Goal: Information Seeking & Learning: Learn about a topic

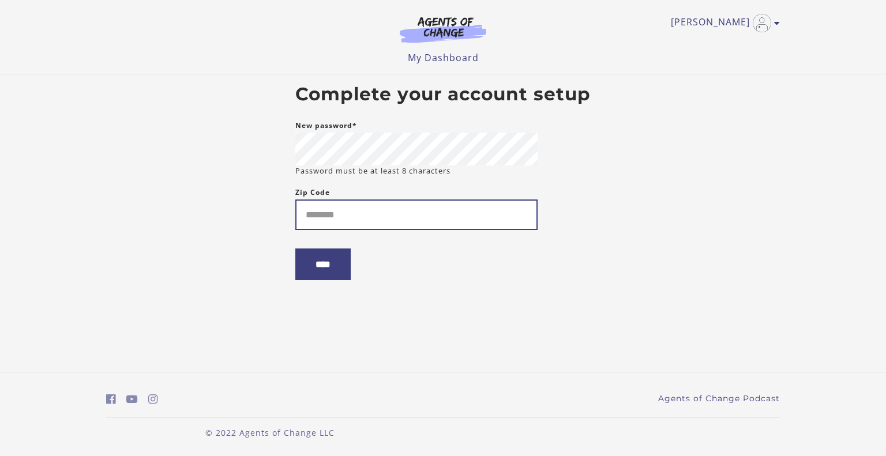
click at [348, 209] on input "Zip Code" at bounding box center [416, 215] width 242 height 31
type input "*****"
click at [328, 259] on input "****" at bounding box center [322, 265] width 55 height 32
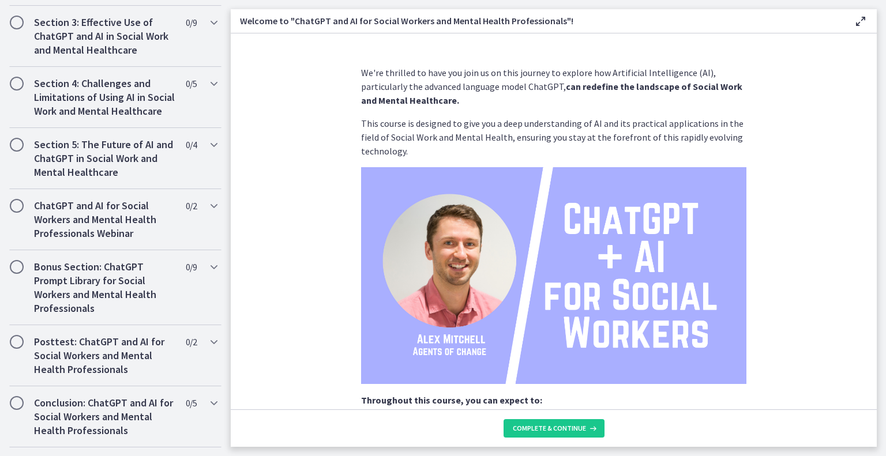
scroll to position [541, 0]
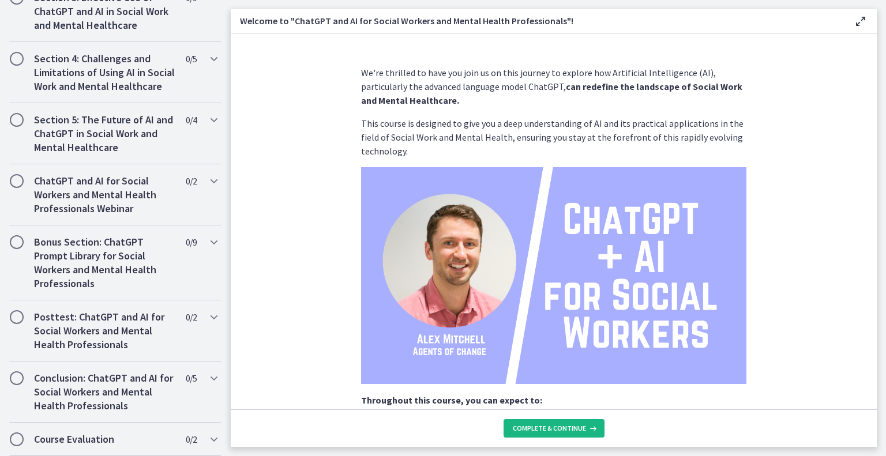
click at [586, 426] on icon at bounding box center [592, 428] width 12 height 9
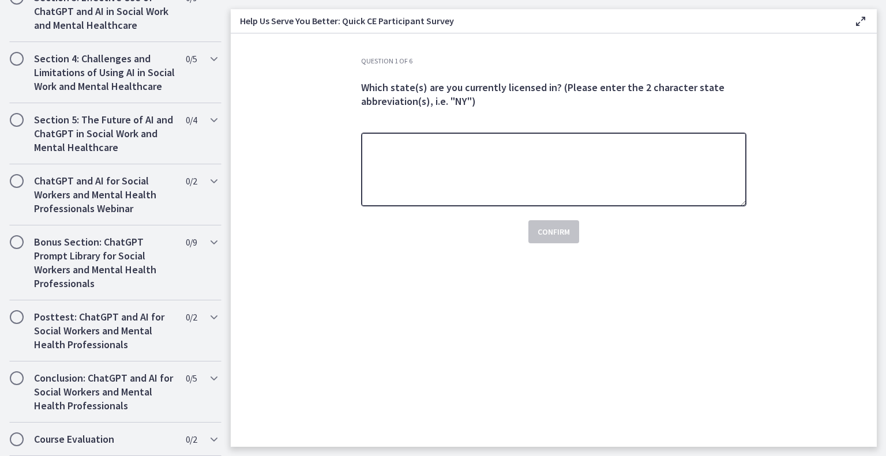
click at [565, 168] on textarea at bounding box center [553, 170] width 385 height 74
type textarea "**"
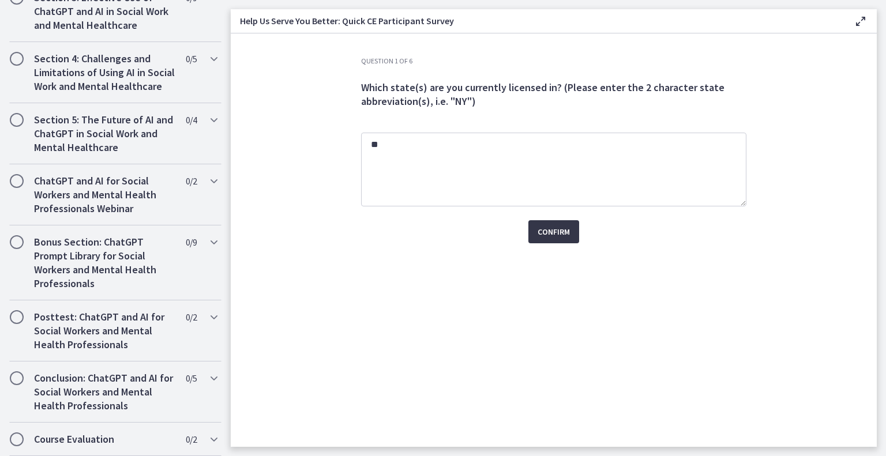
click at [556, 237] on span "Confirm" at bounding box center [554, 232] width 32 height 14
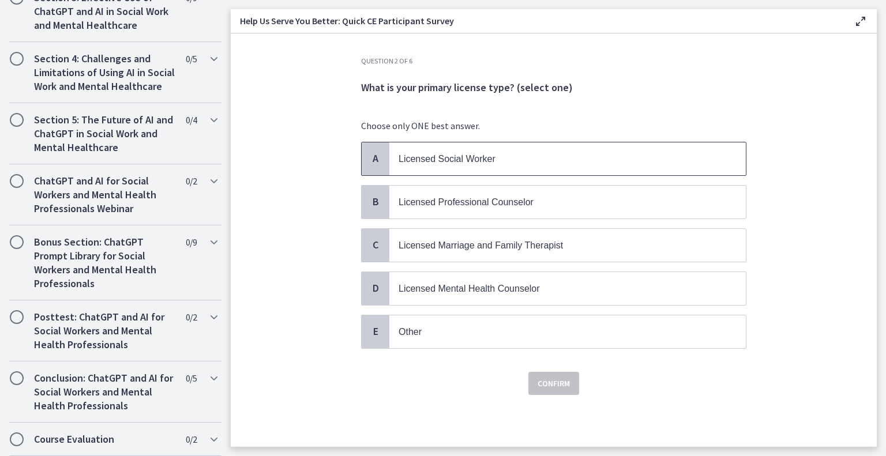
click at [492, 154] on span "Licensed Social Worker" at bounding box center [447, 159] width 97 height 10
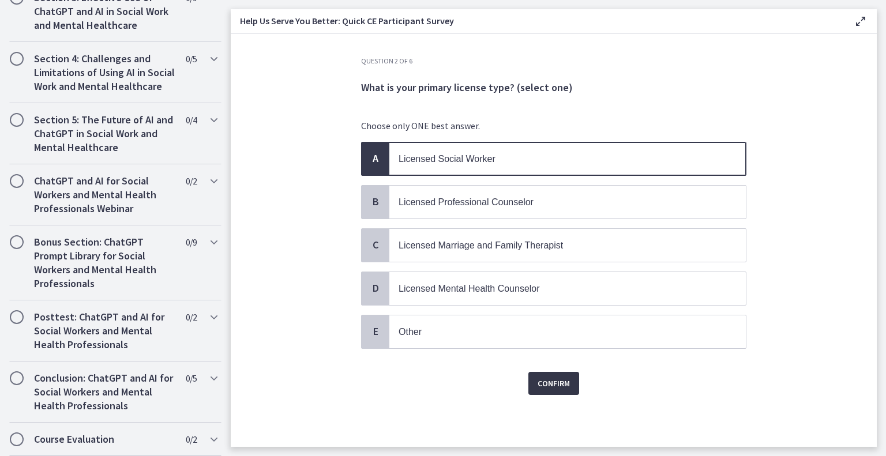
click at [556, 377] on span "Confirm" at bounding box center [554, 384] width 32 height 14
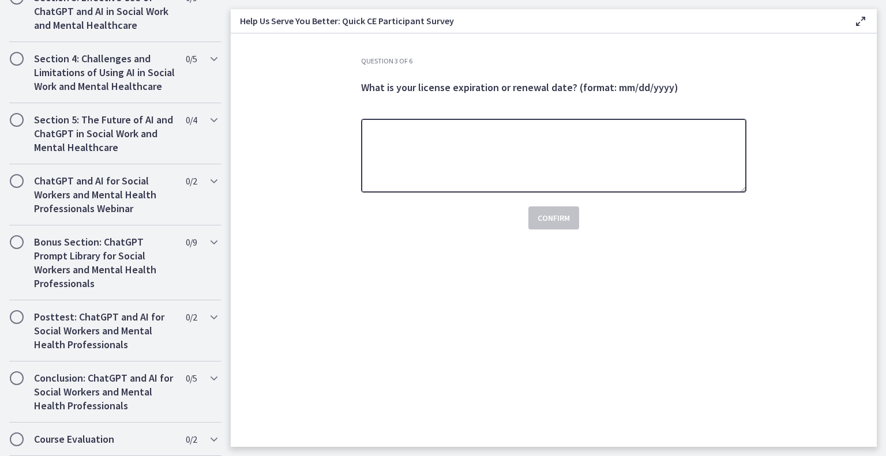
click at [540, 173] on textarea at bounding box center [553, 156] width 385 height 74
type textarea "**********"
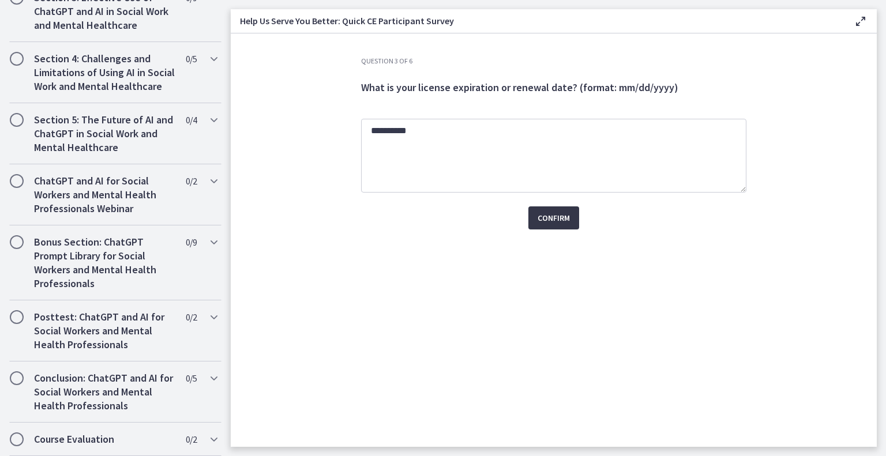
click at [559, 229] on button "Confirm" at bounding box center [554, 218] width 51 height 23
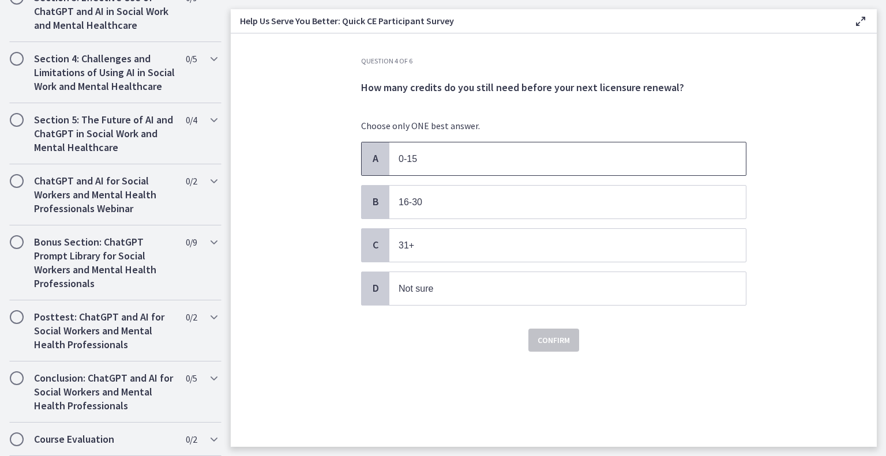
click at [514, 150] on span "0-15" at bounding box center [567, 159] width 357 height 33
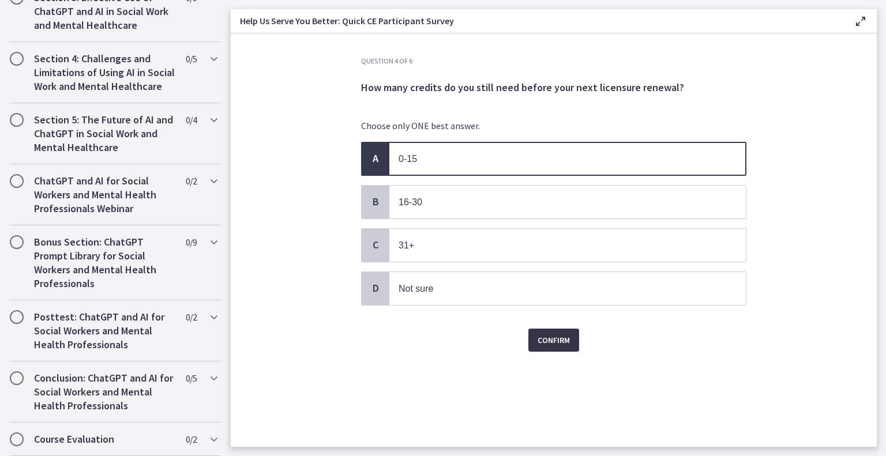
click at [559, 339] on span "Confirm" at bounding box center [554, 341] width 32 height 14
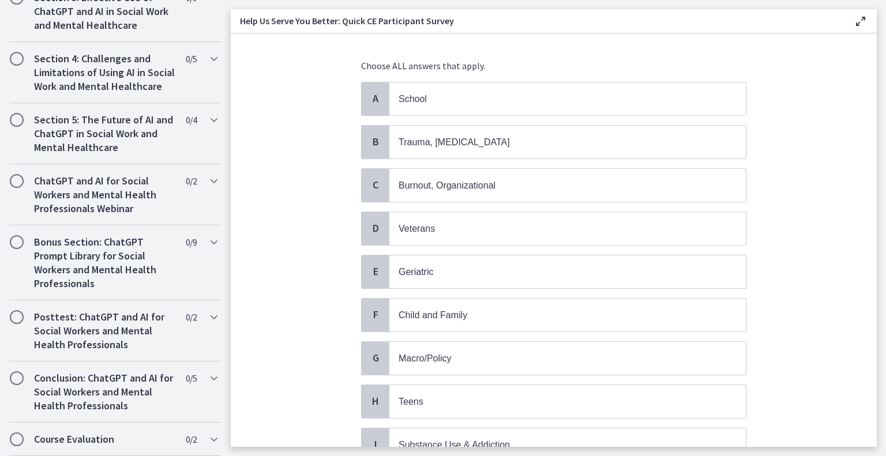
scroll to position [173, 0]
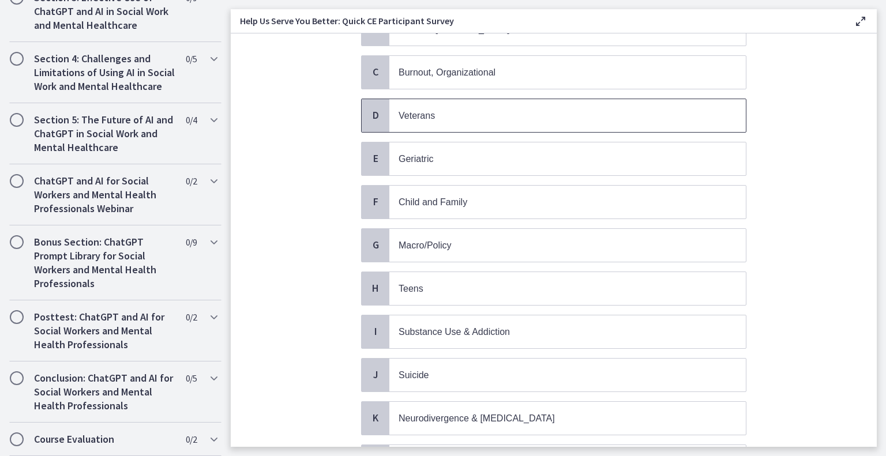
click at [474, 114] on p "Veterans" at bounding box center [556, 115] width 315 height 14
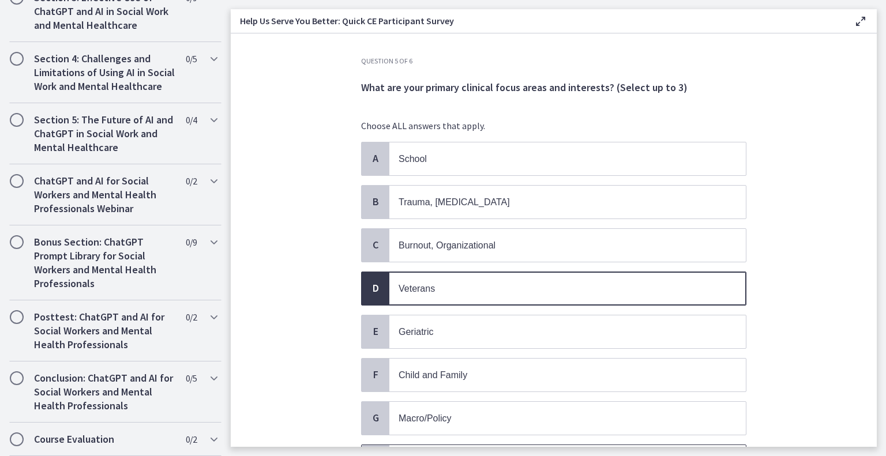
scroll to position [115, 0]
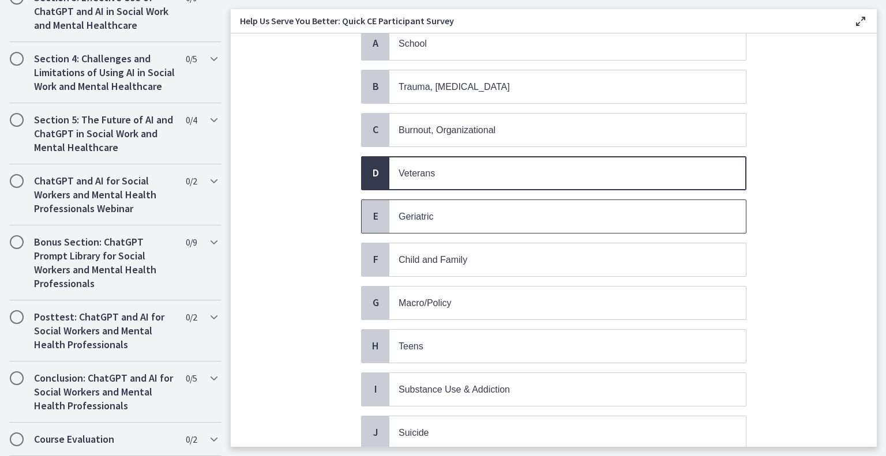
click at [461, 213] on p "Geriatric" at bounding box center [556, 216] width 315 height 14
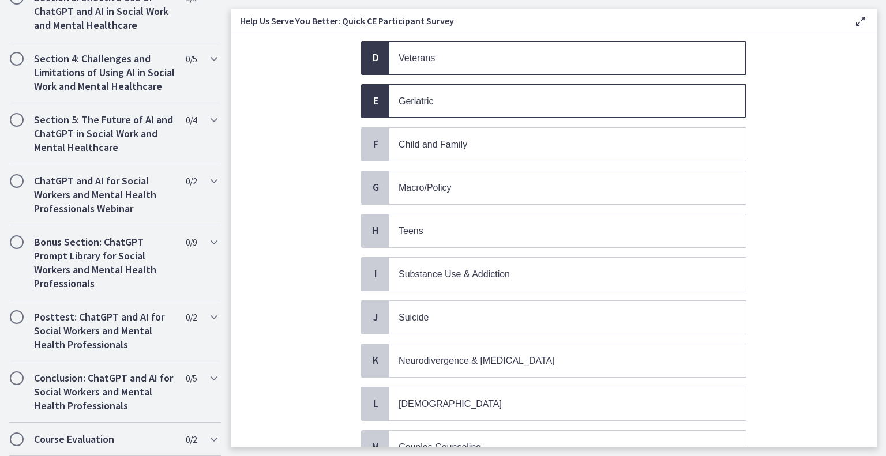
scroll to position [404, 0]
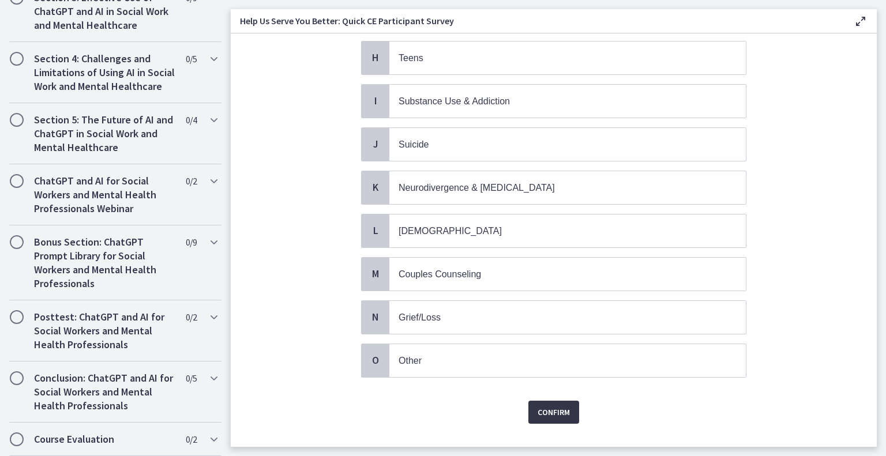
click at [554, 406] on span "Confirm" at bounding box center [554, 413] width 32 height 14
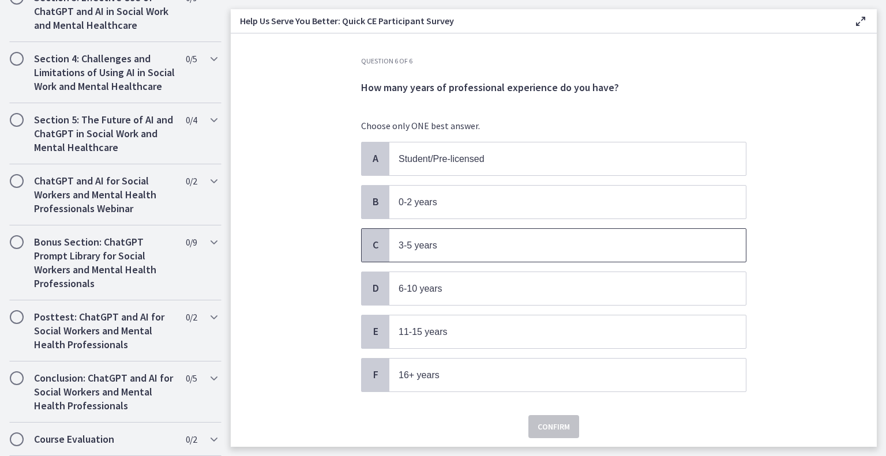
click at [477, 239] on p "3-5 years" at bounding box center [556, 245] width 315 height 14
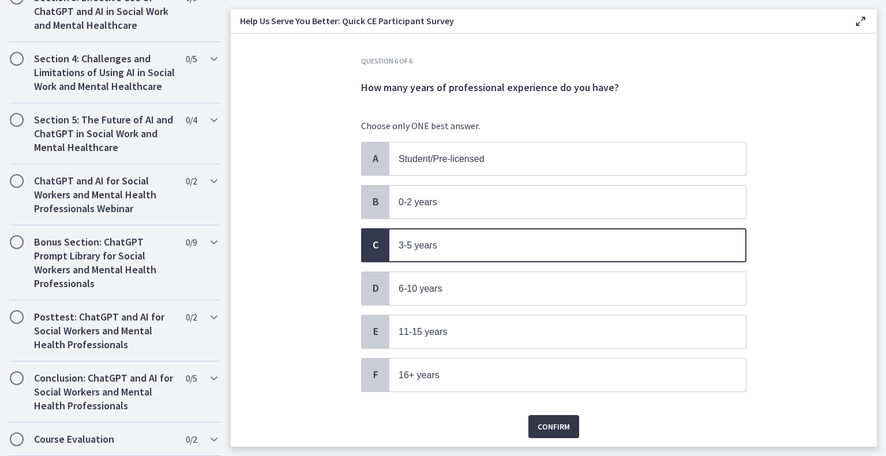
click at [552, 420] on span "Confirm" at bounding box center [554, 427] width 32 height 14
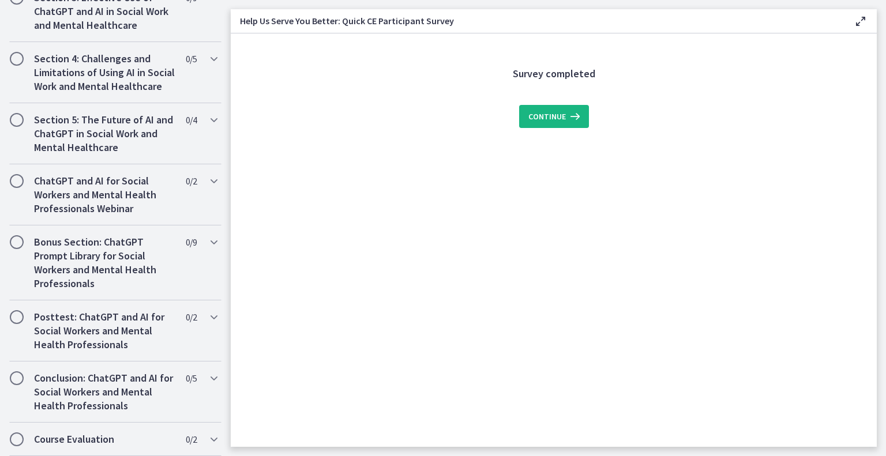
click at [567, 115] on icon at bounding box center [574, 117] width 16 height 14
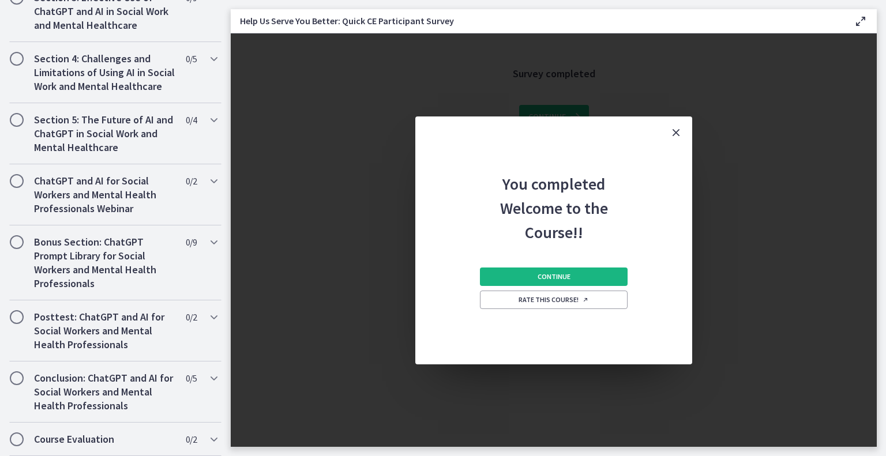
click at [582, 273] on button "Continue" at bounding box center [554, 277] width 148 height 18
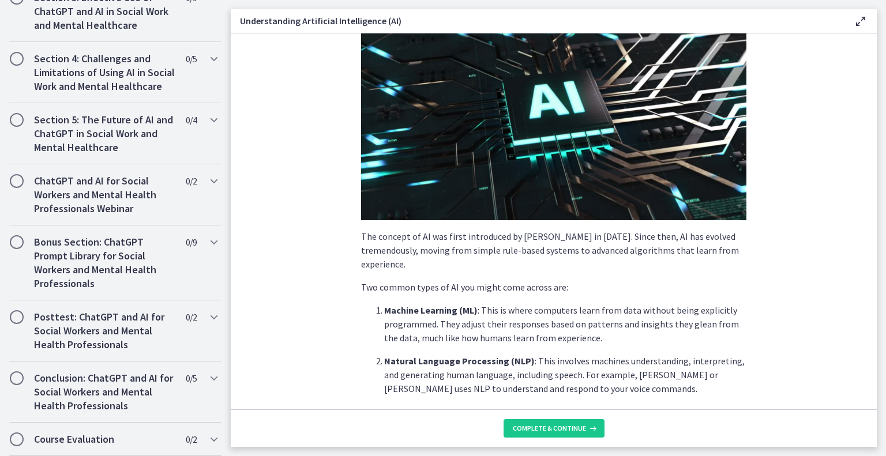
scroll to position [115, 0]
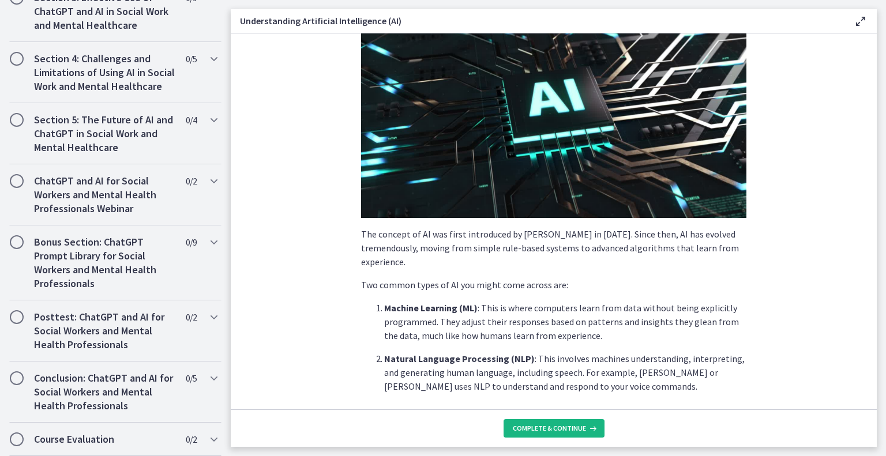
click at [582, 430] on span "Complete & continue" at bounding box center [549, 428] width 73 height 9
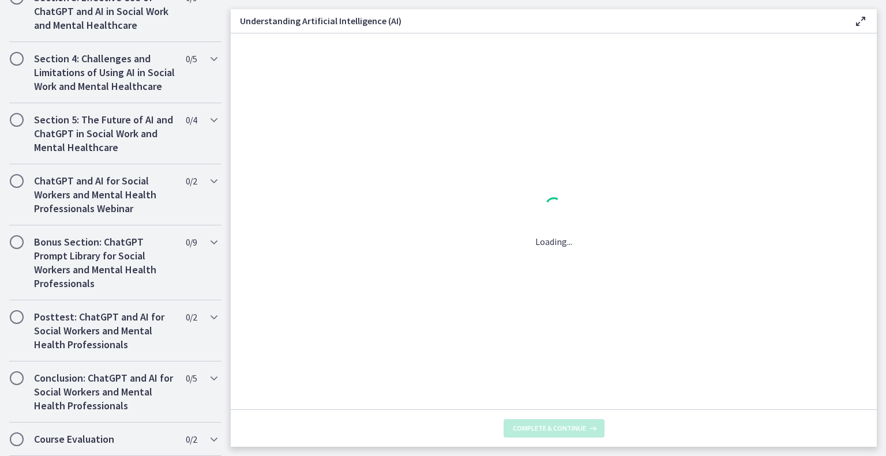
scroll to position [0, 0]
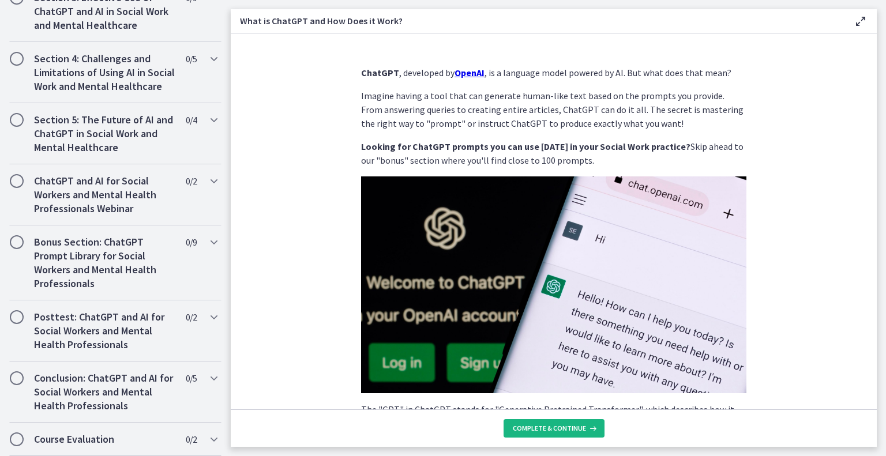
click at [582, 430] on span "Complete & continue" at bounding box center [549, 428] width 73 height 9
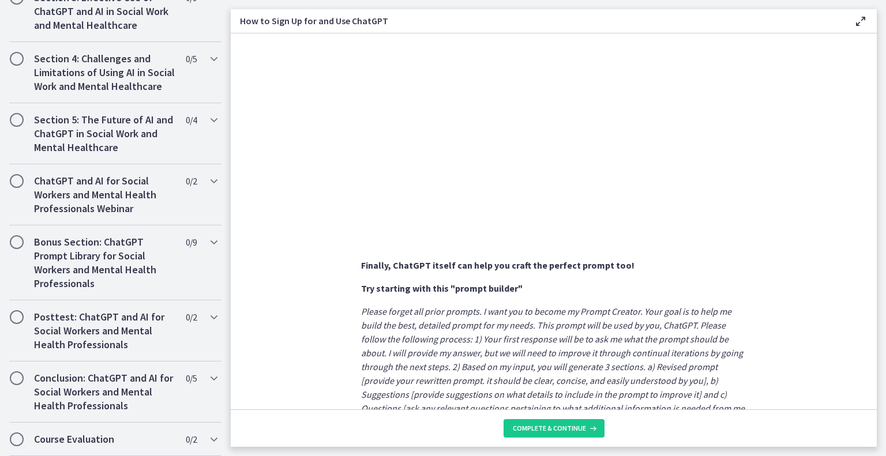
scroll to position [591, 0]
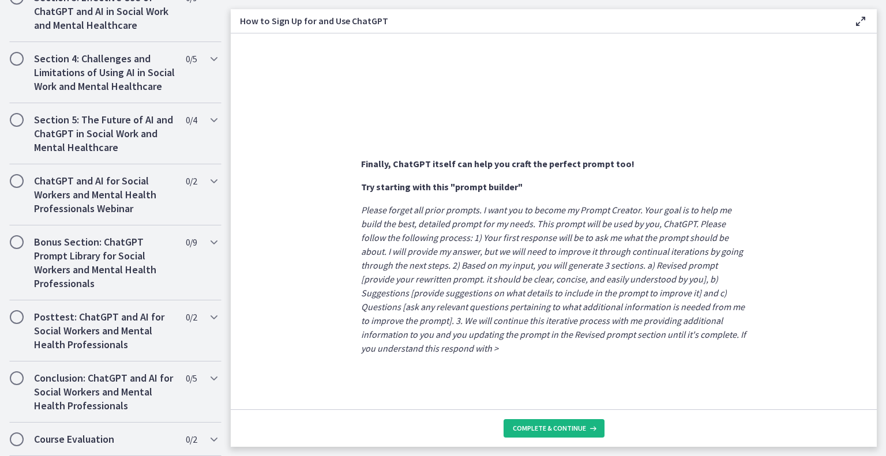
click at [544, 430] on span "Complete & continue" at bounding box center [549, 428] width 73 height 9
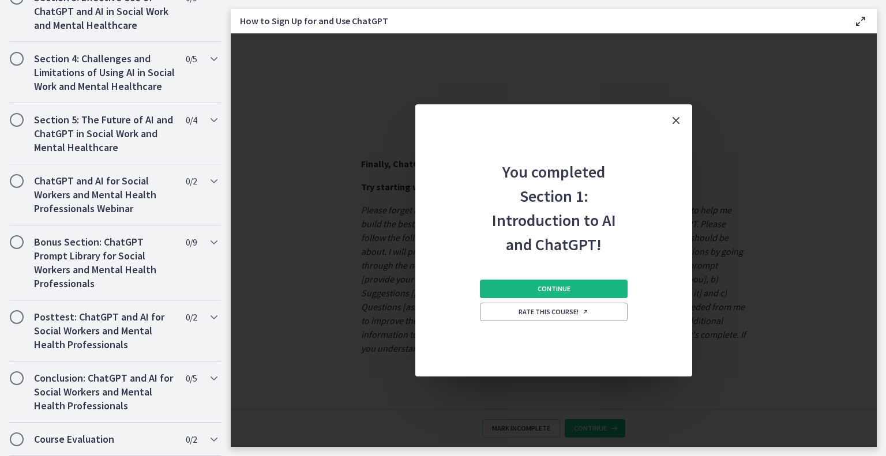
click at [600, 291] on button "Continue" at bounding box center [554, 289] width 148 height 18
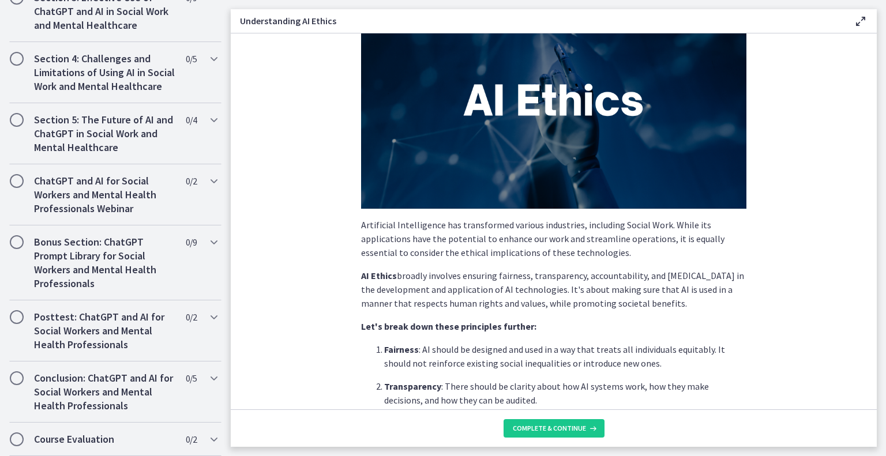
scroll to position [173, 0]
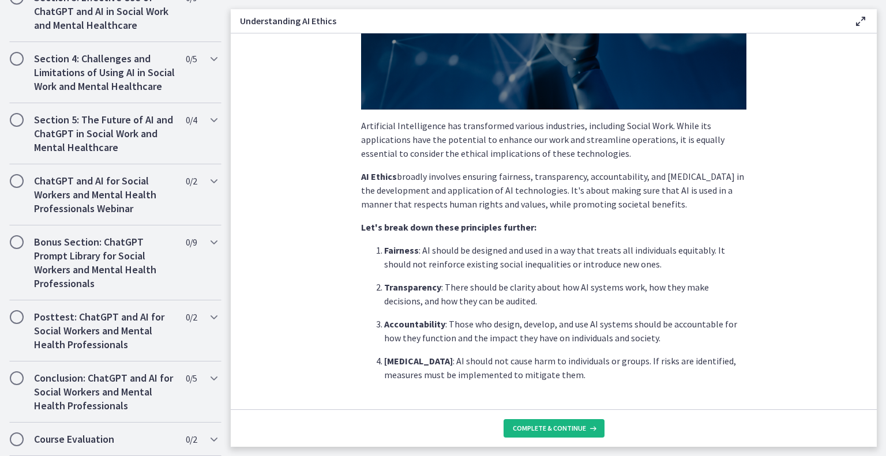
click at [557, 431] on span "Complete & continue" at bounding box center [549, 428] width 73 height 9
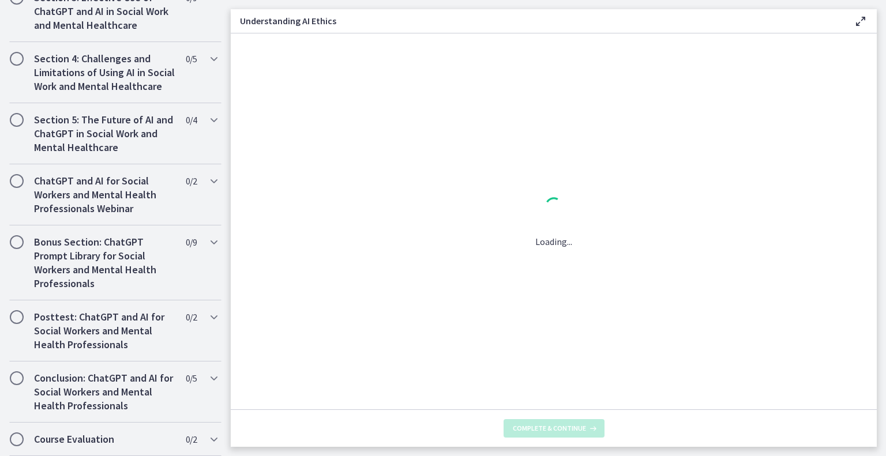
scroll to position [0, 0]
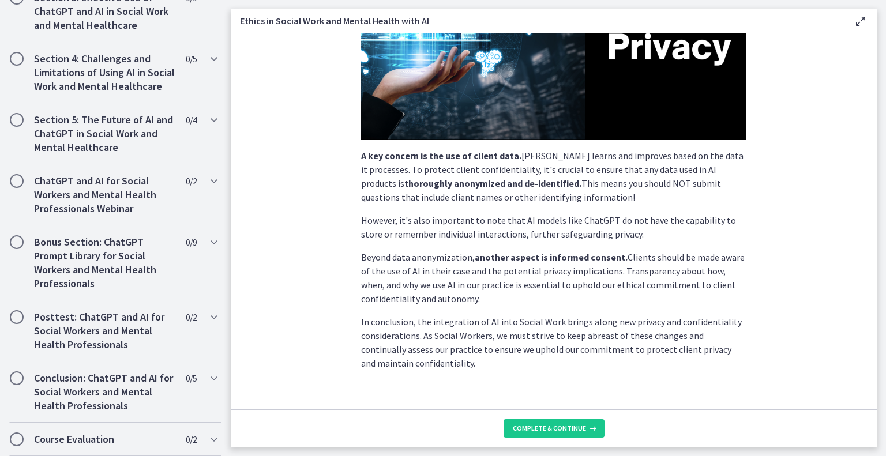
scroll to position [260, 0]
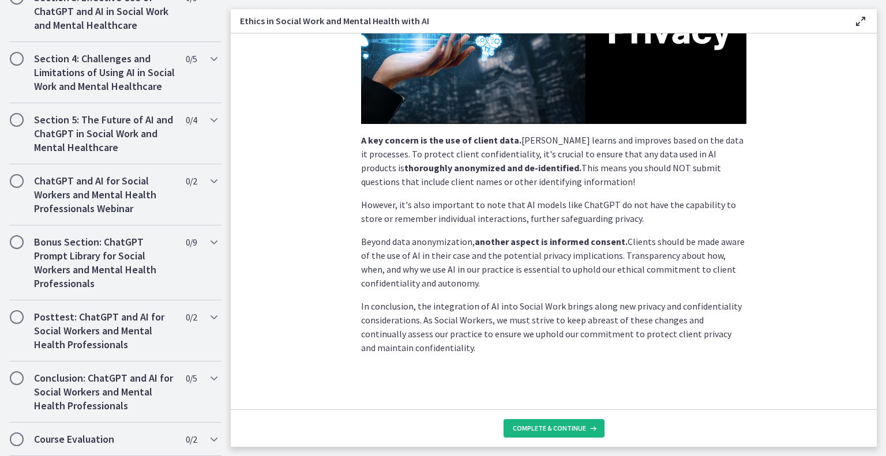
click at [552, 430] on span "Complete & continue" at bounding box center [549, 428] width 73 height 9
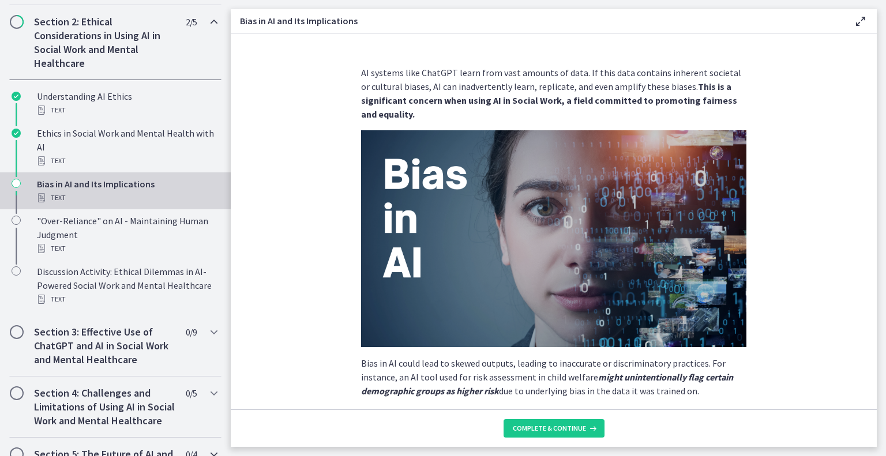
scroll to position [665, 0]
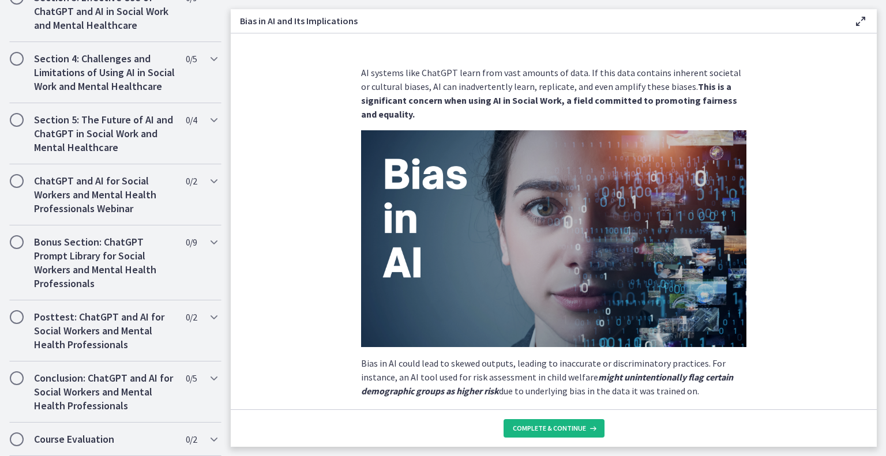
click at [544, 427] on span "Complete & continue" at bounding box center [549, 428] width 73 height 9
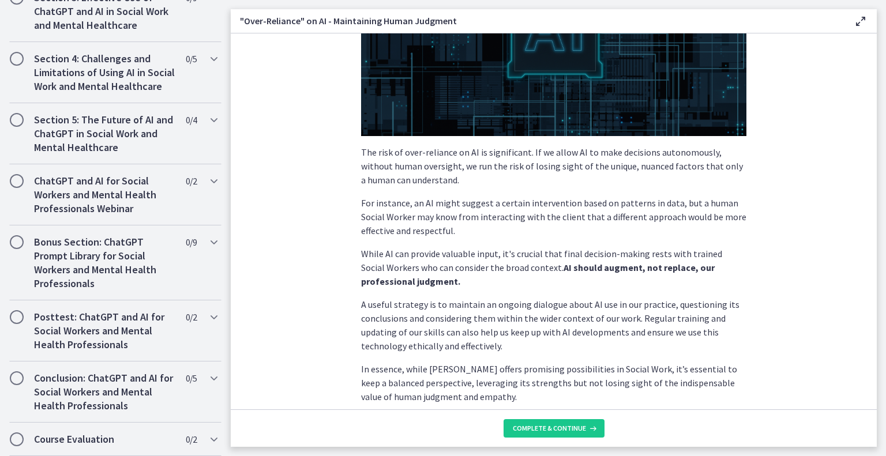
scroll to position [254, 0]
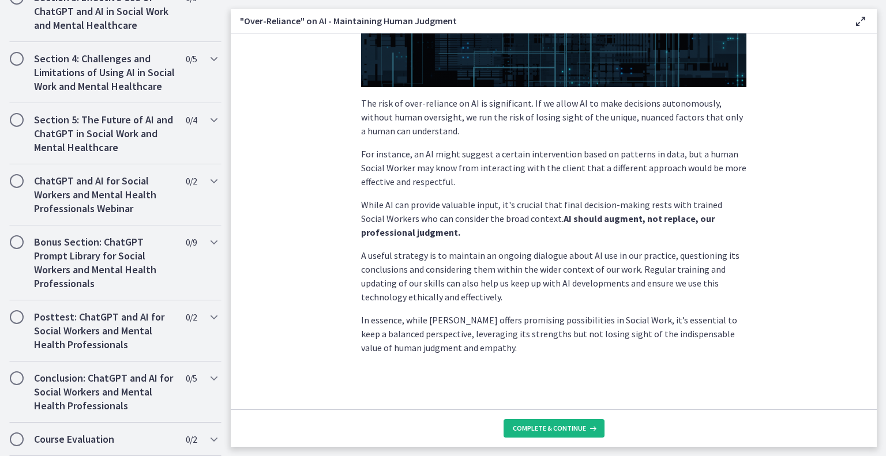
click at [550, 424] on button "Complete & continue" at bounding box center [554, 428] width 101 height 18
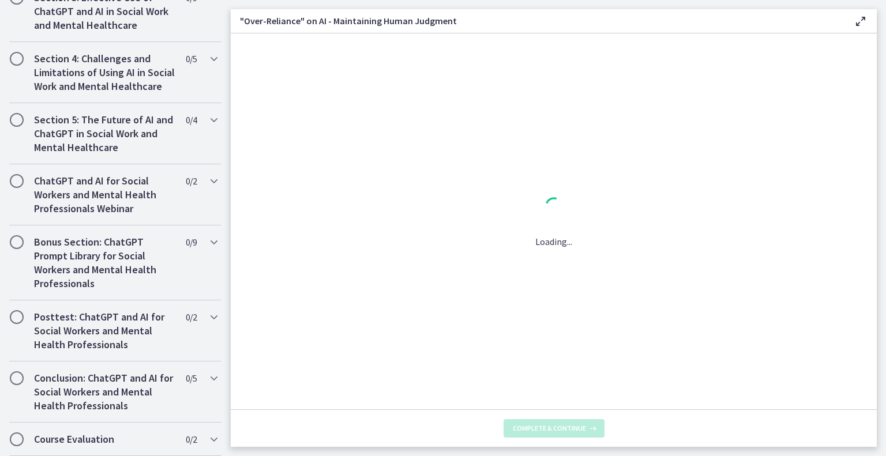
scroll to position [0, 0]
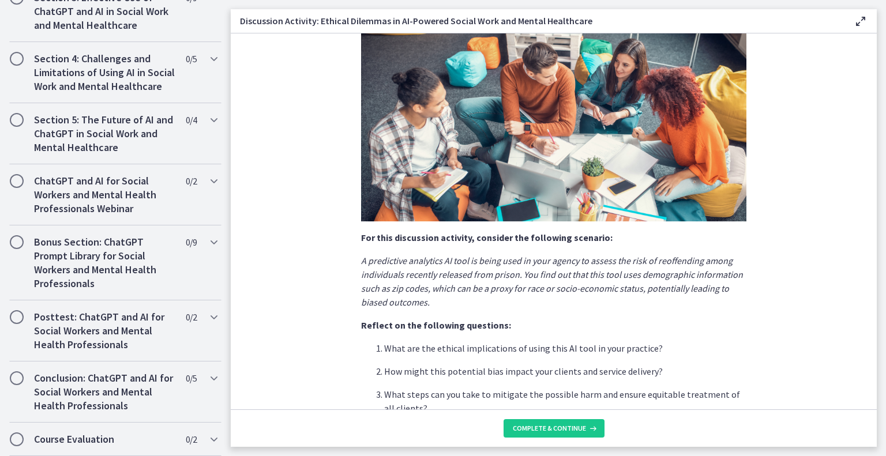
scroll to position [260, 0]
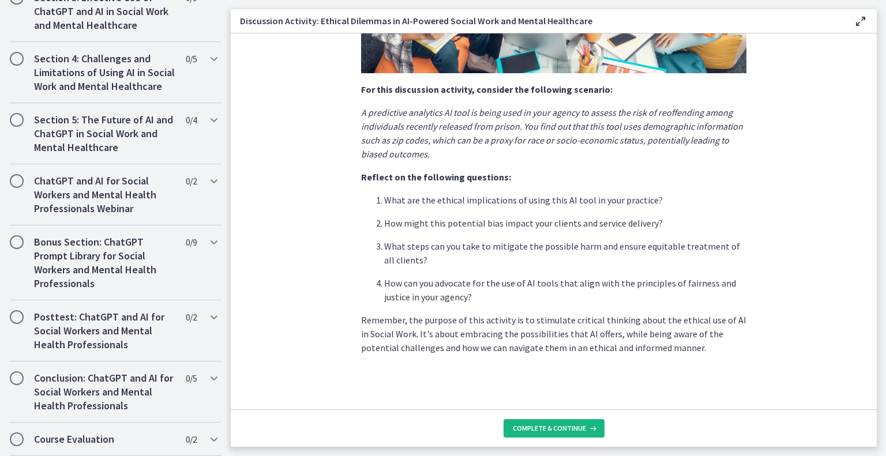
click at [549, 429] on span "Complete & continue" at bounding box center [549, 428] width 73 height 9
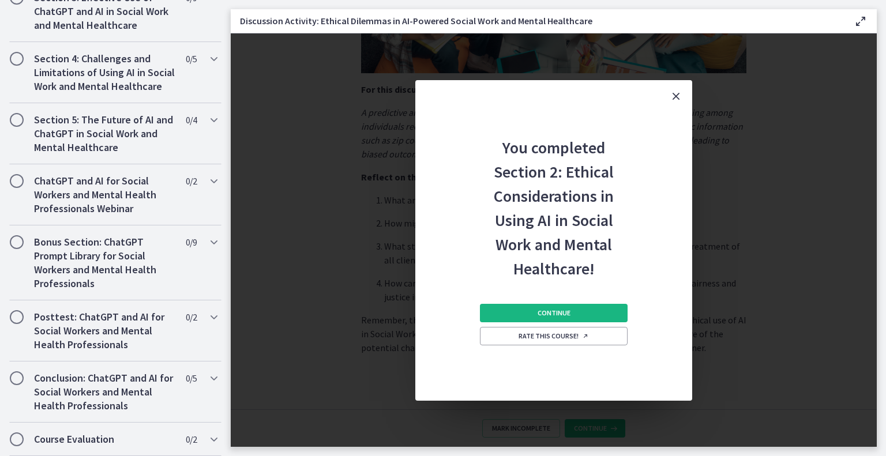
click at [604, 312] on button "Continue" at bounding box center [554, 313] width 148 height 18
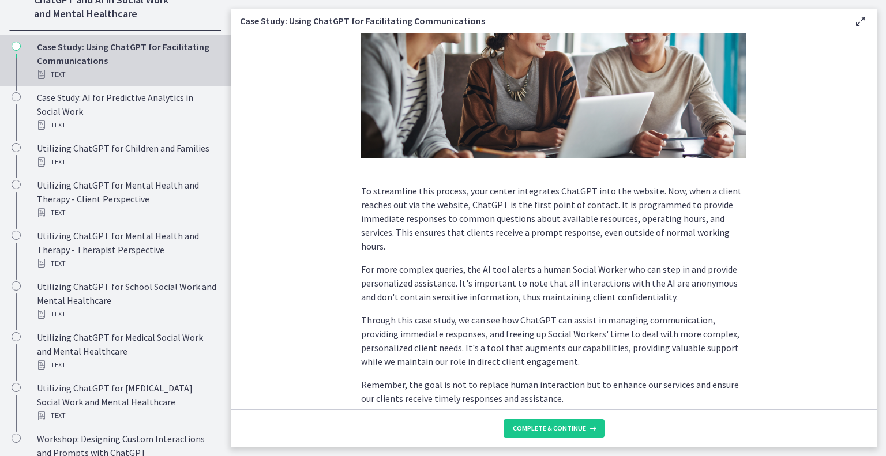
scroll to position [231, 0]
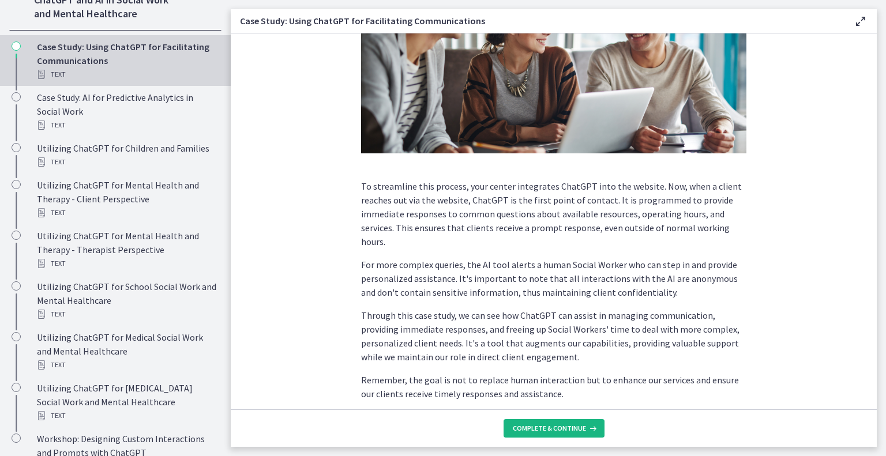
click at [571, 429] on span "Complete & continue" at bounding box center [549, 428] width 73 height 9
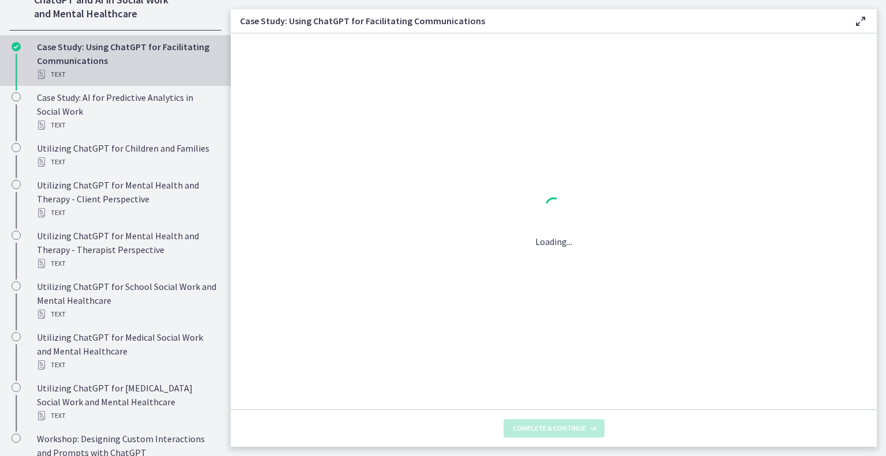
scroll to position [0, 0]
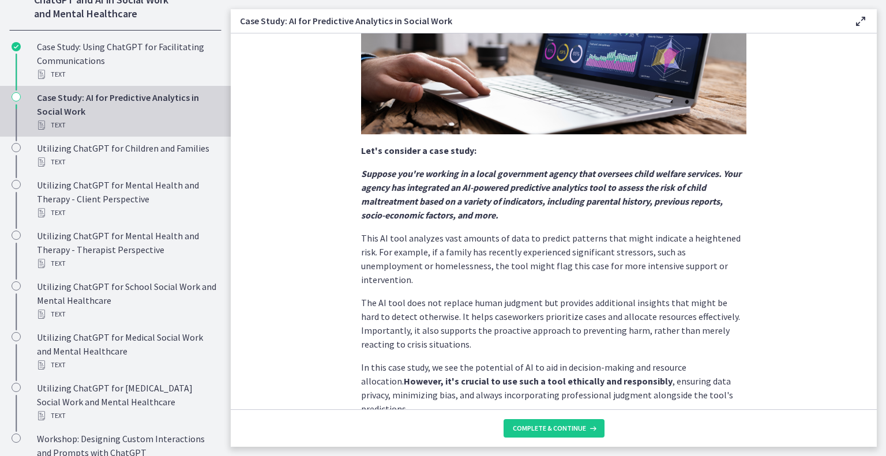
scroll to position [233, 0]
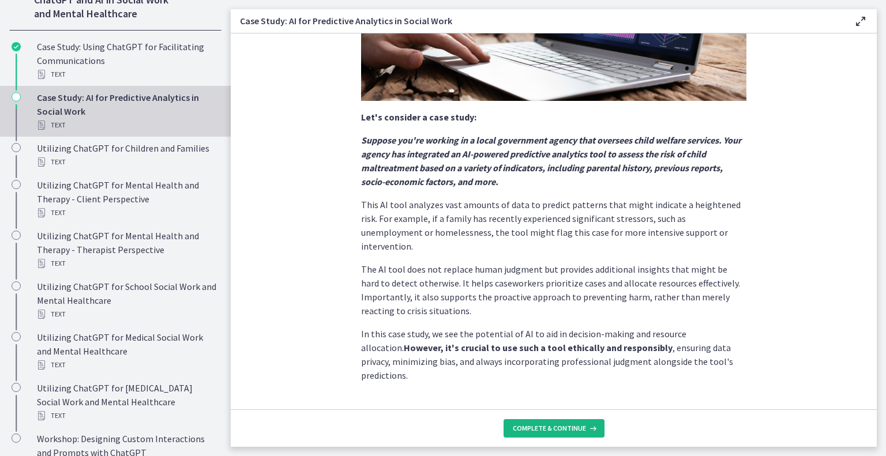
click at [572, 430] on span "Complete & continue" at bounding box center [549, 428] width 73 height 9
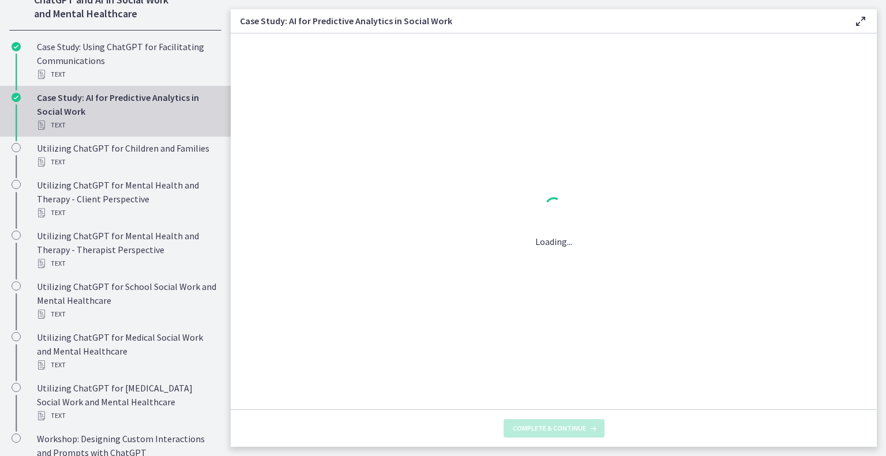
scroll to position [0, 0]
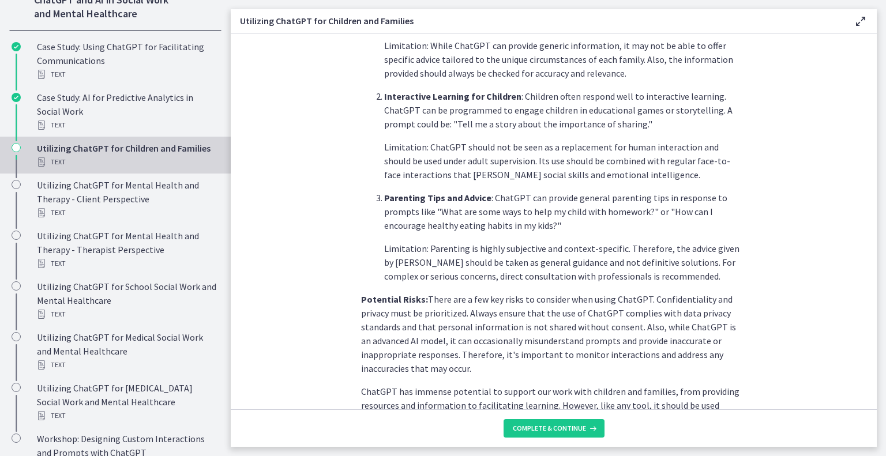
scroll to position [477, 0]
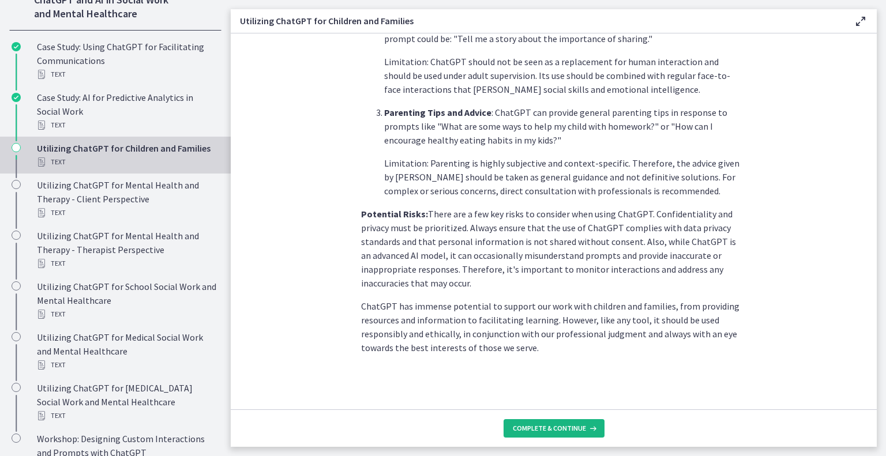
click at [574, 431] on span "Complete & continue" at bounding box center [549, 428] width 73 height 9
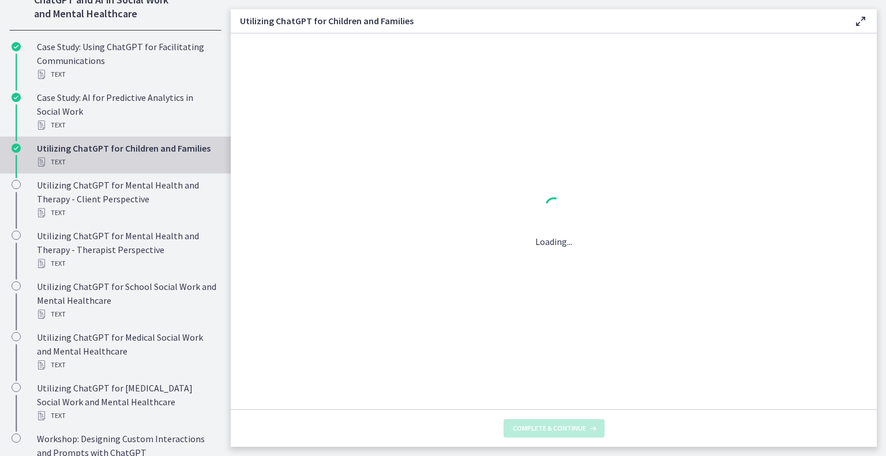
scroll to position [0, 0]
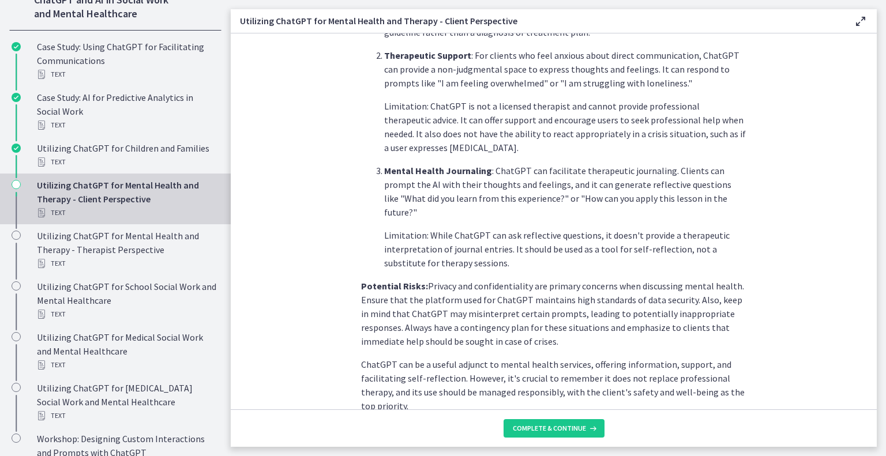
scroll to position [454, 0]
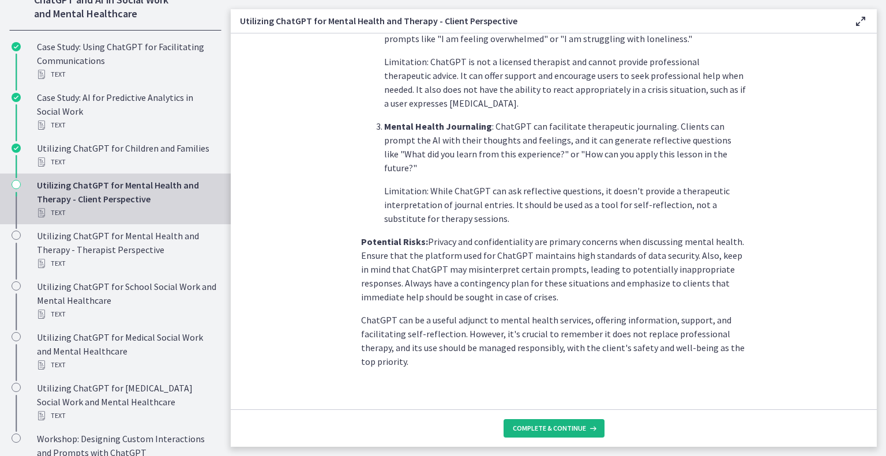
click at [560, 426] on span "Complete & continue" at bounding box center [549, 428] width 73 height 9
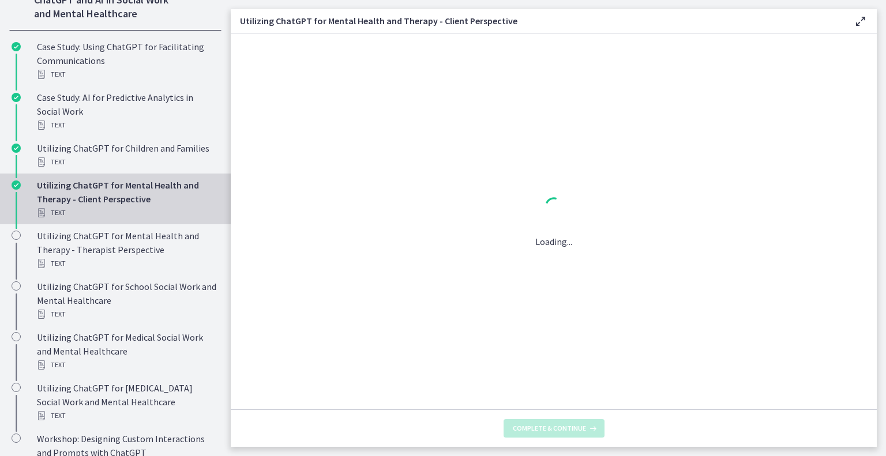
scroll to position [0, 0]
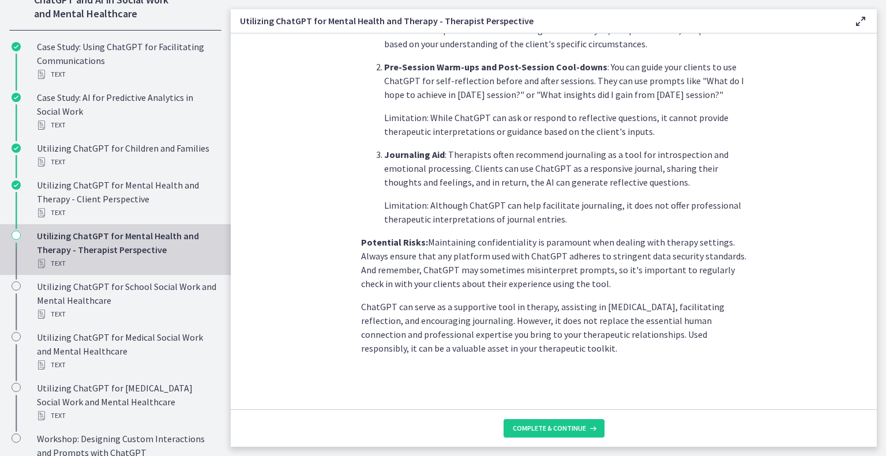
scroll to position [426, 0]
click at [572, 436] on button "Complete & continue" at bounding box center [554, 428] width 101 height 18
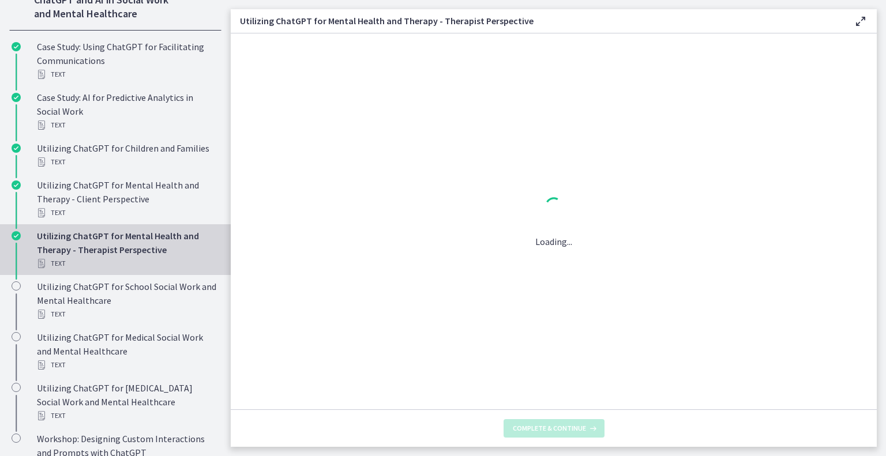
scroll to position [0, 0]
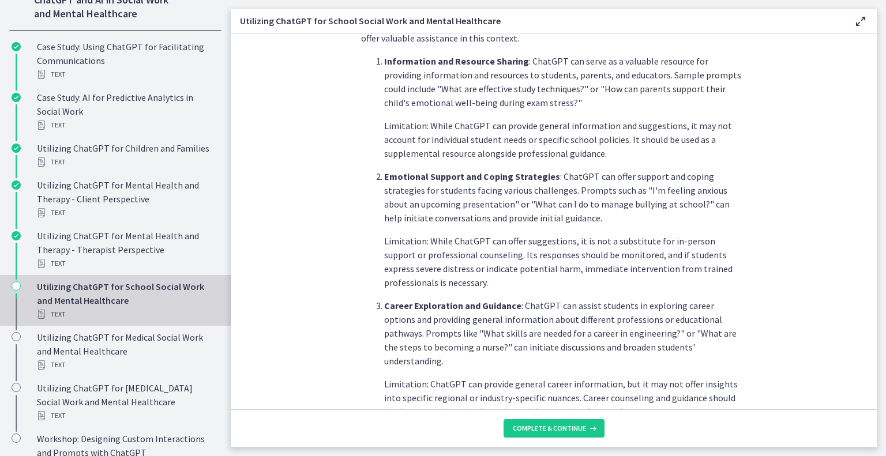
scroll to position [482, 0]
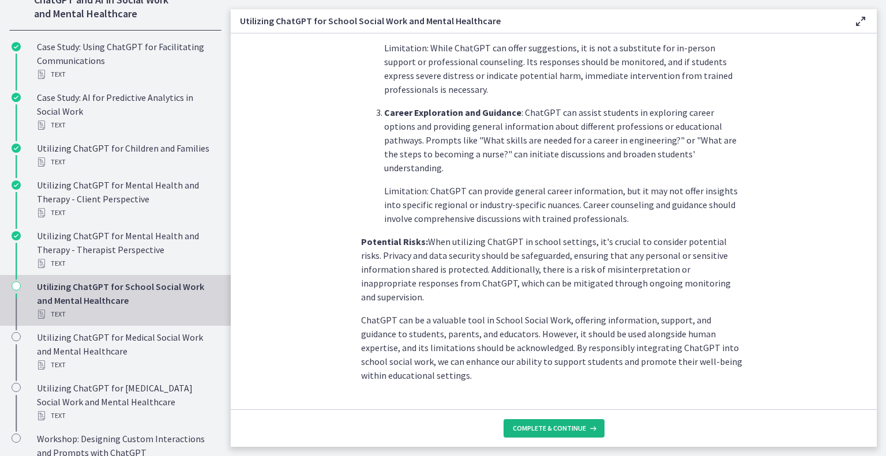
click at [592, 422] on button "Complete & continue" at bounding box center [554, 428] width 101 height 18
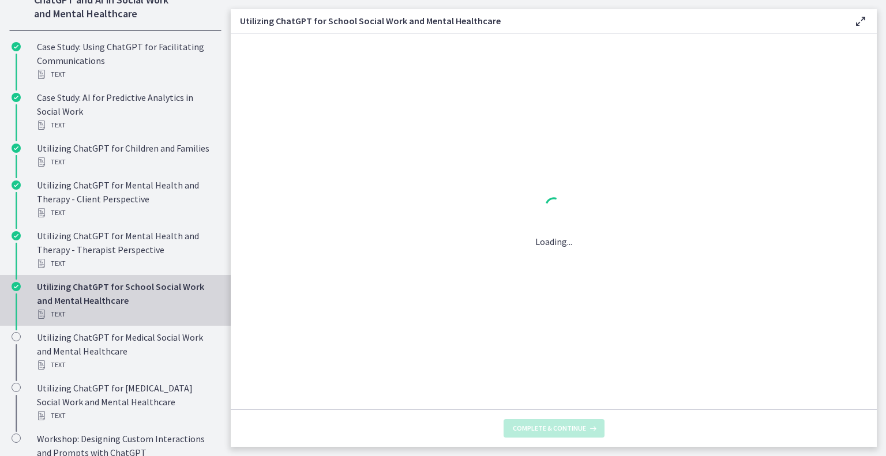
scroll to position [0, 0]
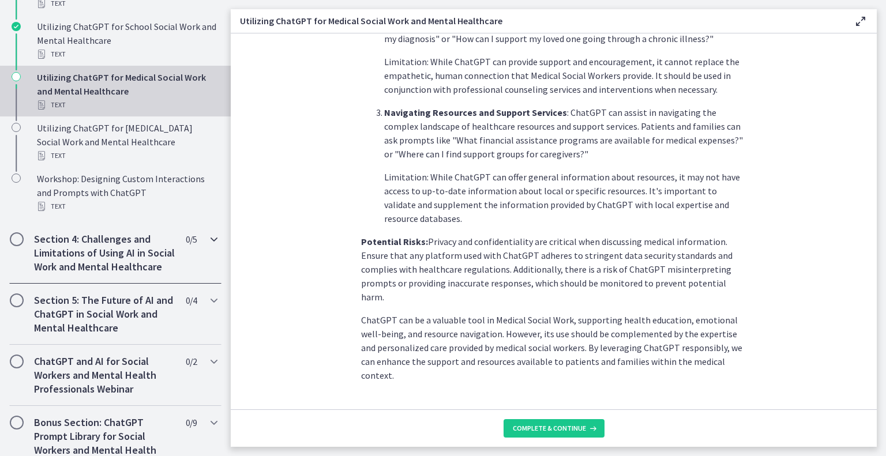
scroll to position [718, 0]
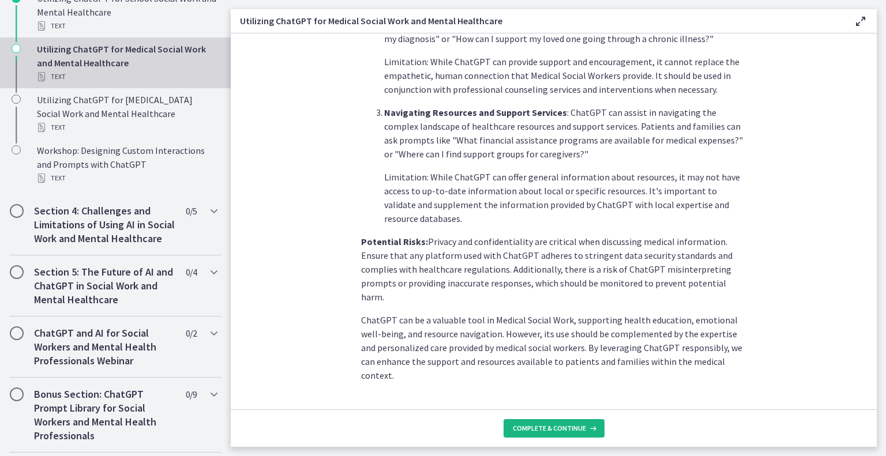
click at [540, 437] on button "Complete & continue" at bounding box center [554, 428] width 101 height 18
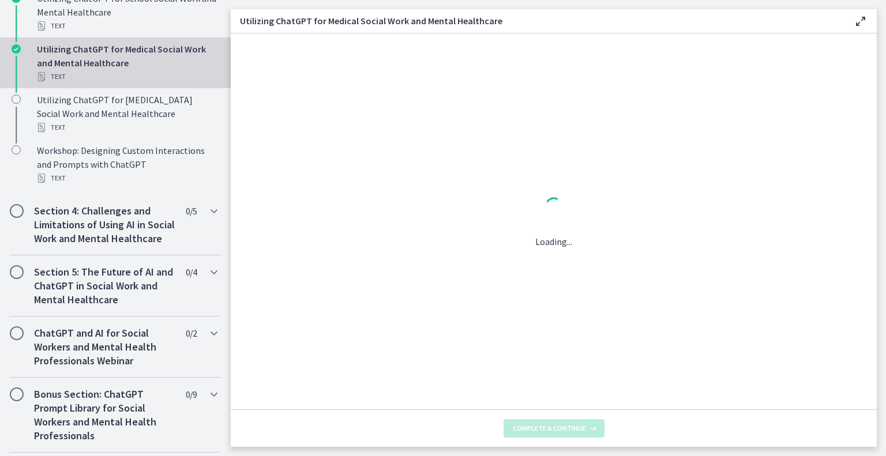
scroll to position [0, 0]
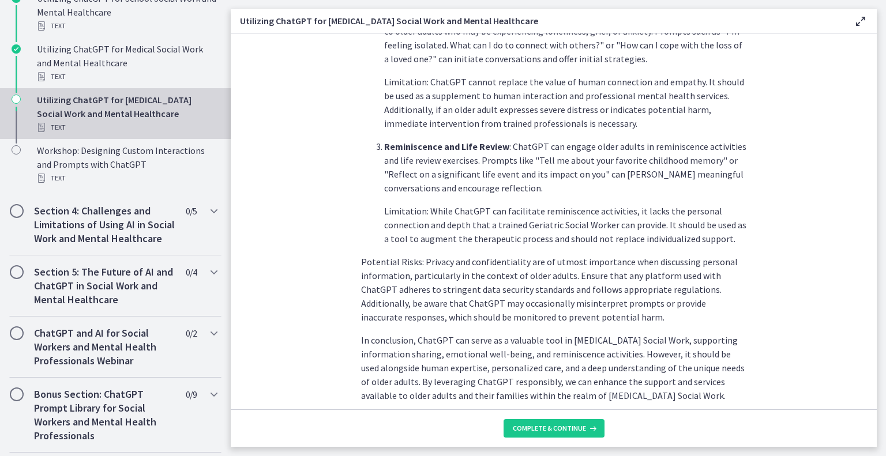
scroll to position [496, 0]
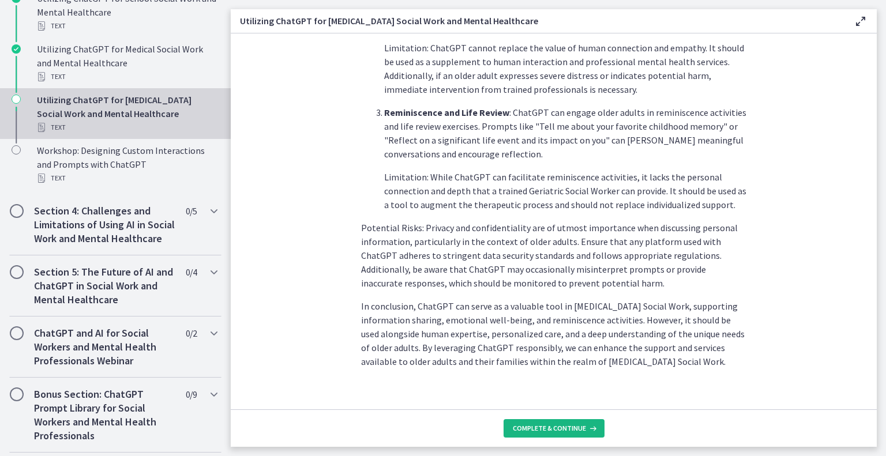
click at [572, 424] on span "Complete & continue" at bounding box center [549, 428] width 73 height 9
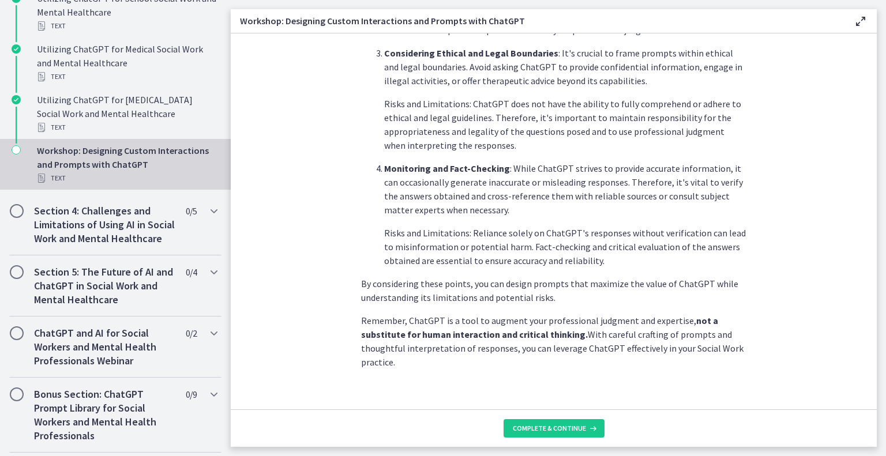
scroll to position [593, 0]
click at [564, 429] on span "Complete & continue" at bounding box center [549, 428] width 73 height 9
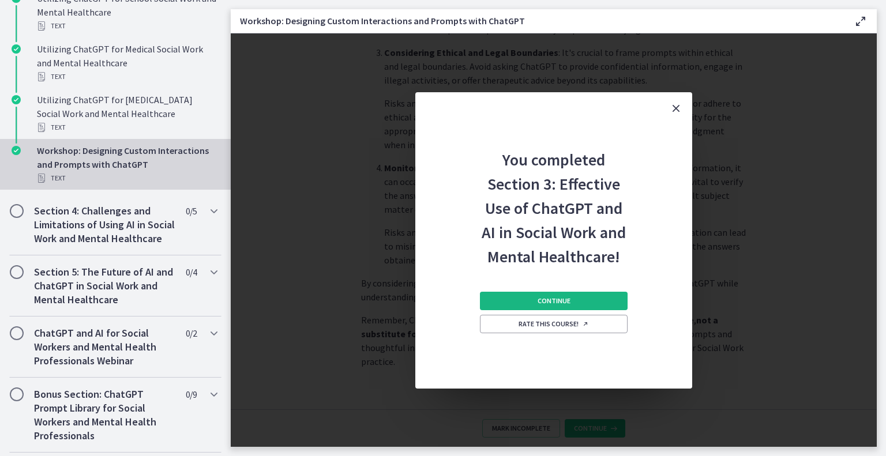
click at [590, 302] on button "Continue" at bounding box center [554, 301] width 148 height 18
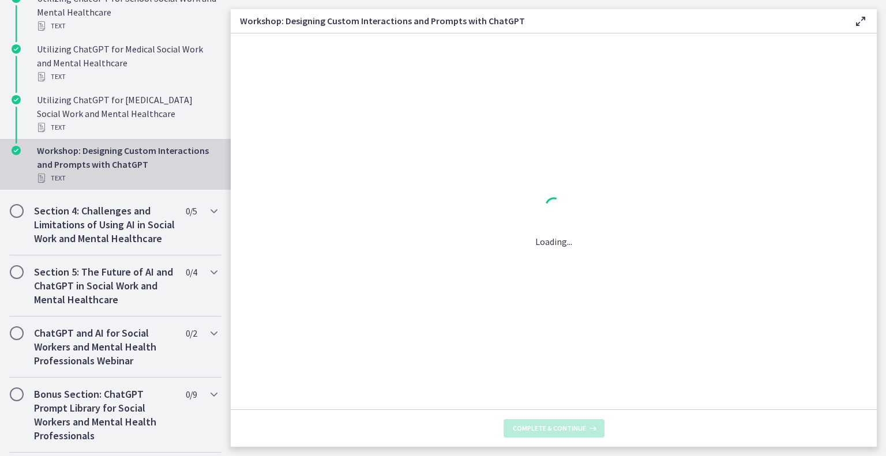
scroll to position [0, 0]
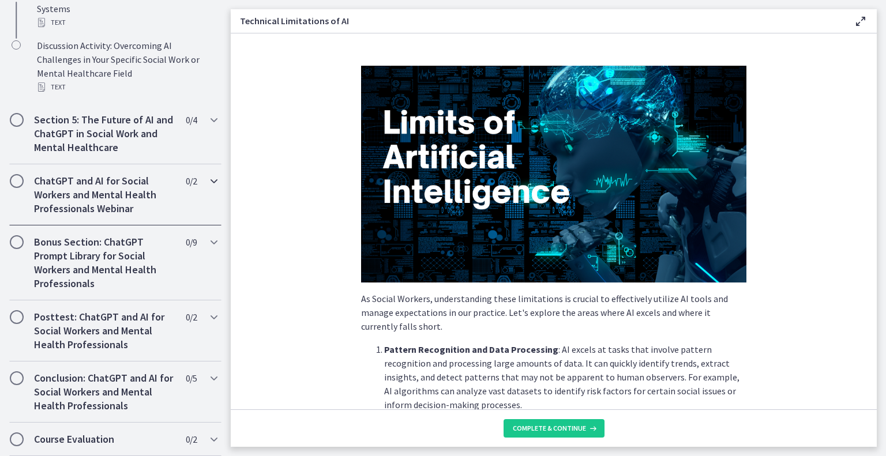
scroll to position [679, 0]
click at [589, 422] on button "Complete & continue" at bounding box center [554, 428] width 101 height 18
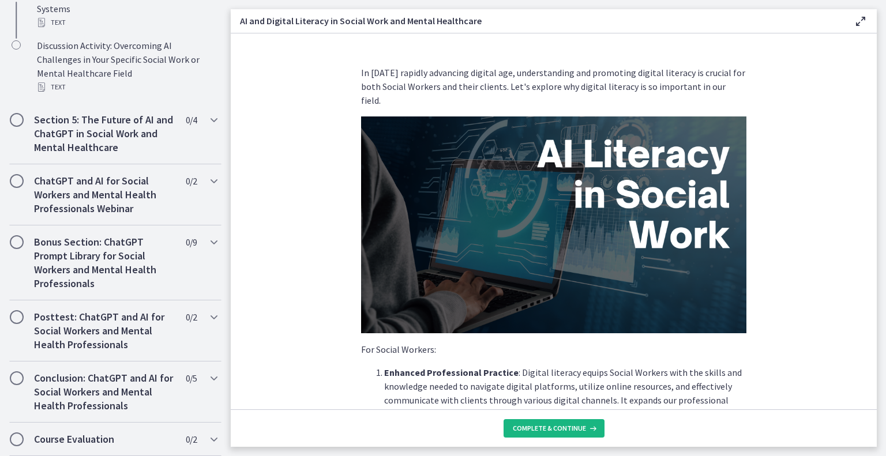
click at [574, 421] on button "Complete & continue" at bounding box center [554, 428] width 101 height 18
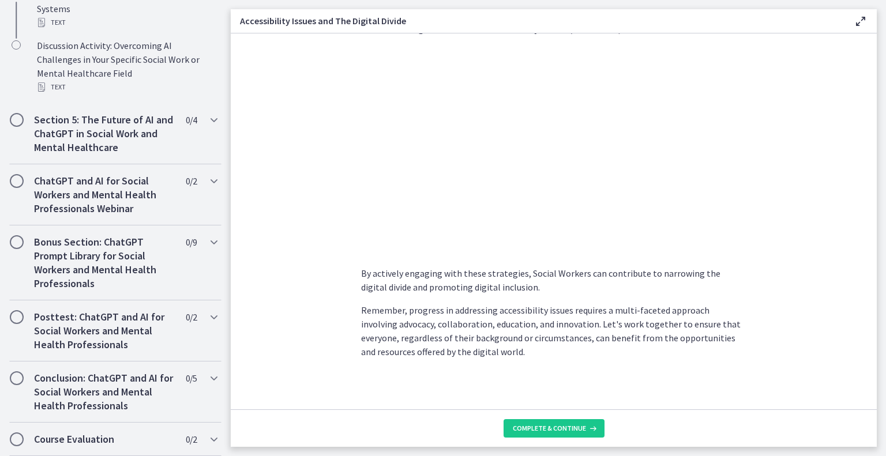
scroll to position [952, 0]
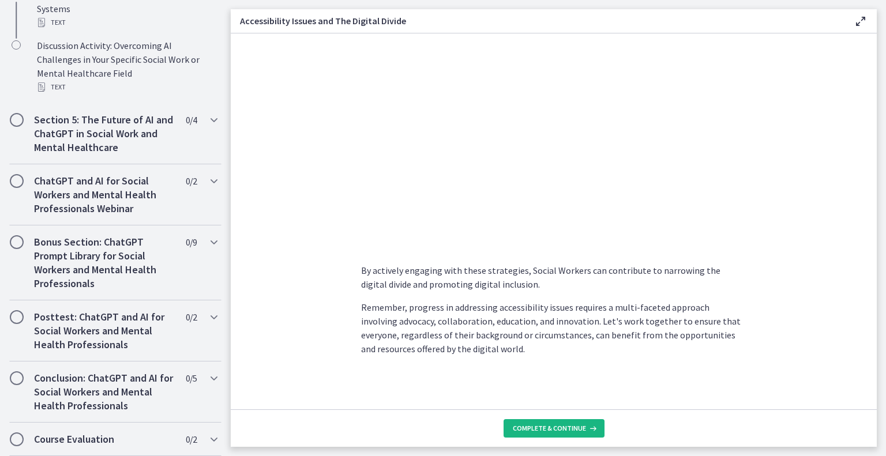
click at [569, 436] on button "Complete & continue" at bounding box center [554, 428] width 101 height 18
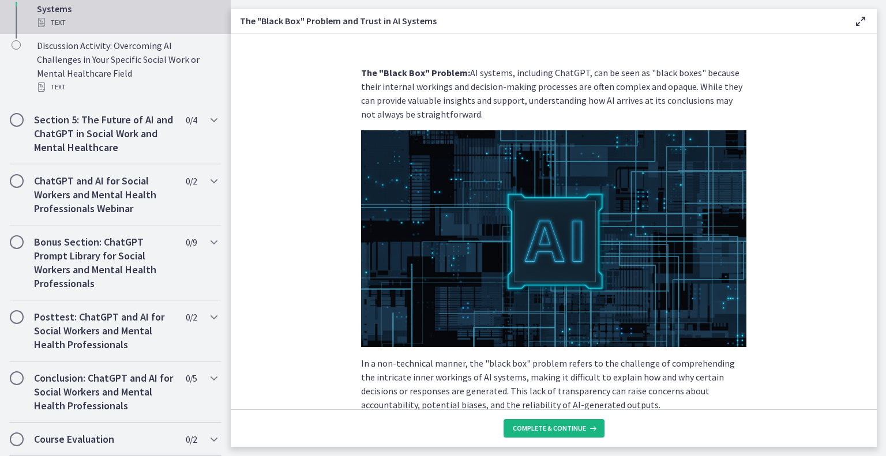
click at [568, 426] on span "Complete & continue" at bounding box center [549, 428] width 73 height 9
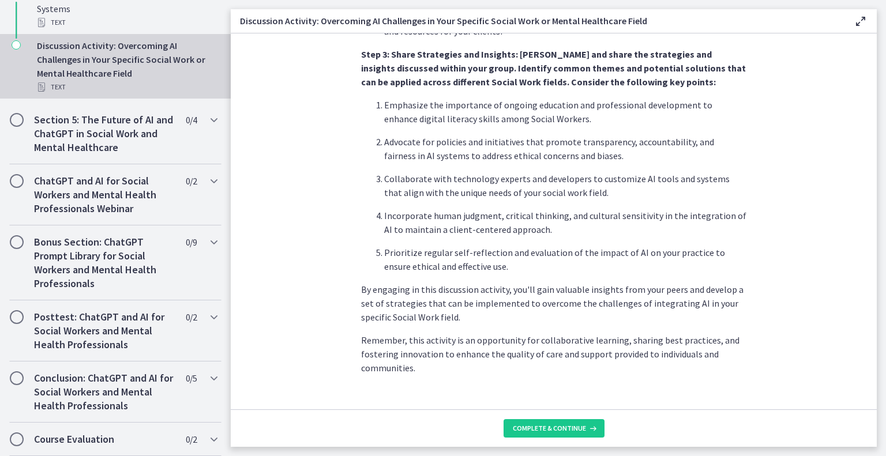
scroll to position [676, 0]
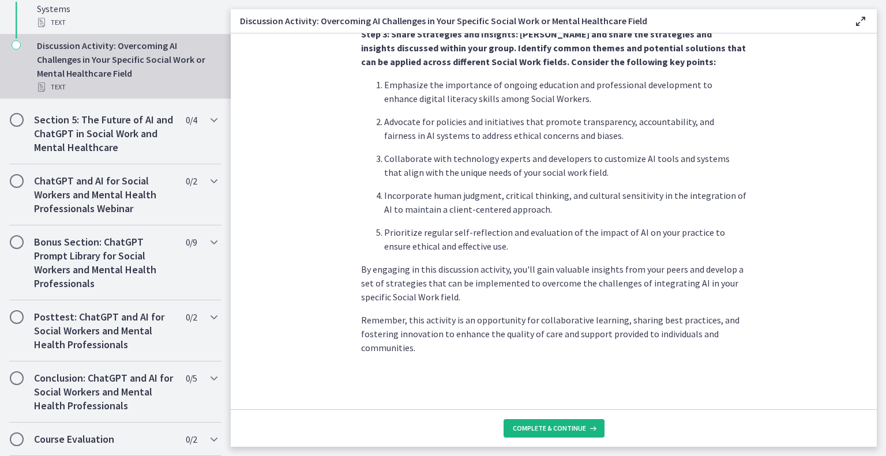
click at [573, 425] on span "Complete & continue" at bounding box center [549, 428] width 73 height 9
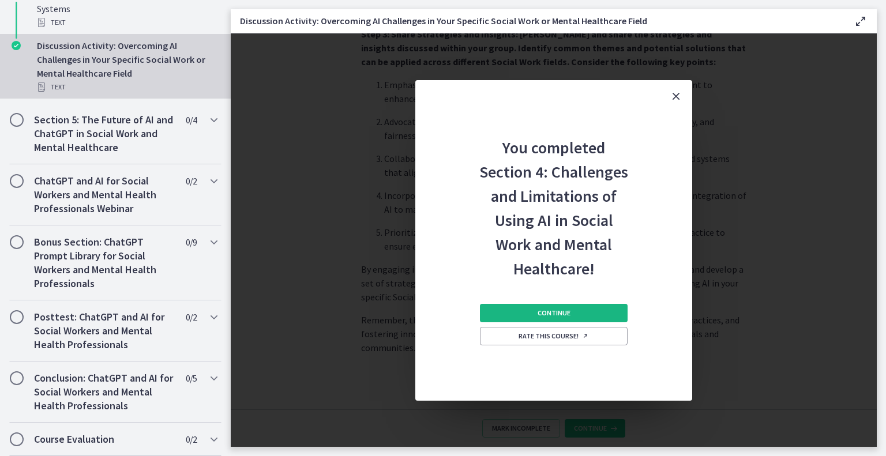
click at [538, 316] on span "Continue" at bounding box center [554, 313] width 33 height 9
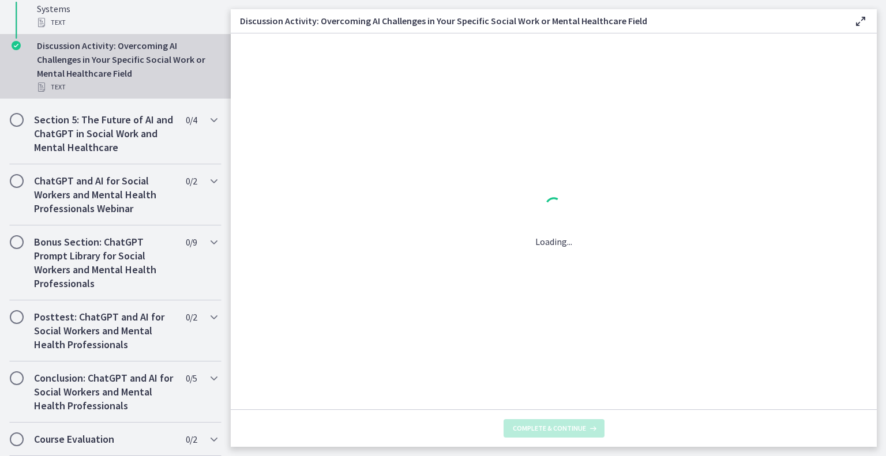
scroll to position [0, 0]
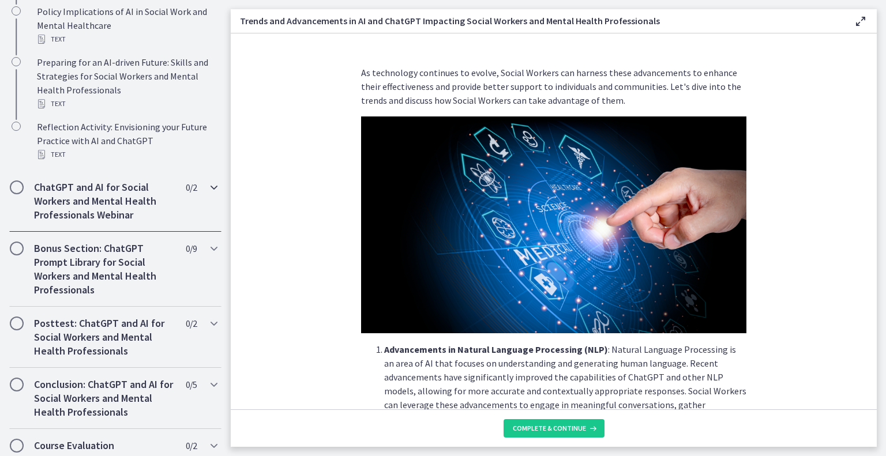
scroll to position [670, 0]
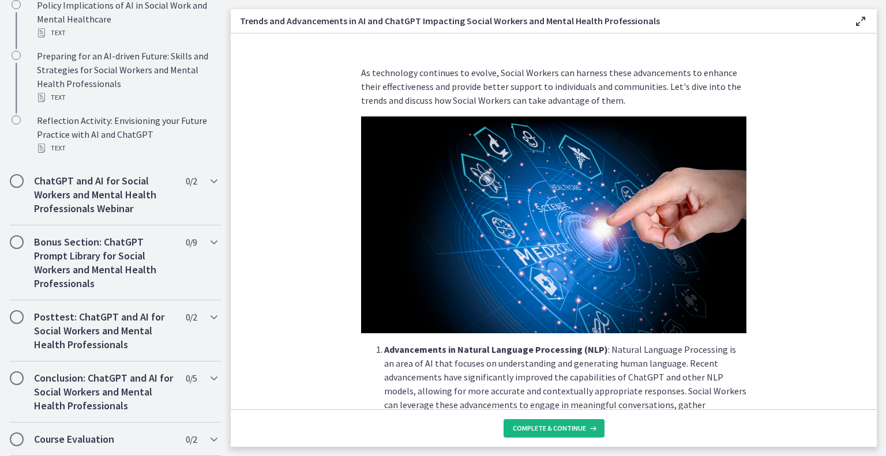
click at [558, 433] on button "Complete & continue" at bounding box center [554, 428] width 101 height 18
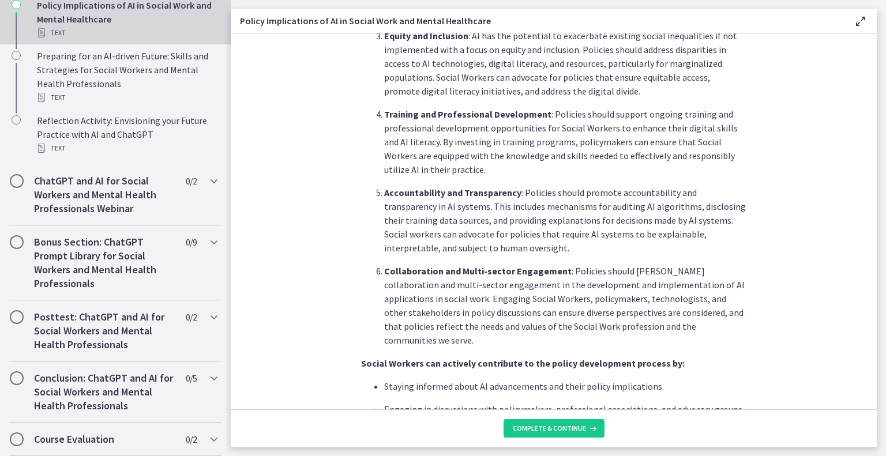
scroll to position [750, 0]
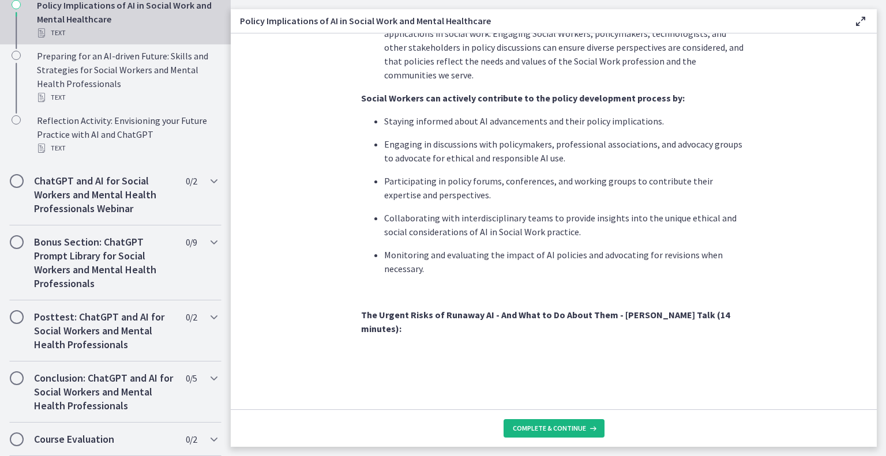
click at [567, 426] on span "Complete & continue" at bounding box center [549, 428] width 73 height 9
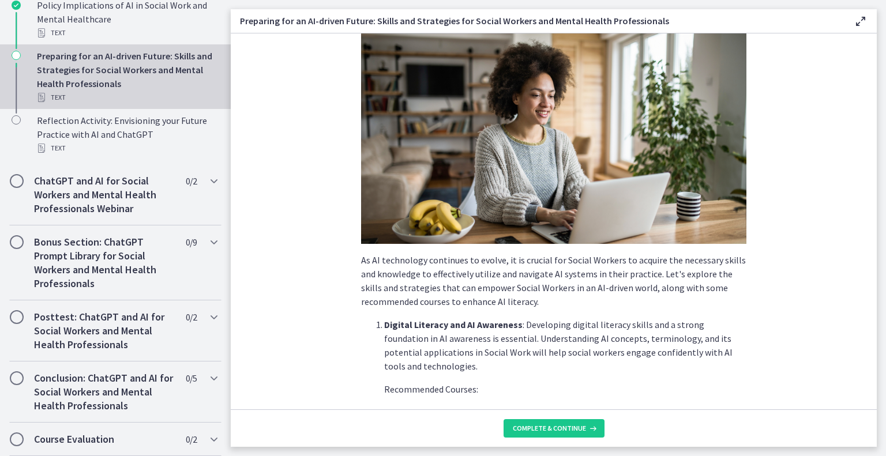
scroll to position [58, 0]
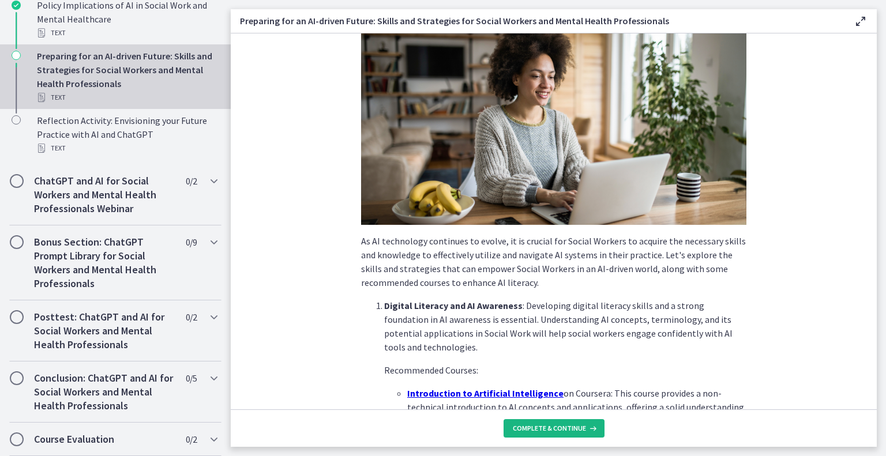
click at [570, 432] on span "Complete & continue" at bounding box center [549, 428] width 73 height 9
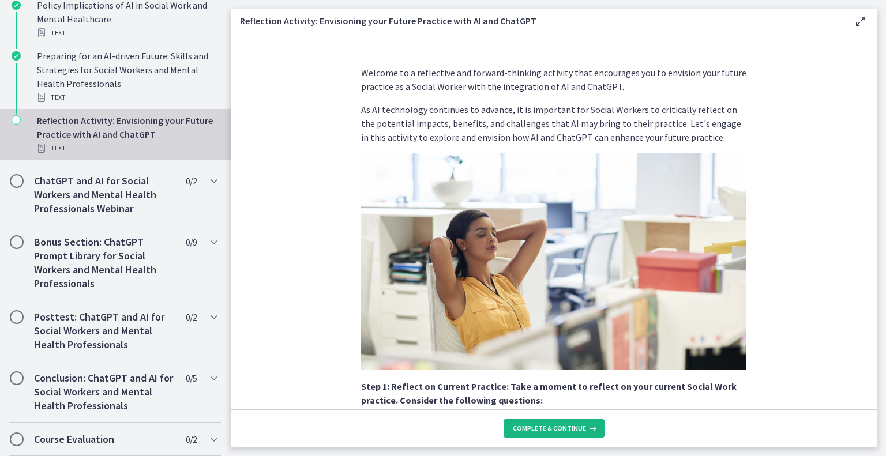
click at [570, 422] on button "Complete & continue" at bounding box center [554, 428] width 101 height 18
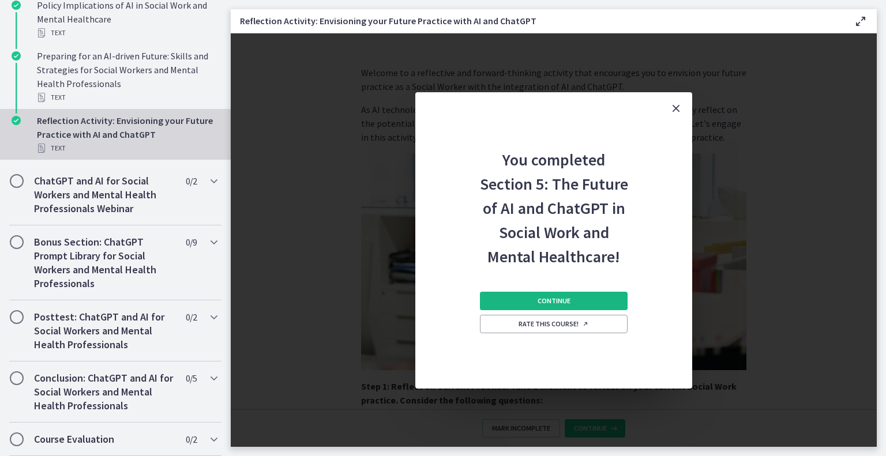
click at [568, 299] on span "Continue" at bounding box center [554, 301] width 33 height 9
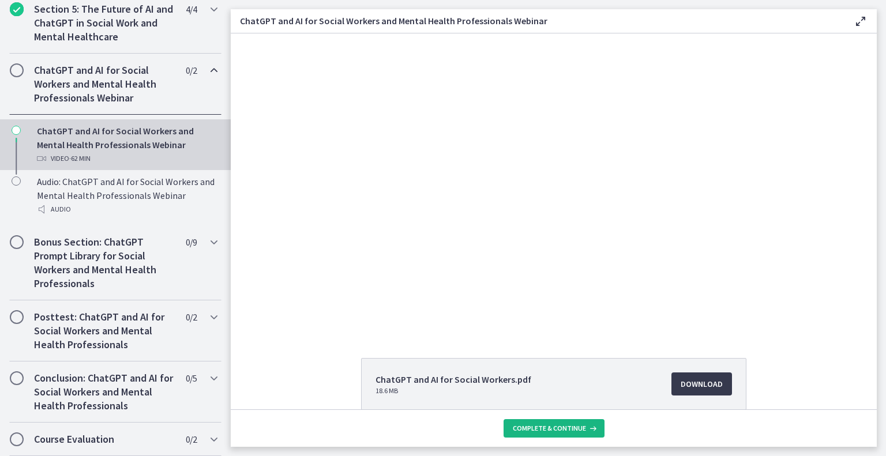
click at [586, 427] on icon at bounding box center [592, 428] width 12 height 9
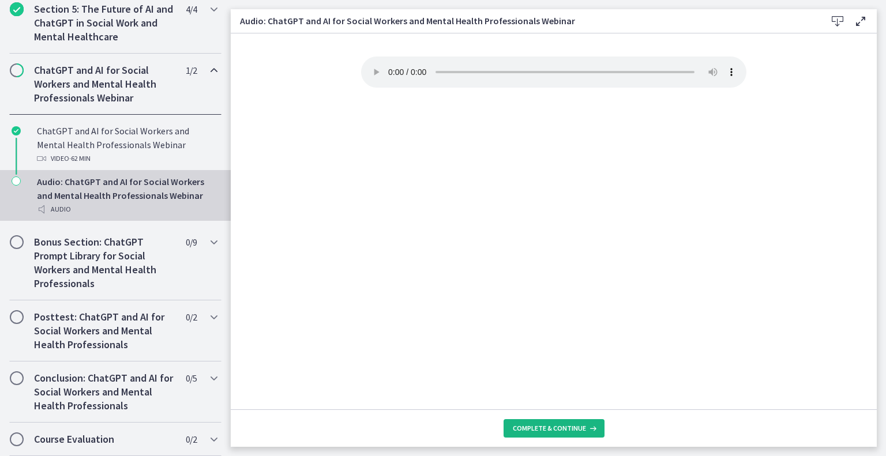
click at [582, 422] on button "Complete & continue" at bounding box center [554, 428] width 101 height 18
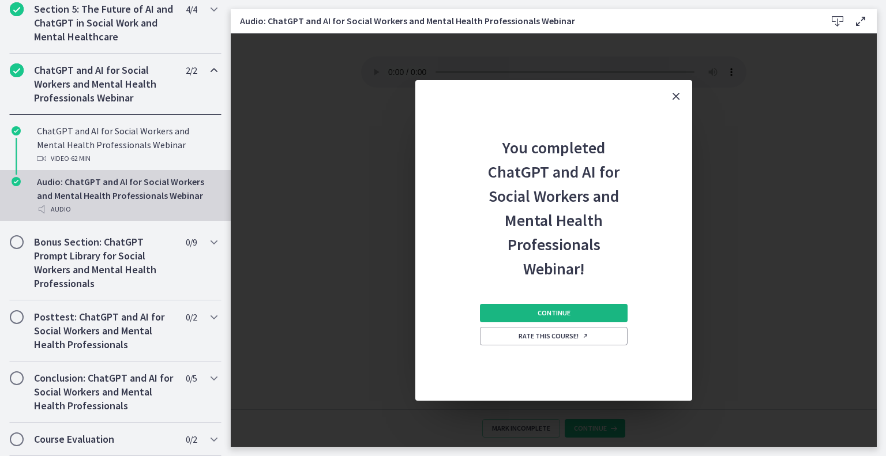
click at [605, 310] on button "Continue" at bounding box center [554, 313] width 148 height 18
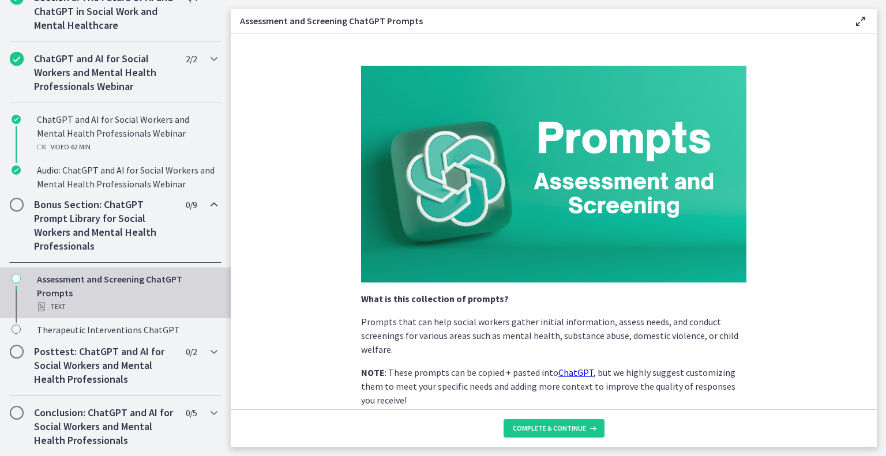
scroll to position [582, 0]
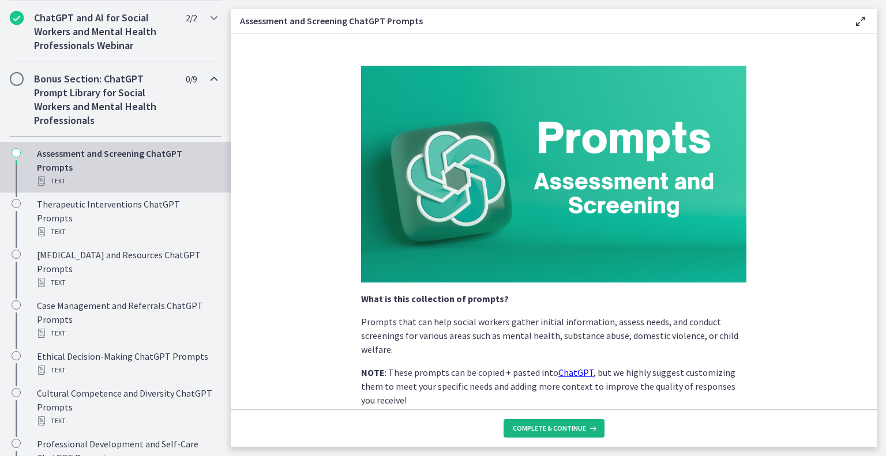
click at [565, 426] on span "Complete & continue" at bounding box center [549, 428] width 73 height 9
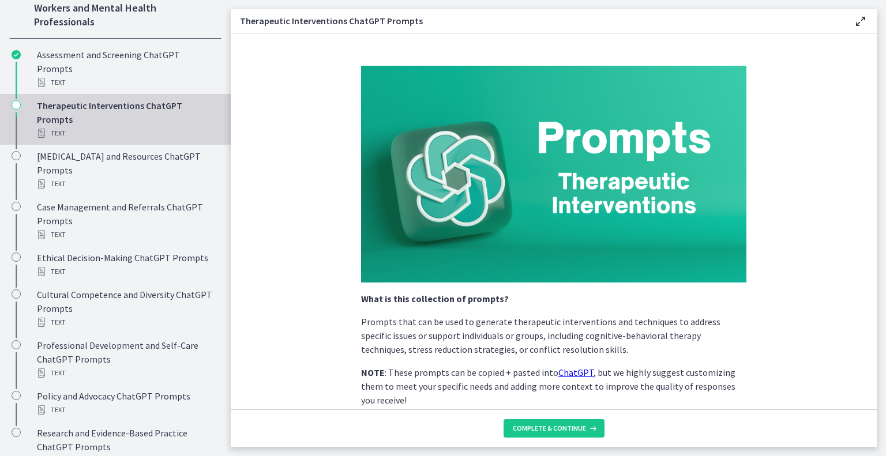
scroll to position [868, 0]
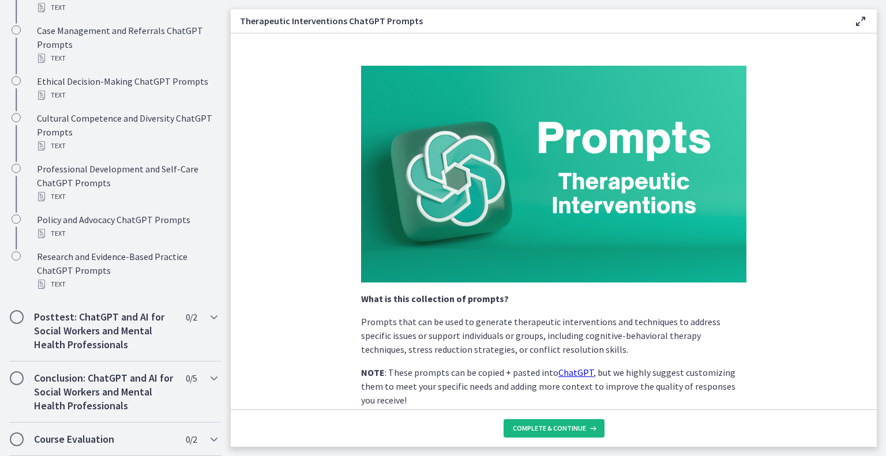
click at [526, 428] on span "Complete & continue" at bounding box center [549, 428] width 73 height 9
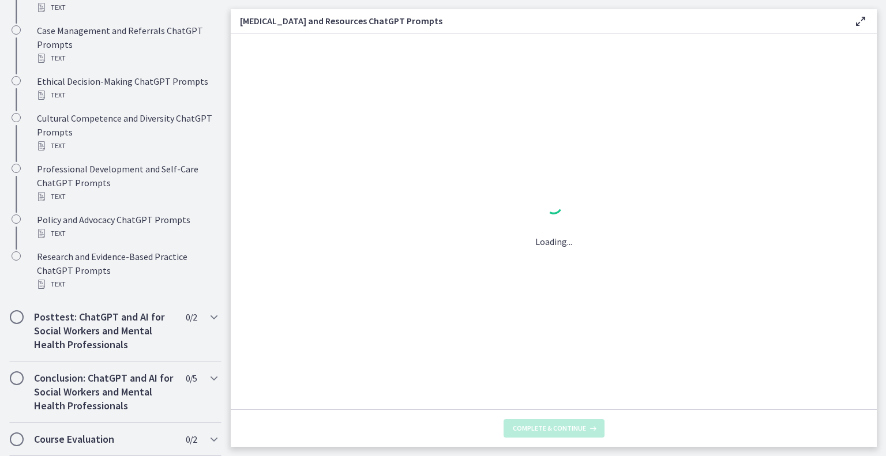
scroll to position [855, 0]
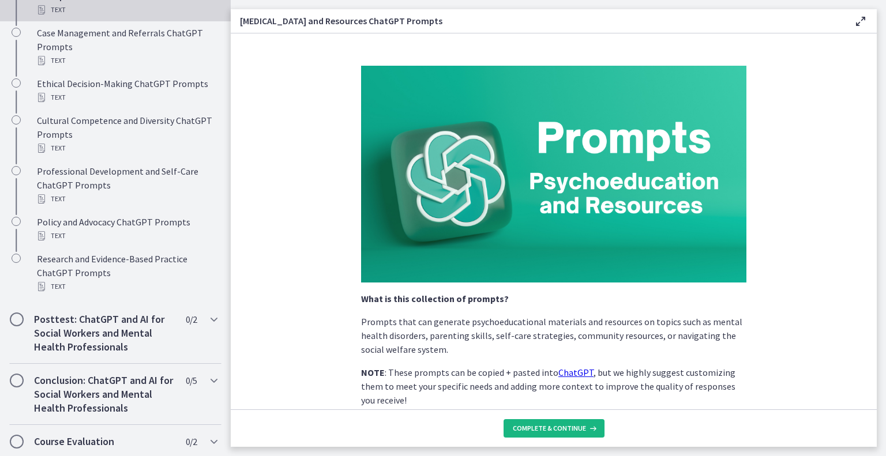
click at [526, 428] on span "Complete & continue" at bounding box center [549, 428] width 73 height 9
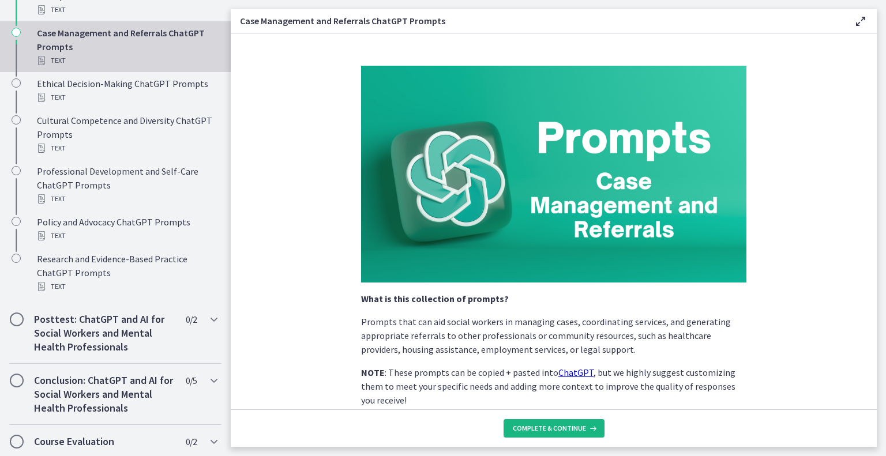
click at [526, 428] on span "Complete & continue" at bounding box center [549, 428] width 73 height 9
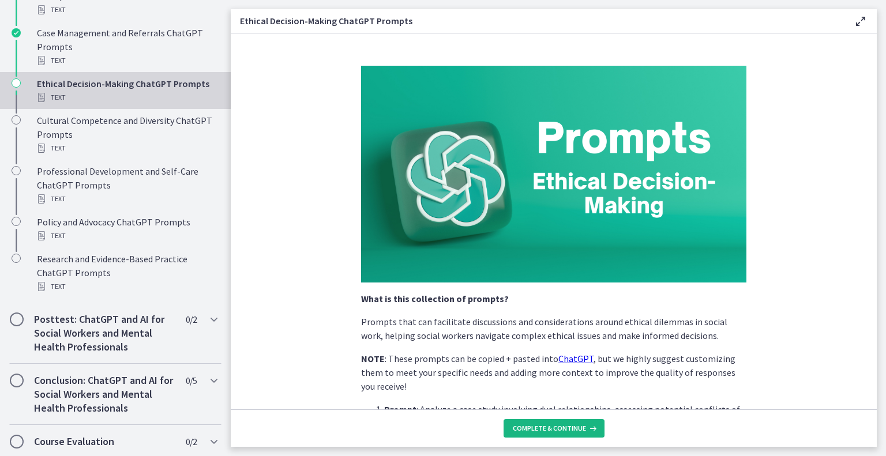
click at [526, 428] on span "Complete & continue" at bounding box center [549, 428] width 73 height 9
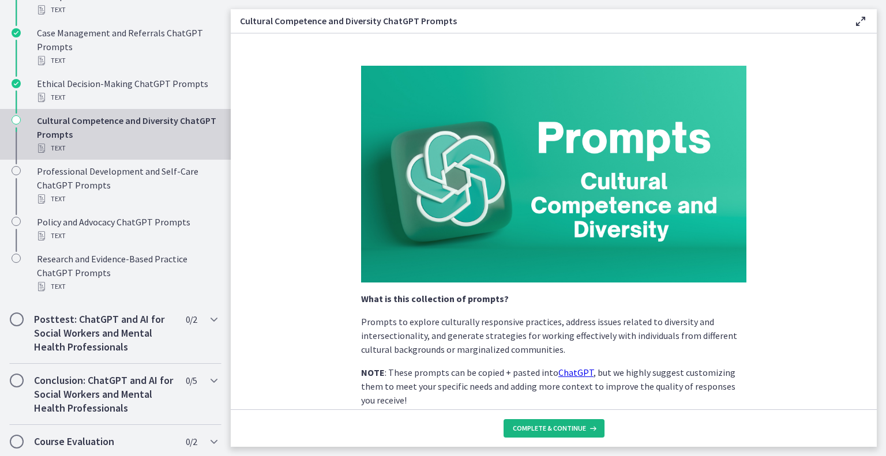
click at [526, 428] on span "Complete & continue" at bounding box center [549, 428] width 73 height 9
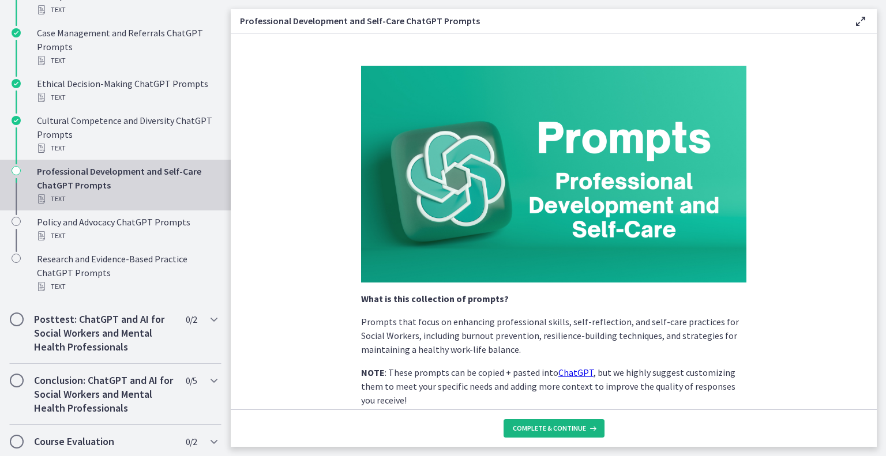
click at [526, 428] on span "Complete & continue" at bounding box center [549, 428] width 73 height 9
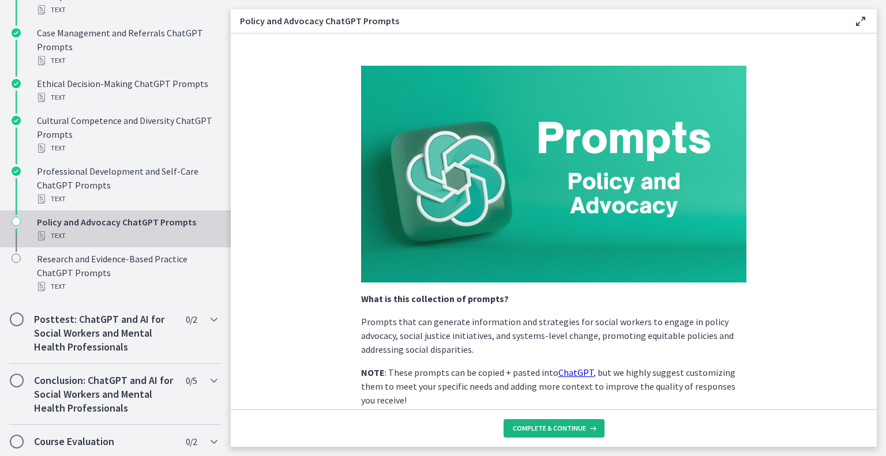
click at [526, 428] on span "Complete & continue" at bounding box center [549, 428] width 73 height 9
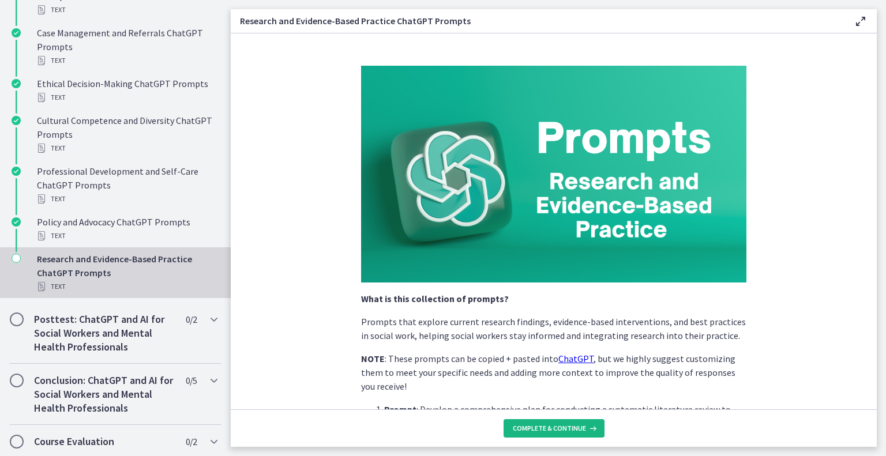
click at [526, 428] on span "Complete & continue" at bounding box center [549, 428] width 73 height 9
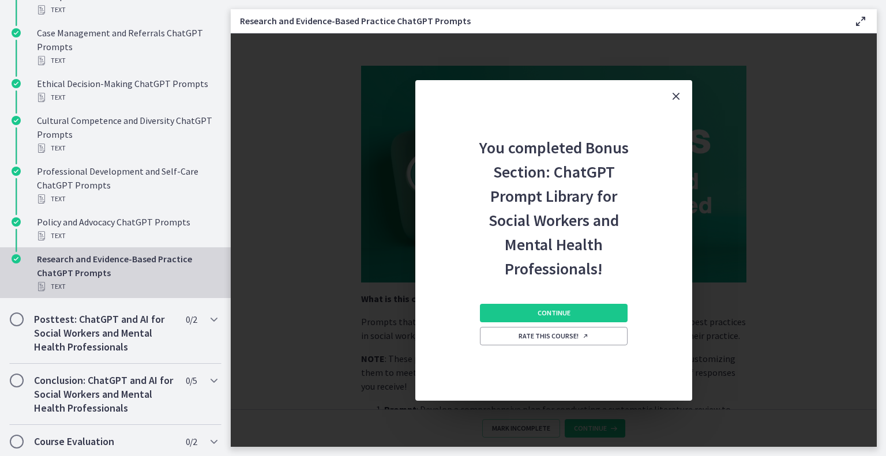
click at [526, 428] on div "You completed Bonus Section: ChatGPT Prompt Library for Social Workers and Ment…" at bounding box center [554, 240] width 646 height 414
click at [575, 313] on button "Continue" at bounding box center [554, 313] width 148 height 18
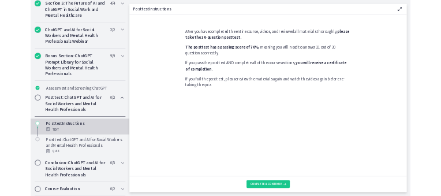
scroll to position [527, 0]
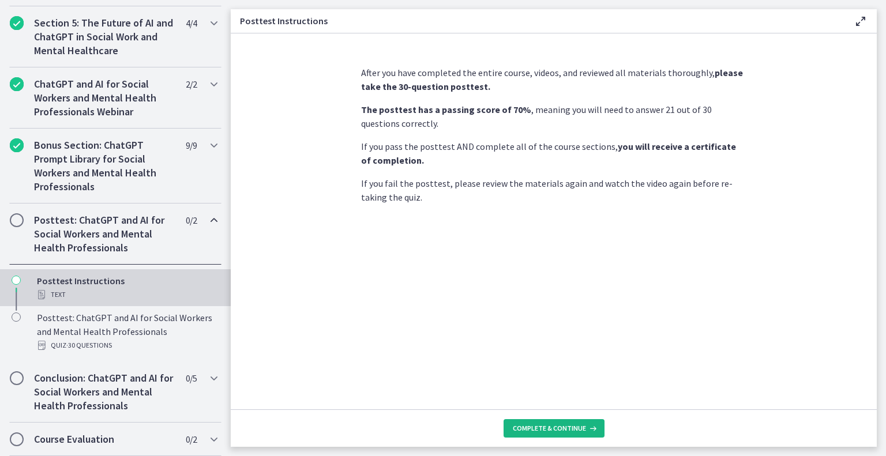
click at [563, 424] on span "Complete & continue" at bounding box center [549, 428] width 73 height 9
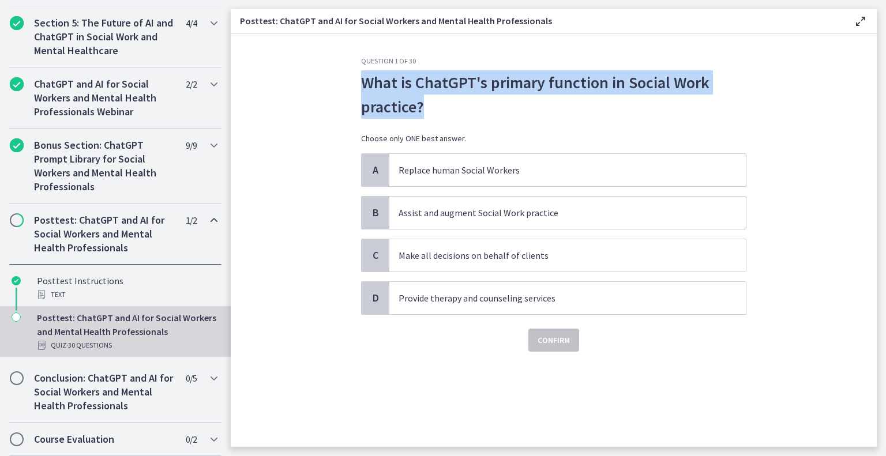
drag, startPoint x: 461, startPoint y: 117, endPoint x: 358, endPoint y: 80, distance: 109.1
click at [358, 80] on div "Question 1 of 30 What is ChatGPT's primary function in Social Work practice? Ch…" at bounding box center [554, 252] width 404 height 391
copy p "What is ChatGPT's primary function in Social Work practice?"
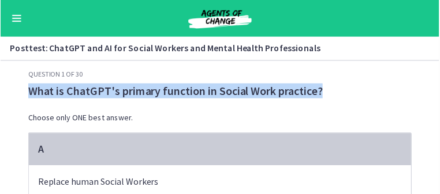
scroll to position [185, 0]
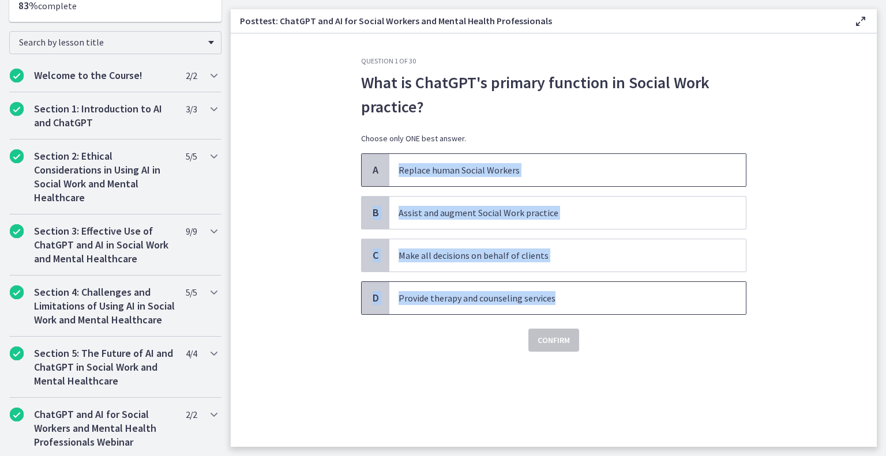
drag, startPoint x: 621, startPoint y: 299, endPoint x: 380, endPoint y: 159, distance: 279.8
click at [381, 159] on div "A Replace human Social Workers B Assist and augment Social Work practice C Make…" at bounding box center [553, 234] width 385 height 162
copy div "Replace human Social Workers B Assist and augment Social Work practice C Make a…"
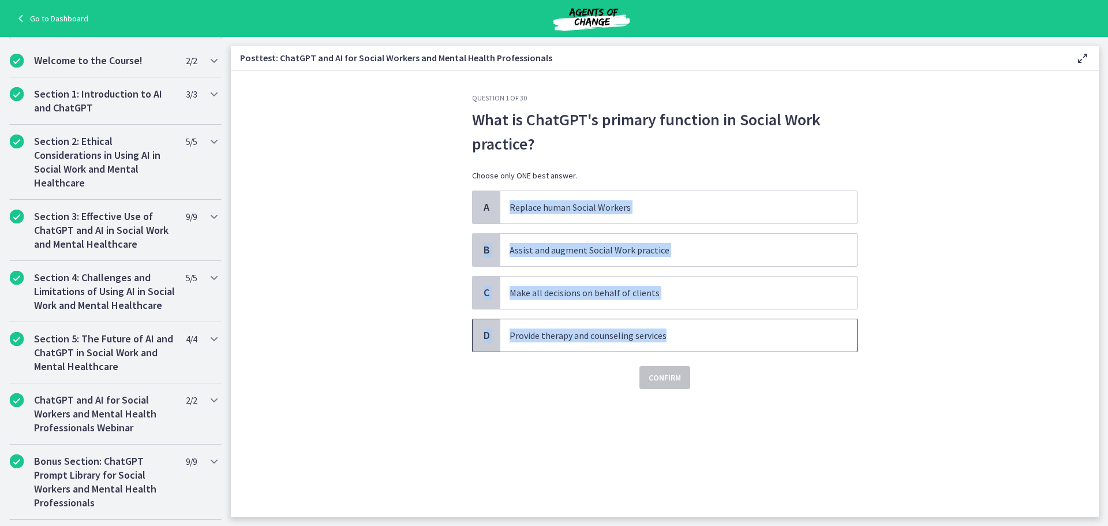
scroll to position [185, 0]
click at [654, 239] on span "Assist and augment Social Work practice" at bounding box center [678, 250] width 357 height 32
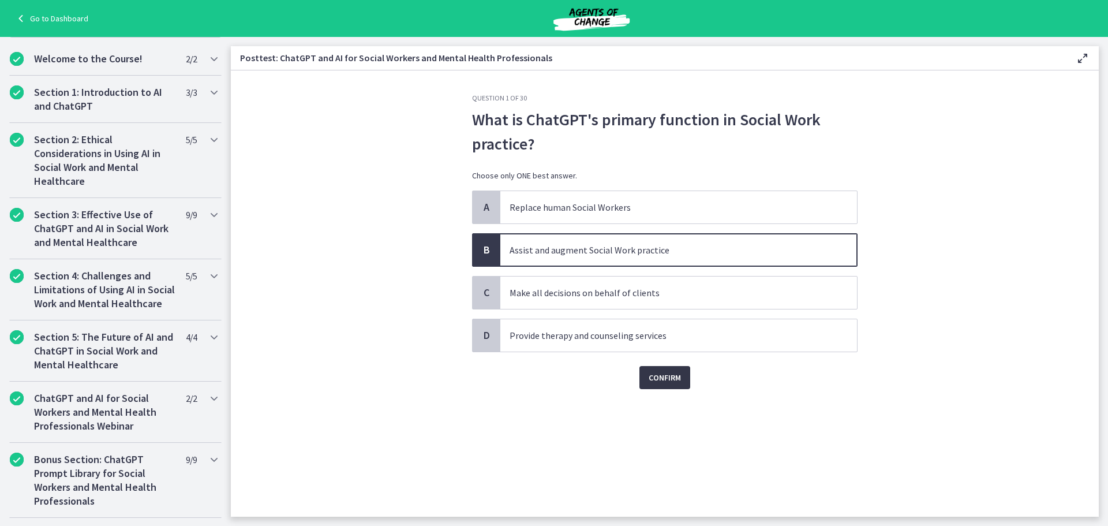
click at [669, 374] on span "Confirm" at bounding box center [665, 377] width 32 height 14
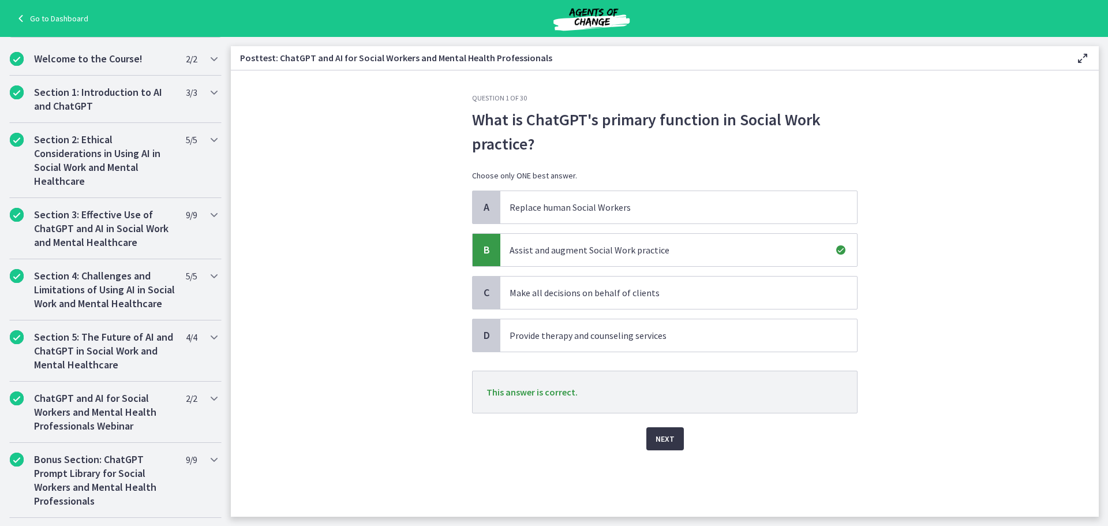
click at [672, 437] on span "Next" at bounding box center [664, 439] width 19 height 14
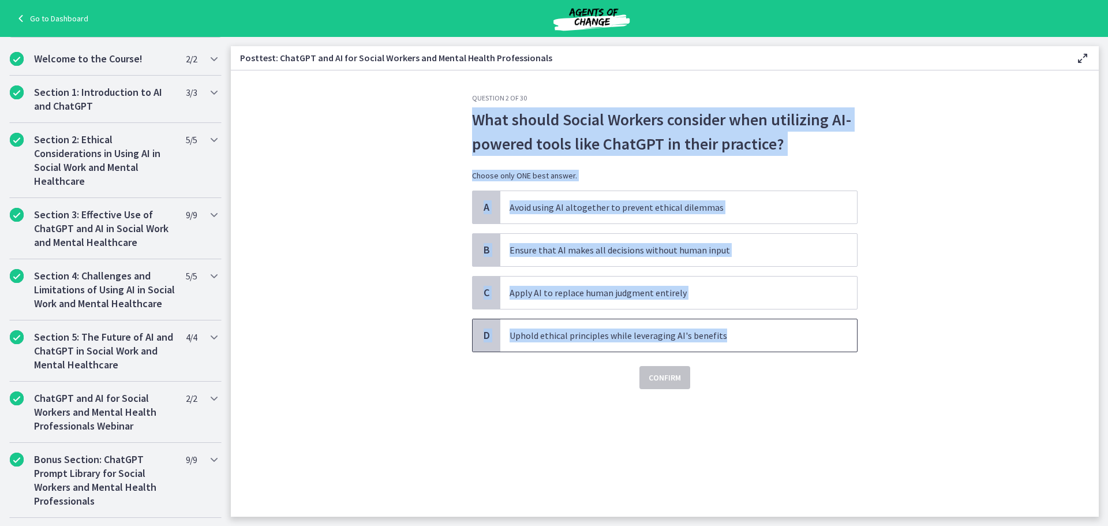
drag, startPoint x: 467, startPoint y: 111, endPoint x: 814, endPoint y: 331, distance: 410.9
click at [814, 331] on div "Question 2 of 30 What should Social Workers consider when utilizing AI-powered …" at bounding box center [665, 304] width 404 height 423
copy div "What should Social Workers consider when utilizing AI-powered tools like ChatGP…"
click at [617, 332] on p "Uphold ethical principles while leveraging AI's benefits" at bounding box center [667, 335] width 315 height 14
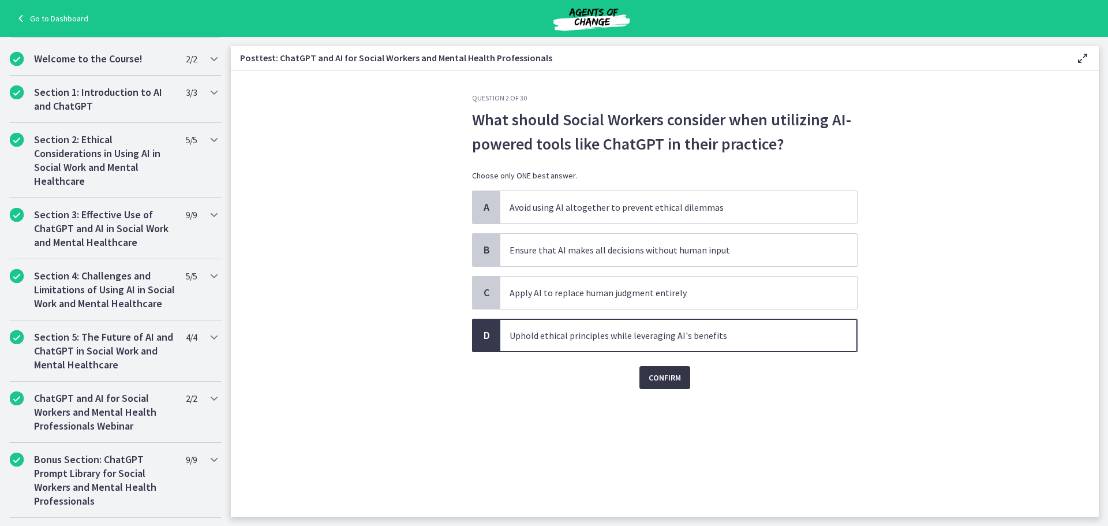
click at [668, 381] on span "Confirm" at bounding box center [665, 377] width 32 height 14
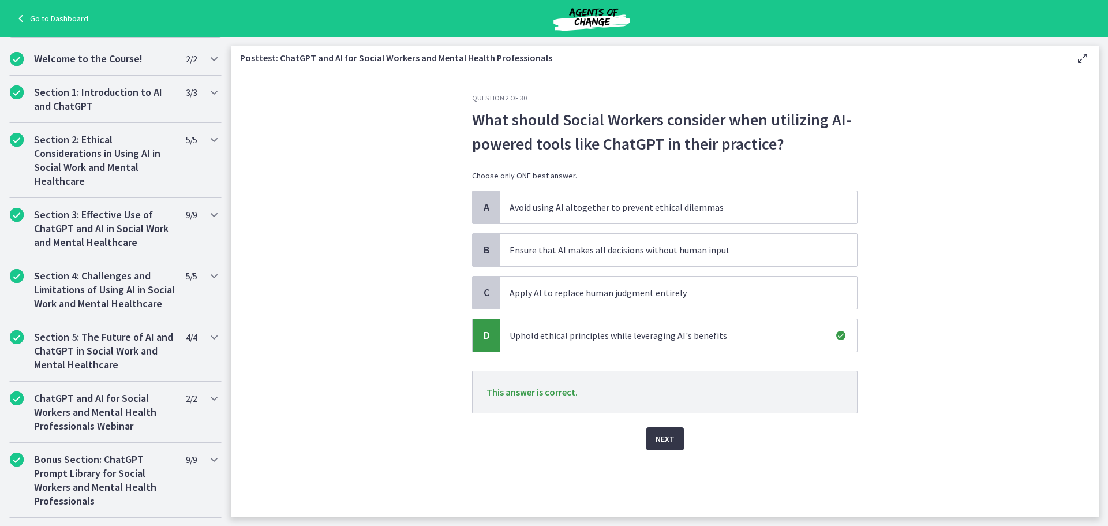
click at [670, 446] on button "Next" at bounding box center [665, 438] width 38 height 23
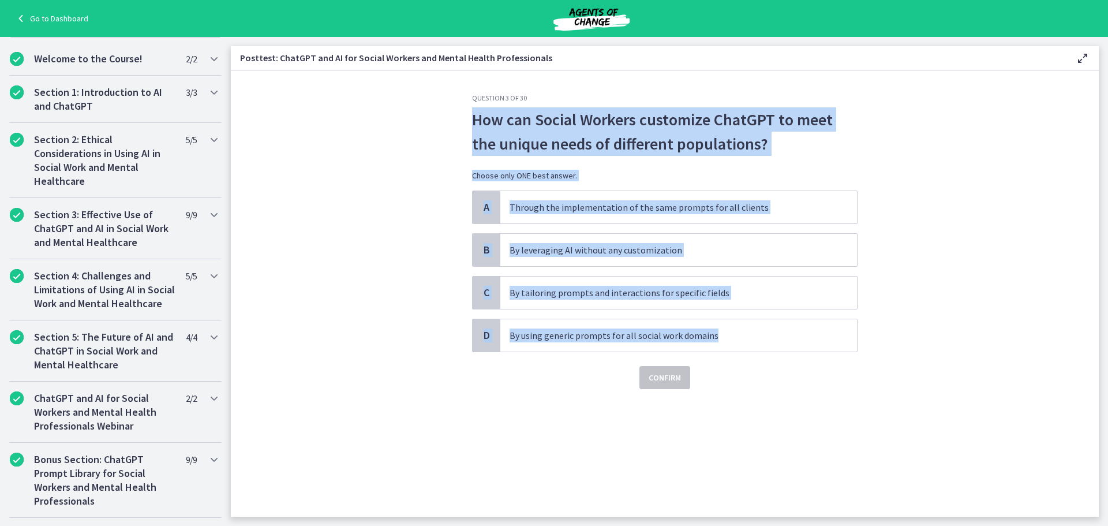
drag, startPoint x: 466, startPoint y: 113, endPoint x: 860, endPoint y: 351, distance: 460.1
click at [860, 351] on div "Question 3 of 30 How can Social Workers customize ChatGPT to meet the unique ne…" at bounding box center [665, 304] width 404 height 423
copy div "How can Social Workers customize ChatGPT to meet the unique needs of different …"
drag, startPoint x: 587, startPoint y: 292, endPoint x: 636, endPoint y: 343, distance: 71.0
click at [587, 292] on p "By tailoring prompts and interactions for specific fields" at bounding box center [667, 293] width 315 height 14
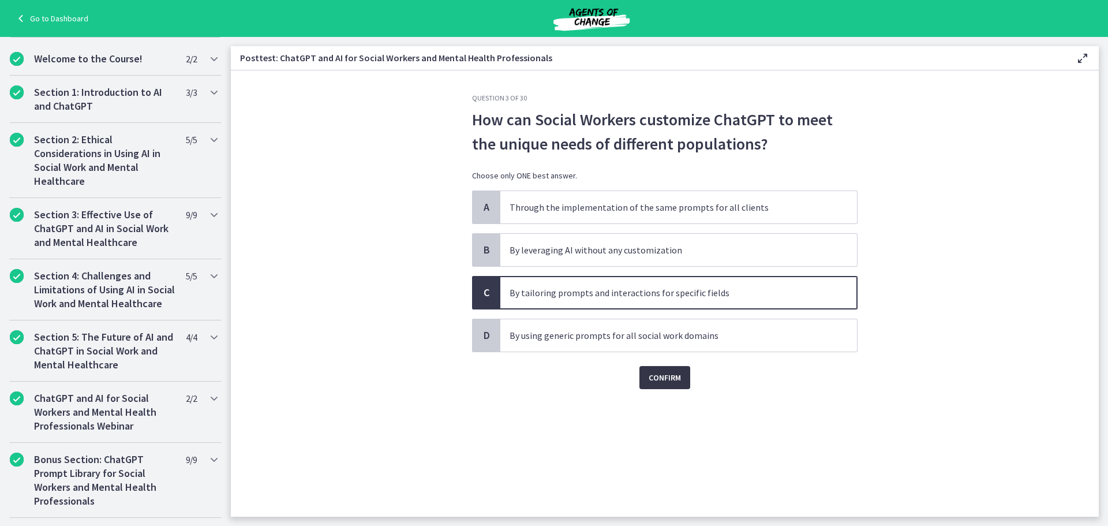
click at [666, 378] on span "Confirm" at bounding box center [665, 377] width 32 height 14
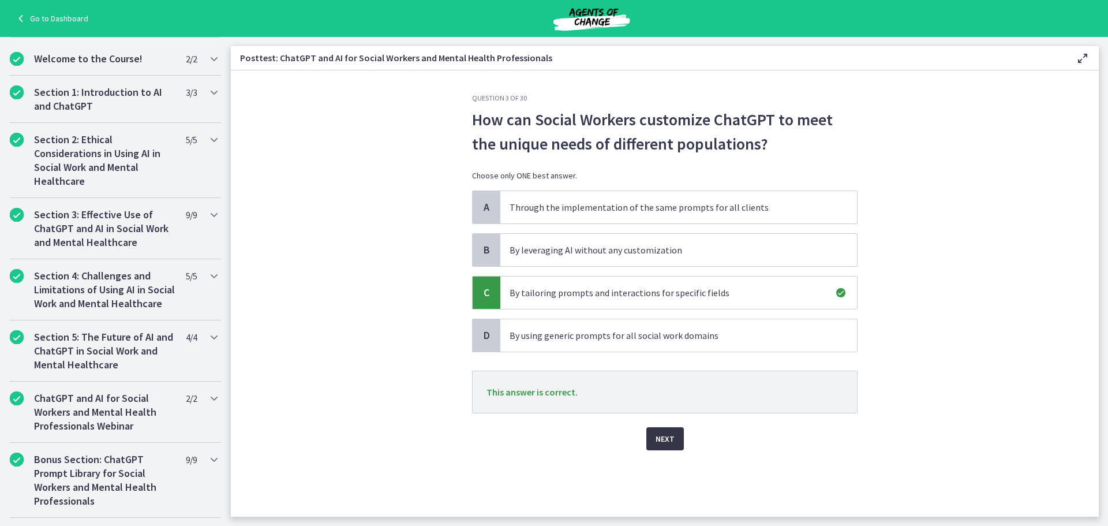
click at [674, 439] on button "Next" at bounding box center [665, 438] width 38 height 23
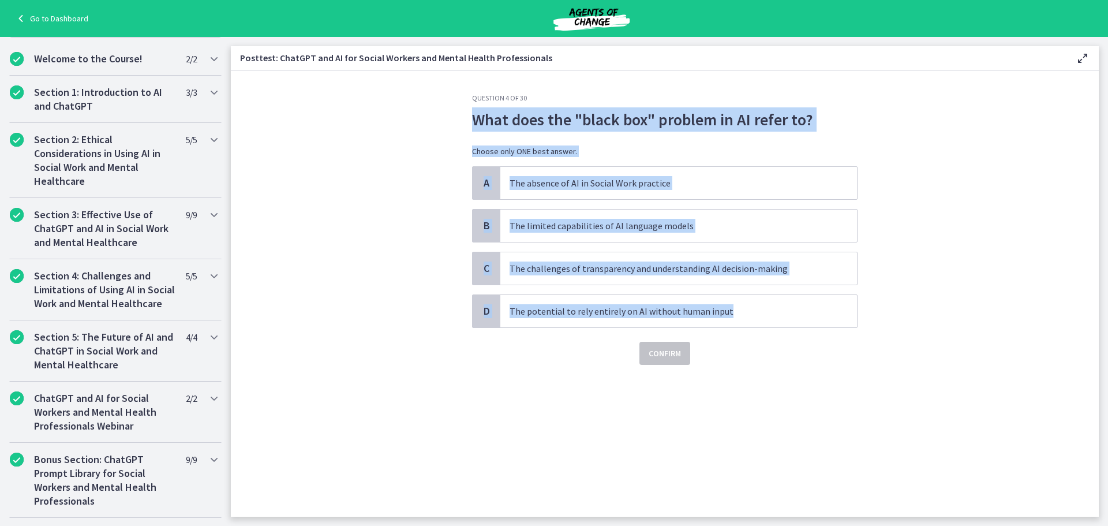
drag, startPoint x: 467, startPoint y: 110, endPoint x: 947, endPoint y: 311, distance: 520.4
click at [886, 311] on section "Question 4 of 30 What does the "black box" problem in AI refer to? Choose only …" at bounding box center [665, 293] width 868 height 446
copy div "What does the "black box" problem in AI refer to? Choose only ONE best answer. …"
click at [623, 262] on p "The challenges of transparency and understanding AI decision-making" at bounding box center [667, 268] width 315 height 14
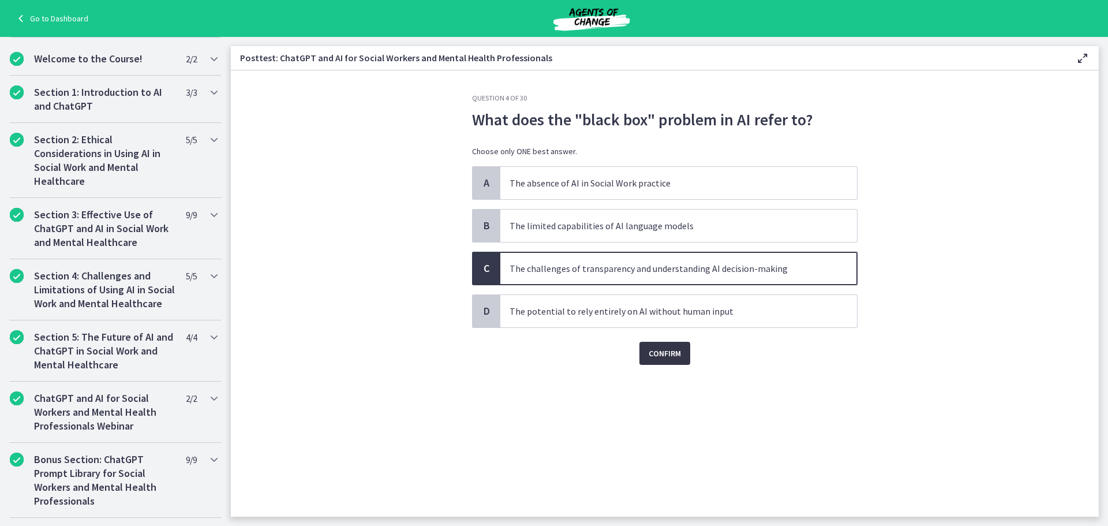
click at [665, 356] on span "Confirm" at bounding box center [665, 353] width 32 height 14
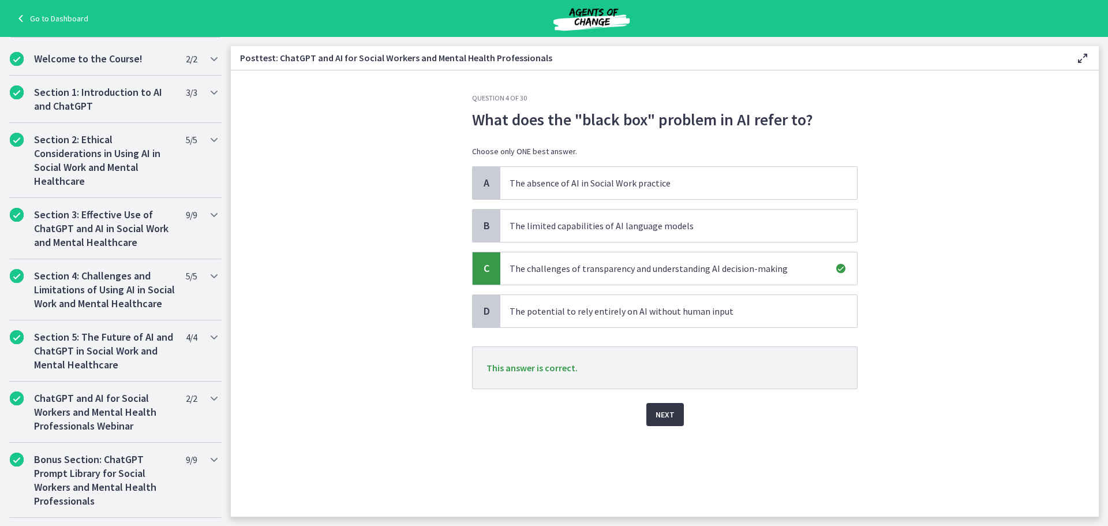
click at [677, 417] on button "Next" at bounding box center [665, 414] width 38 height 23
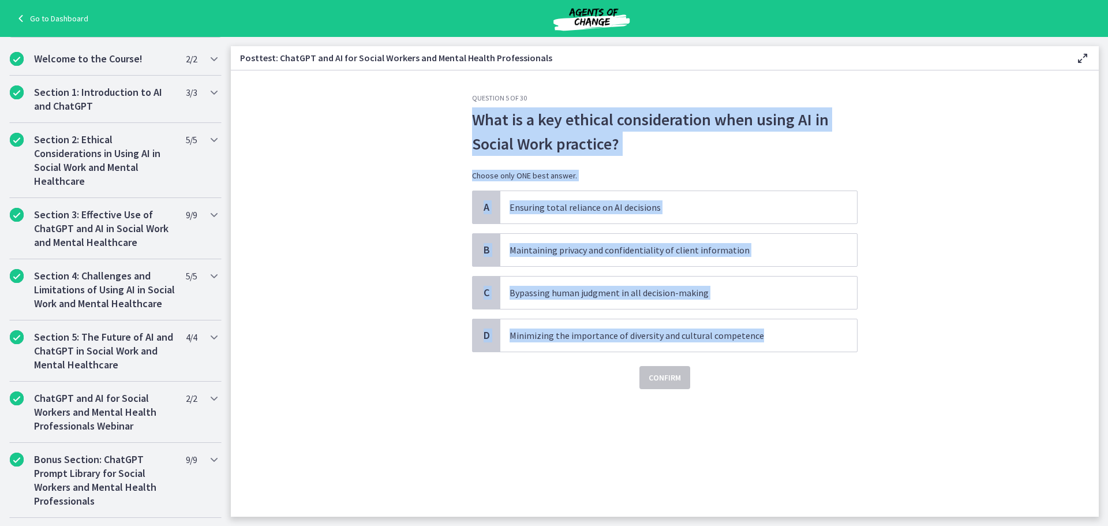
drag, startPoint x: 462, startPoint y: 116, endPoint x: 909, endPoint y: 344, distance: 501.9
click at [886, 344] on section "Question 5 of 30 What is a key ethical consideration when using AI in Social Wo…" at bounding box center [665, 293] width 868 height 446
copy div "What is a key ethical consideration when using AI in Social Work practice? Choo…"
click at [556, 252] on p "Maintaining privacy and confidentiality of client information" at bounding box center [667, 250] width 315 height 14
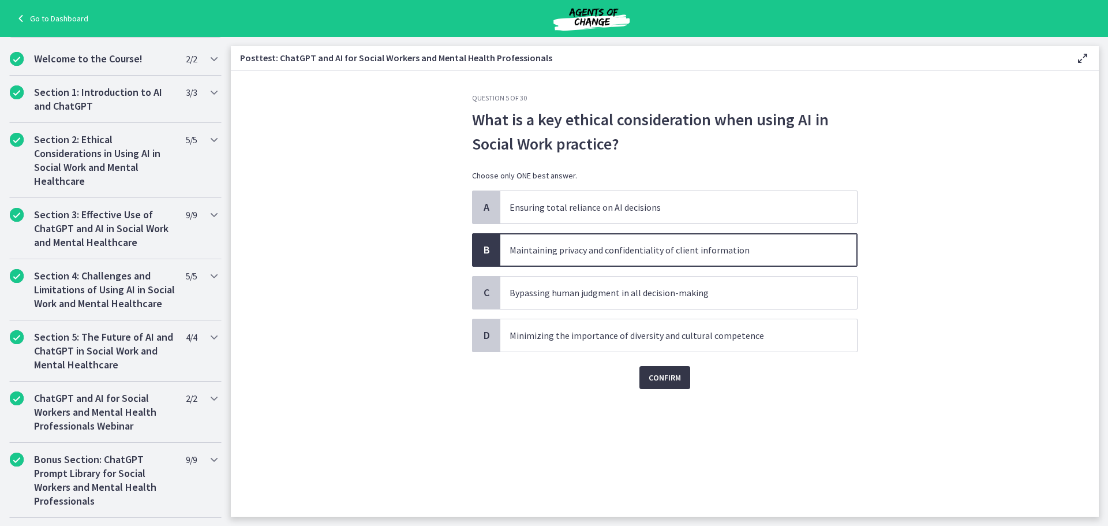
click at [679, 378] on span "Confirm" at bounding box center [665, 377] width 32 height 14
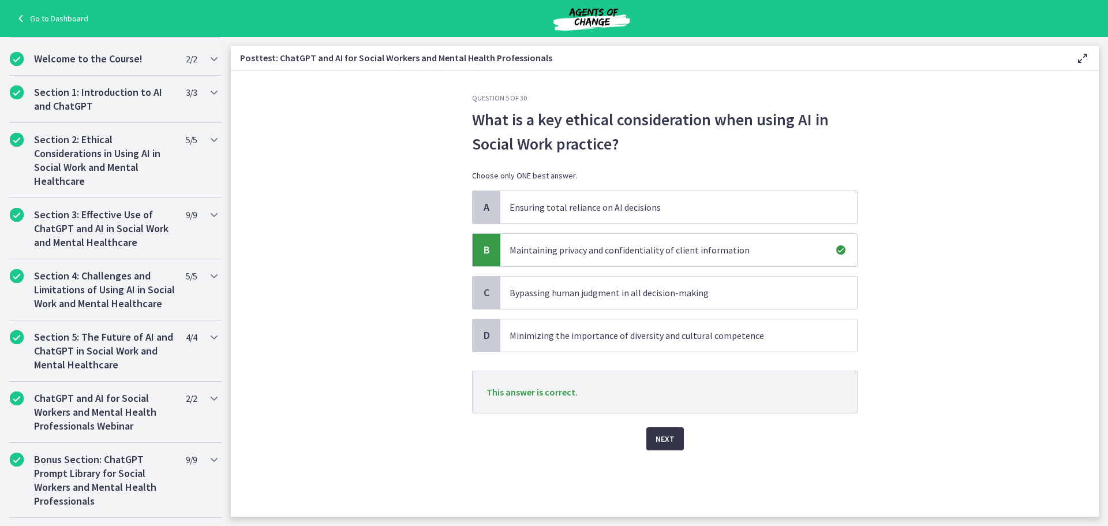
click at [677, 433] on button "Next" at bounding box center [665, 438] width 38 height 23
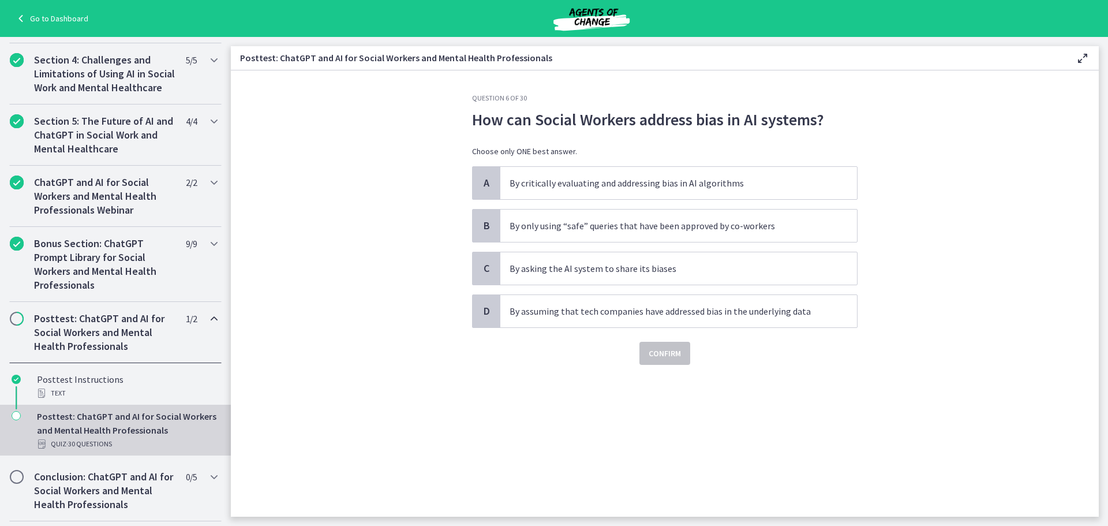
scroll to position [444, 0]
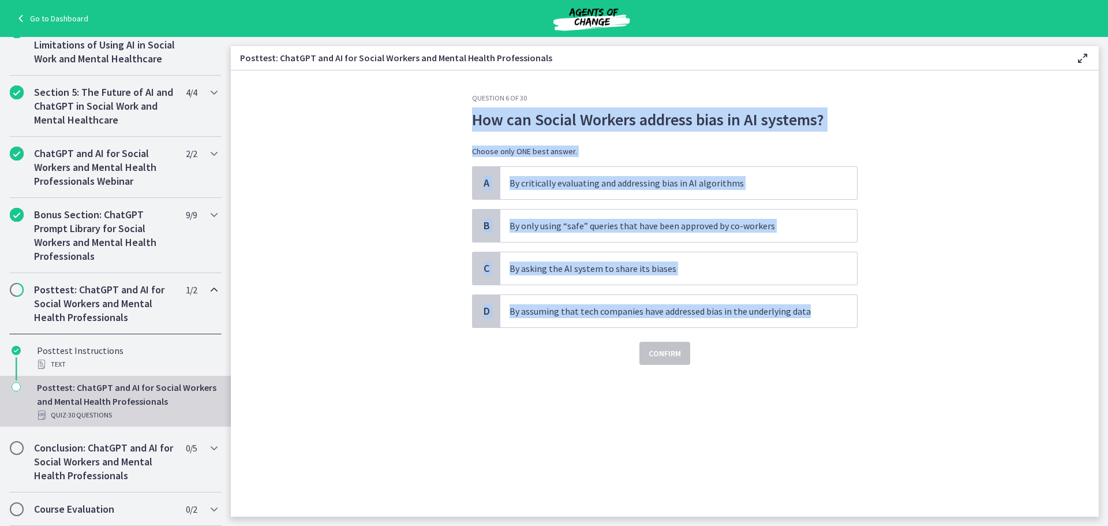
drag, startPoint x: 455, startPoint y: 123, endPoint x: 881, endPoint y: 312, distance: 465.5
click at [881, 311] on section "Question 6 of 30 How can Social Workers address bias in AI systems? Choose only…" at bounding box center [665, 293] width 868 height 446
copy div "How can Social Workers address bias in AI systems? Choose only ONE best answer.…"
click at [566, 178] on p "By critically evaluating and addressing bias in AI algorithms" at bounding box center [667, 183] width 315 height 14
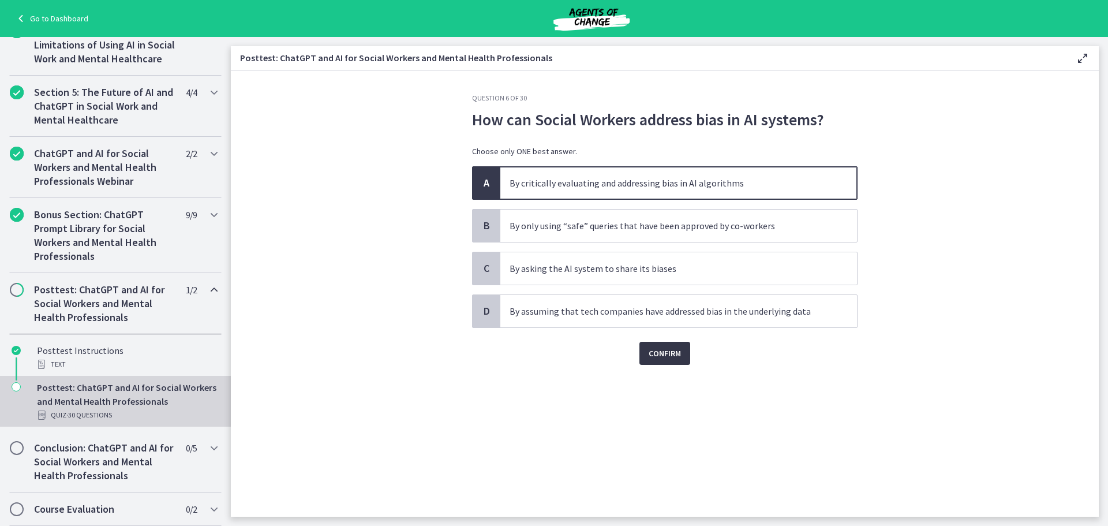
click at [668, 357] on span "Confirm" at bounding box center [665, 353] width 32 height 14
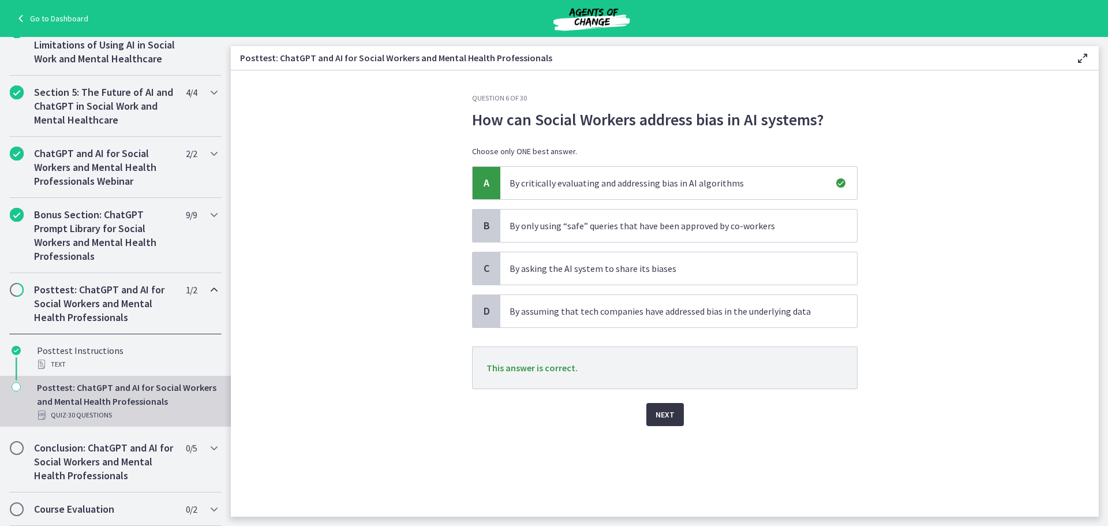
click at [672, 417] on span "Next" at bounding box center [664, 414] width 19 height 14
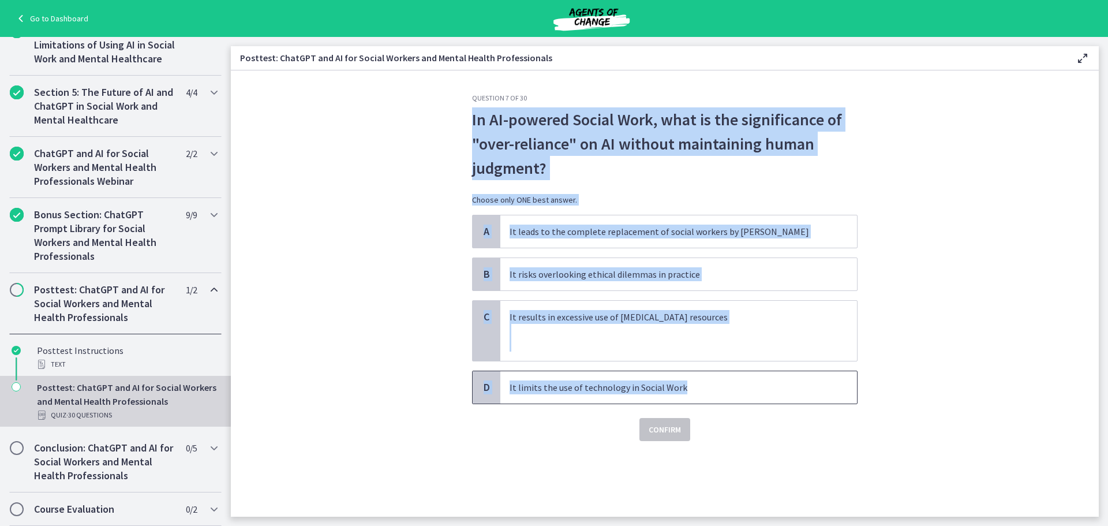
drag, startPoint x: 444, startPoint y: 115, endPoint x: 846, endPoint y: 388, distance: 486.0
click at [846, 388] on section "Question 7 of 30 In AI-powered Social Work, what is the significance of "over-r…" at bounding box center [665, 293] width 868 height 446
copy div "In AI-powered Social Work, what is the significance of "over-reliance" on AI wi…"
click at [556, 268] on p "It risks overlooking ethical dilemmas in practice" at bounding box center [667, 274] width 315 height 14
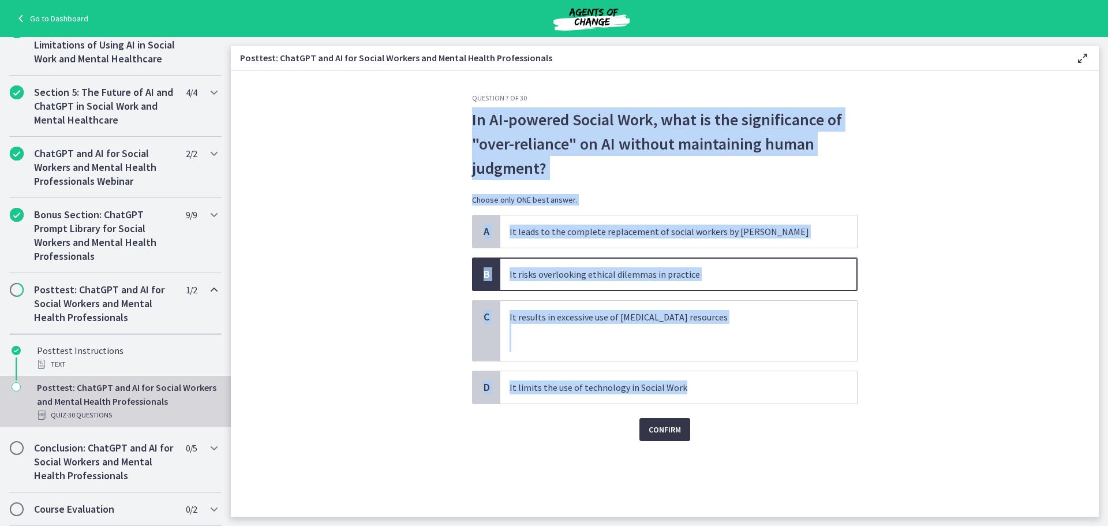
click at [672, 428] on span "Confirm" at bounding box center [665, 429] width 32 height 14
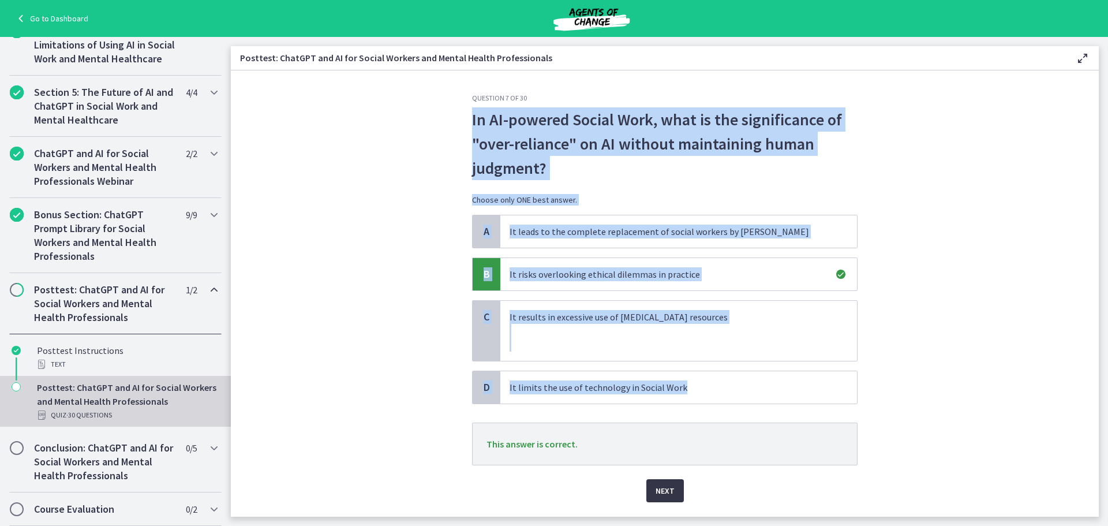
click at [650, 456] on button "Next" at bounding box center [665, 490] width 38 height 23
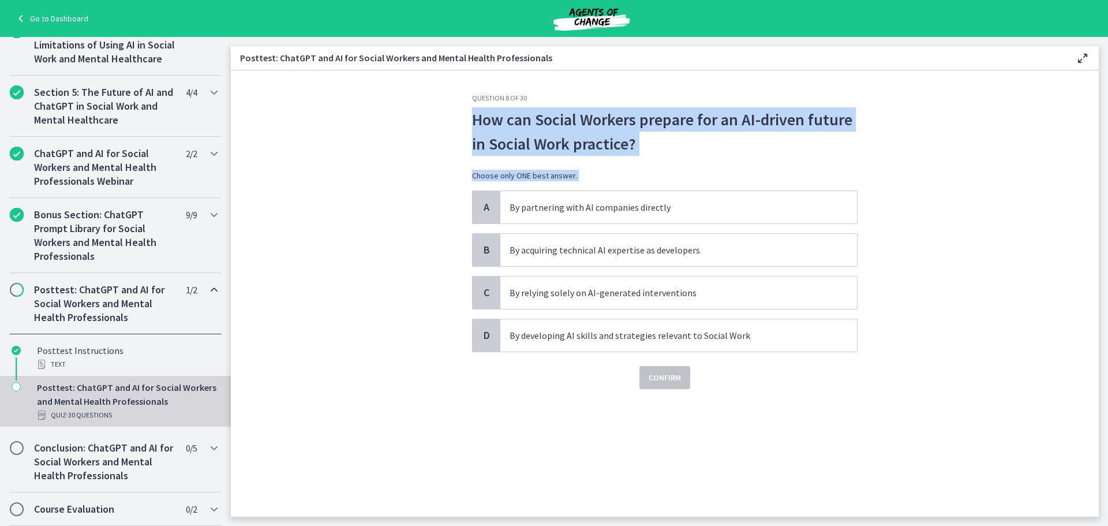
click at [436, 113] on section "Question 8 of 30 How can Social Workers prepare for an AI-driven future in Soci…" at bounding box center [665, 293] width 868 height 446
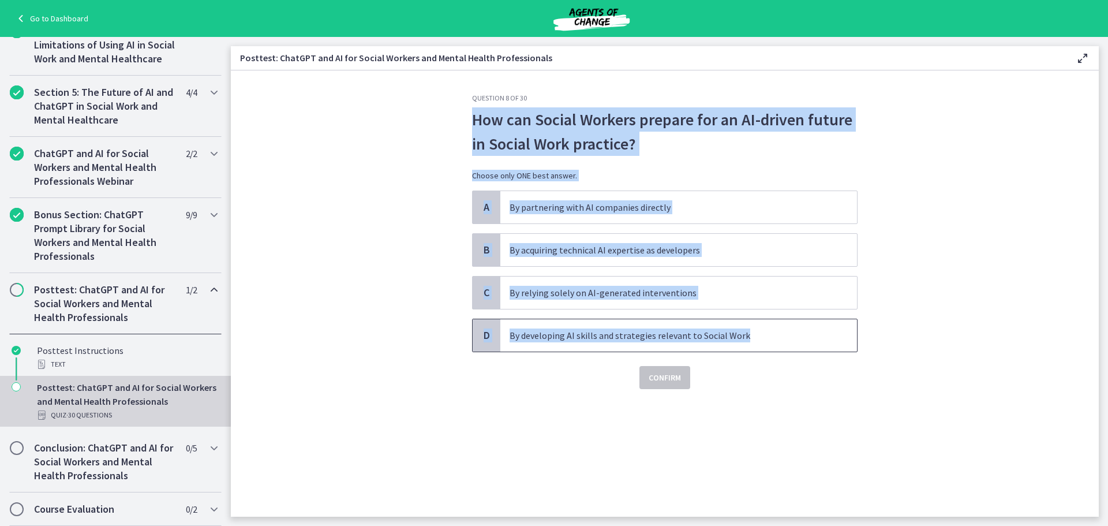
drag, startPoint x: 466, startPoint y: 113, endPoint x: 823, endPoint y: 349, distance: 428.1
click at [823, 349] on div "Question 8 of 30 How can Social Workers prepare for an AI-driven future in Soci…" at bounding box center [665, 304] width 404 height 423
copy div "How can Social Workers prepare for an AI-driven future in Social Work practice?…"
click at [605, 340] on p "By developing AI skills and strategies relevant to Social Work" at bounding box center [667, 335] width 315 height 14
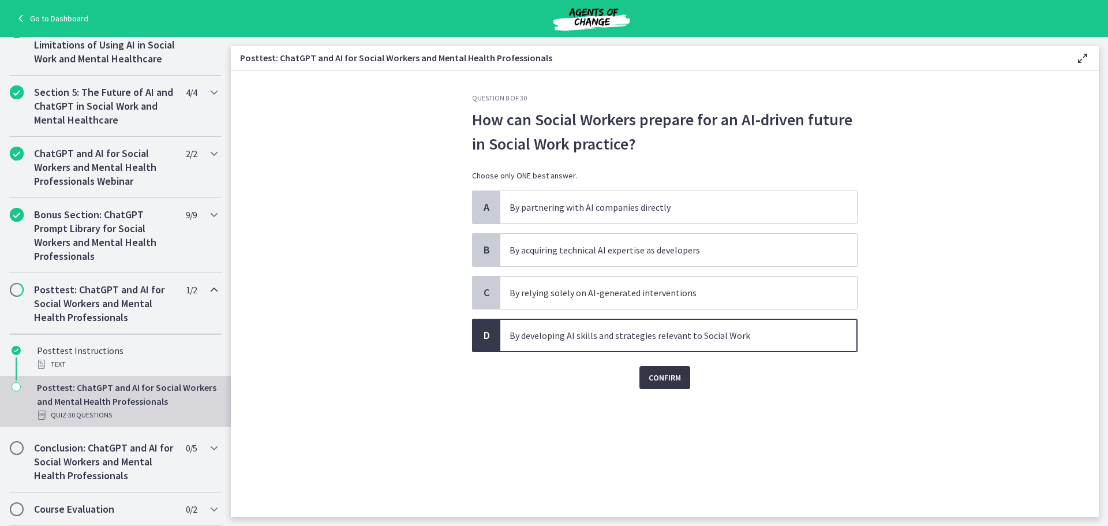
click at [674, 380] on span "Confirm" at bounding box center [665, 377] width 32 height 14
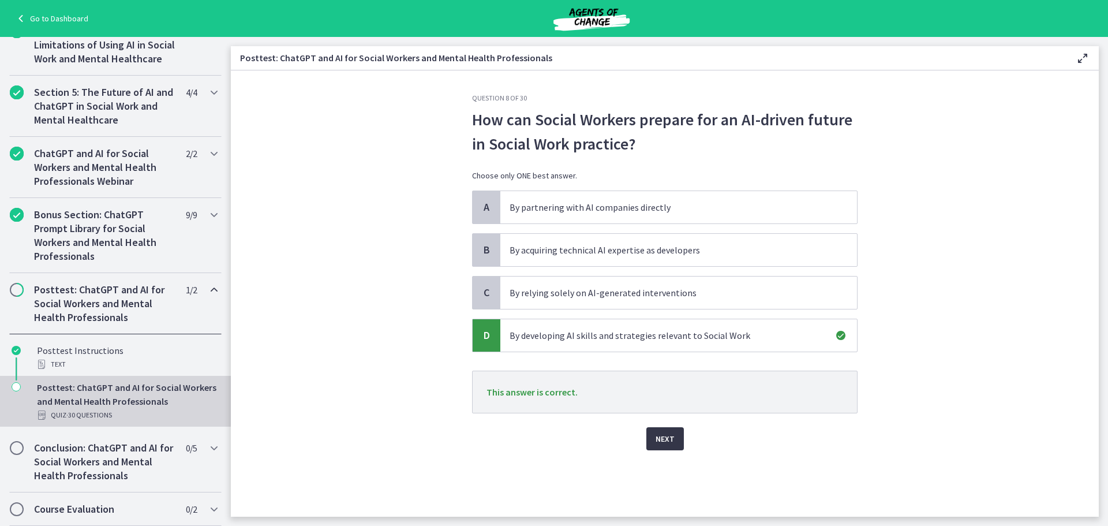
click at [672, 428] on button "Next" at bounding box center [665, 438] width 38 height 23
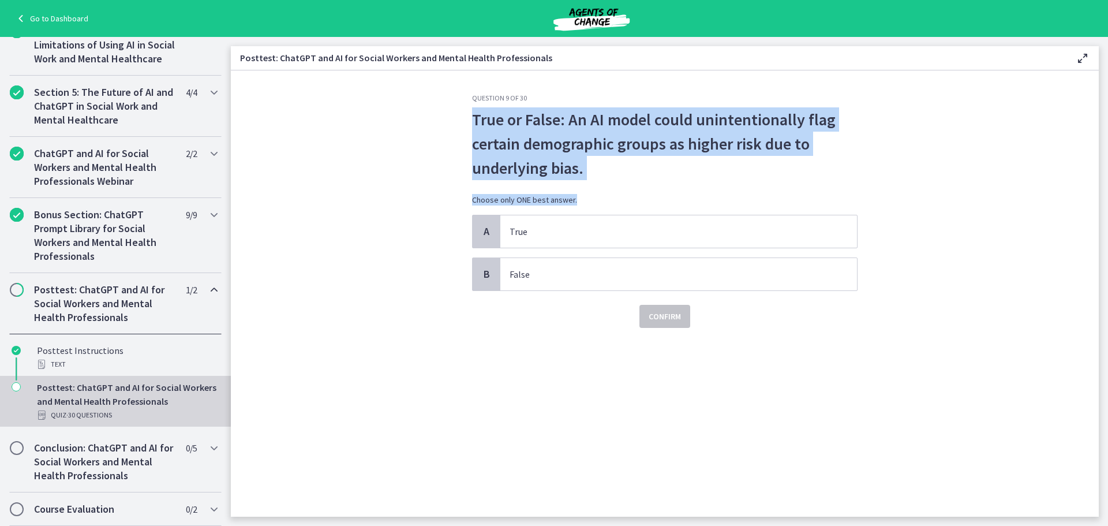
drag, startPoint x: 468, startPoint y: 115, endPoint x: 684, endPoint y: 193, distance: 229.4
click at [684, 193] on div "Question 9 of 30 True or False: An AI model could unintentionally flag certain …" at bounding box center [665, 304] width 404 height 423
drag, startPoint x: 579, startPoint y: 319, endPoint x: 455, endPoint y: 117, distance: 237.3
click at [455, 117] on section "Question 9 of 30 True or False: An AI model could unintentionally flag certain …" at bounding box center [665, 293] width 868 height 446
copy div "True or False: An AI model could unintentionally flag certain demographic group…"
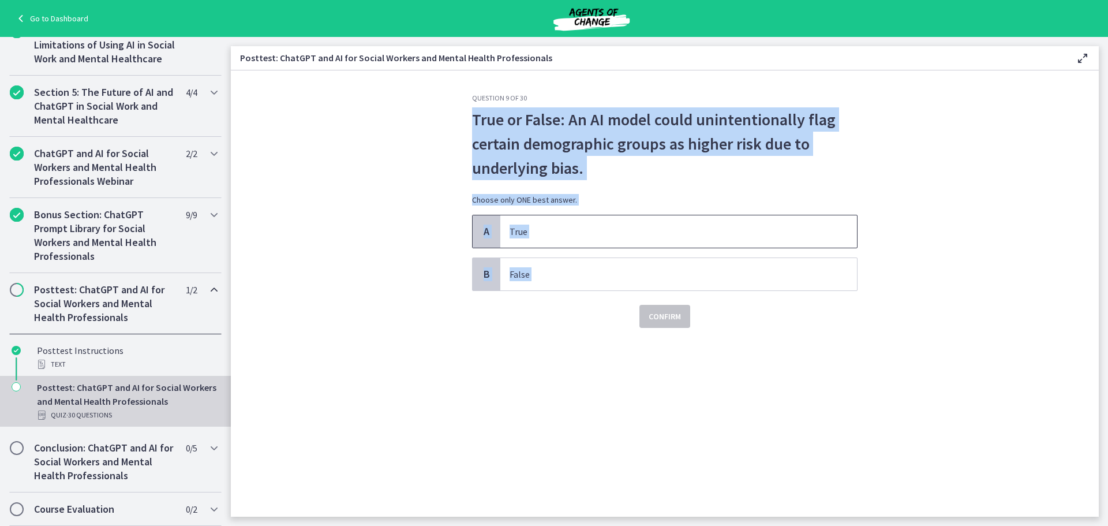
click at [575, 231] on p "True" at bounding box center [667, 231] width 315 height 14
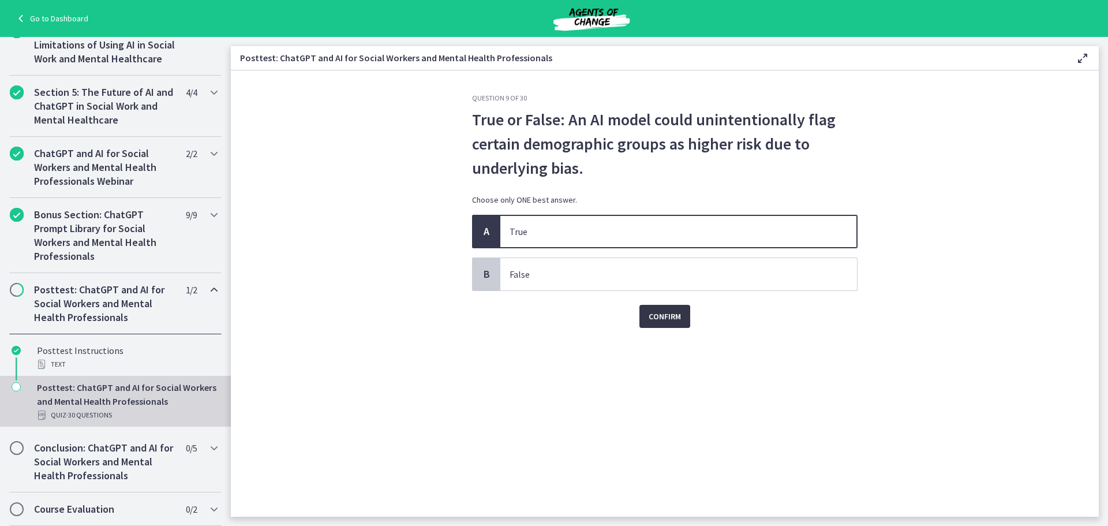
click at [666, 314] on span "Confirm" at bounding box center [665, 316] width 32 height 14
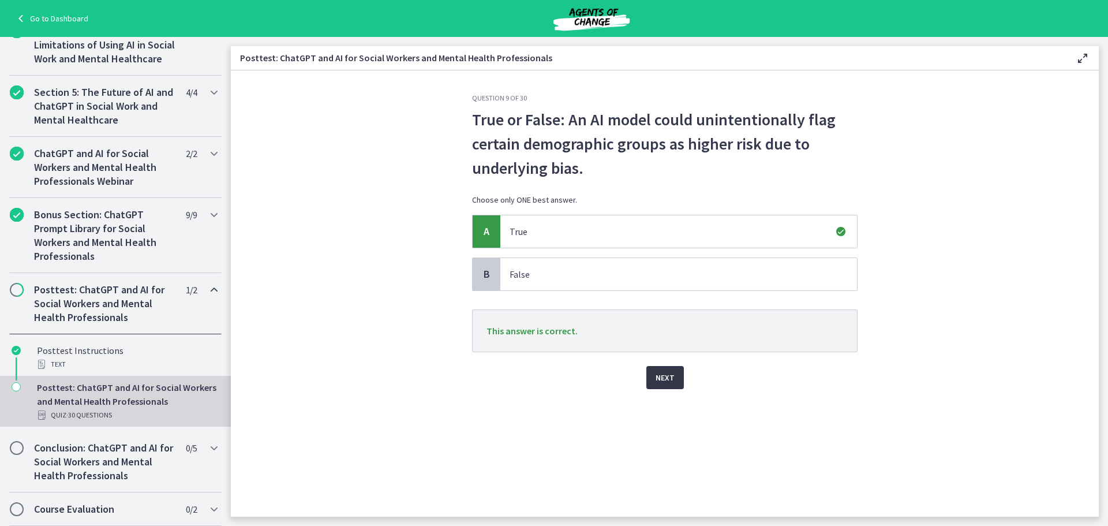
click at [668, 374] on span "Next" at bounding box center [664, 377] width 19 height 14
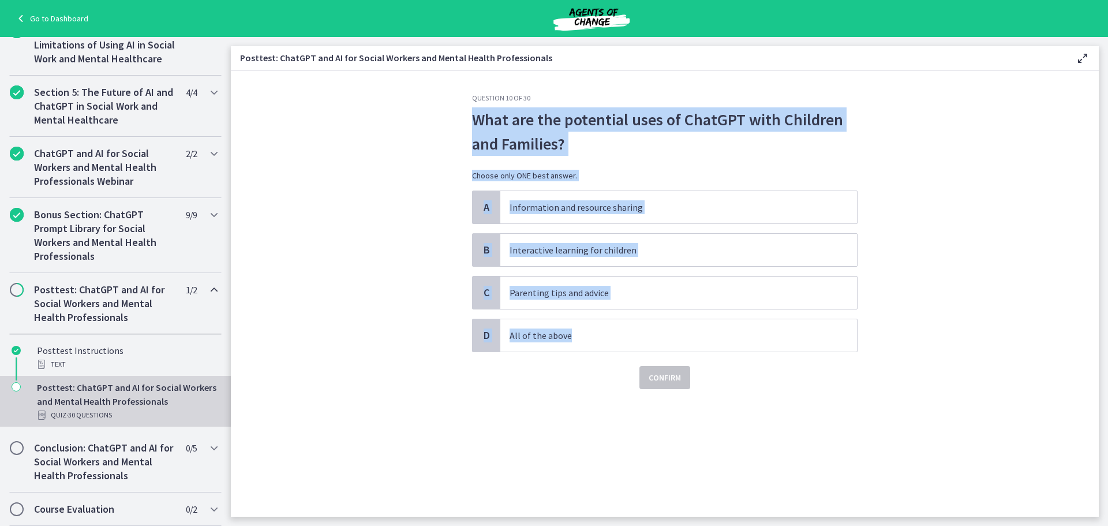
drag, startPoint x: 544, startPoint y: 142, endPoint x: 866, endPoint y: 324, distance: 370.0
click at [866, 324] on section "Question 10 of 30 What are the potential uses of ChatGPT with Children and Fami…" at bounding box center [665, 293] width 868 height 446
click at [539, 329] on p "All of the above" at bounding box center [667, 335] width 315 height 14
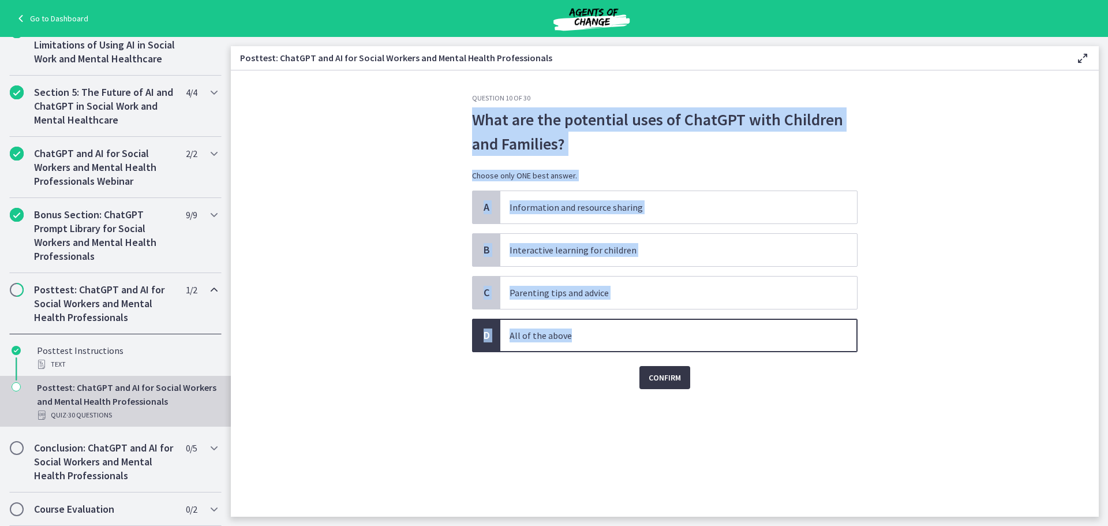
click at [665, 369] on button "Confirm" at bounding box center [664, 377] width 51 height 23
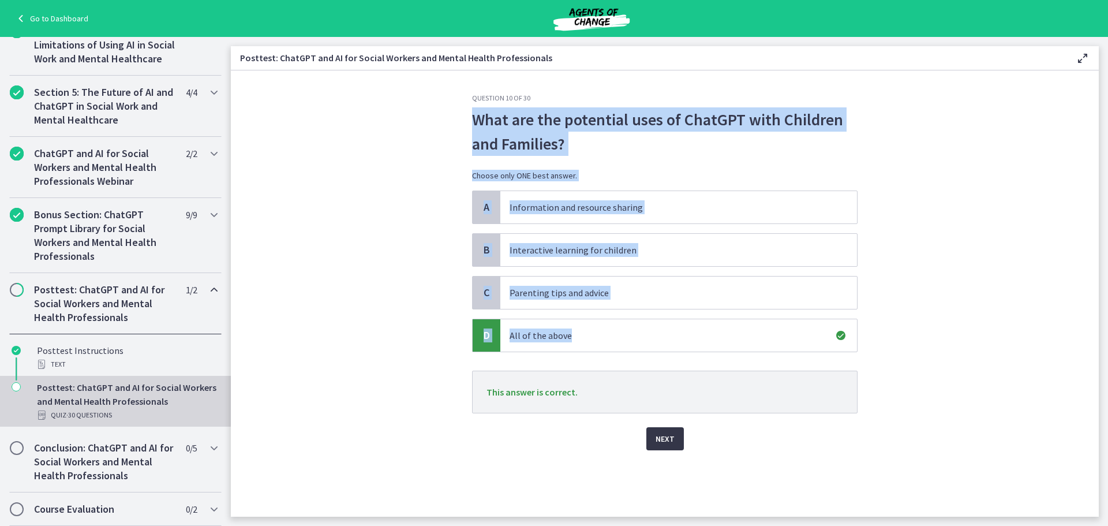
click at [672, 439] on span "Next" at bounding box center [664, 439] width 19 height 14
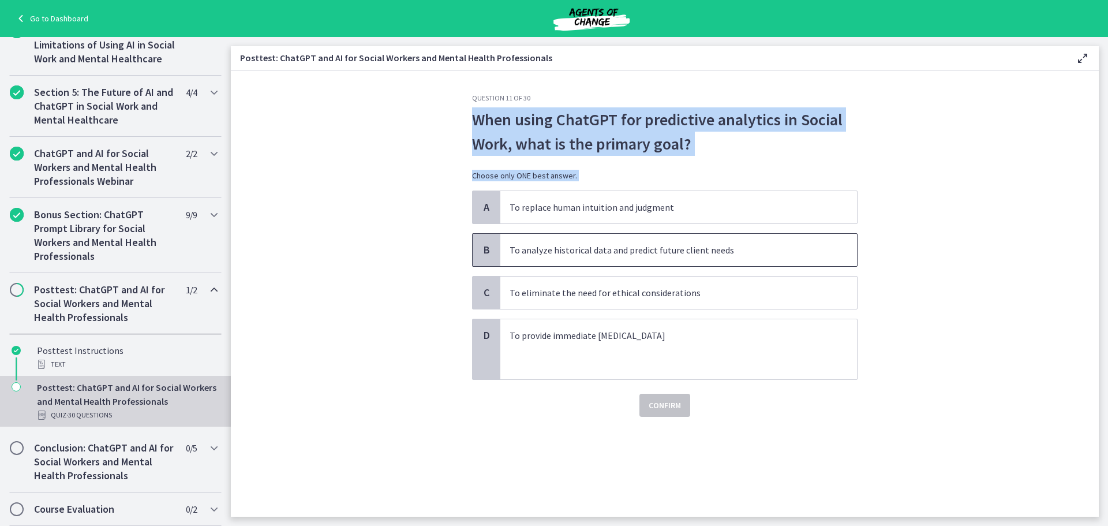
click at [595, 250] on p "To analyze historical data and predict future client needs" at bounding box center [667, 250] width 315 height 14
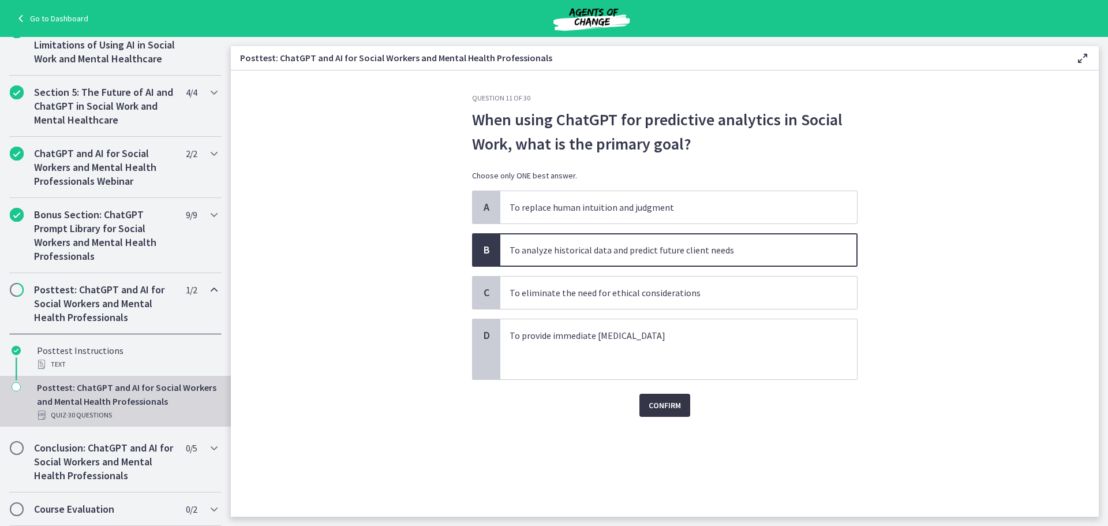
click at [665, 400] on span "Confirm" at bounding box center [665, 405] width 32 height 14
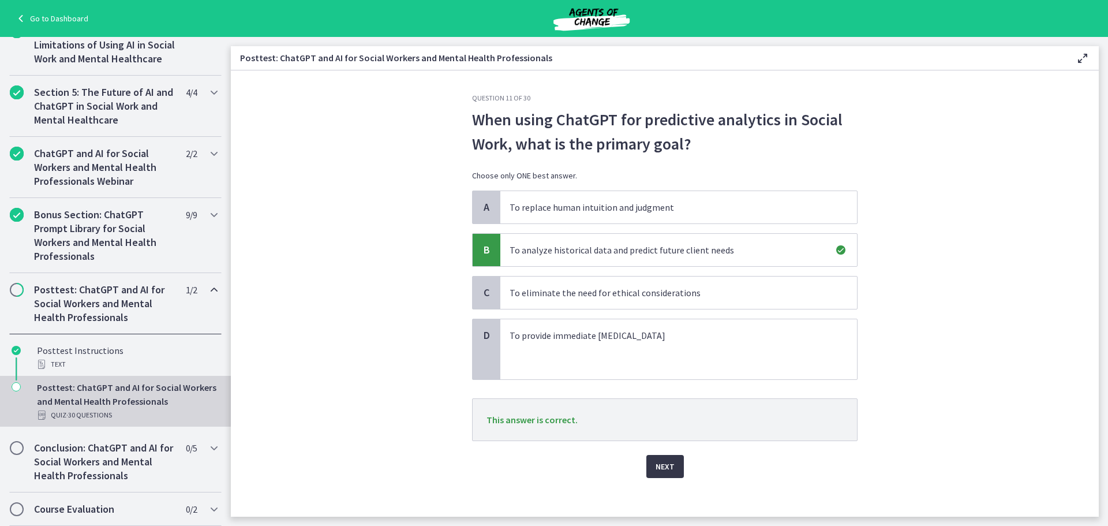
click at [650, 456] on button "Next" at bounding box center [665, 466] width 38 height 23
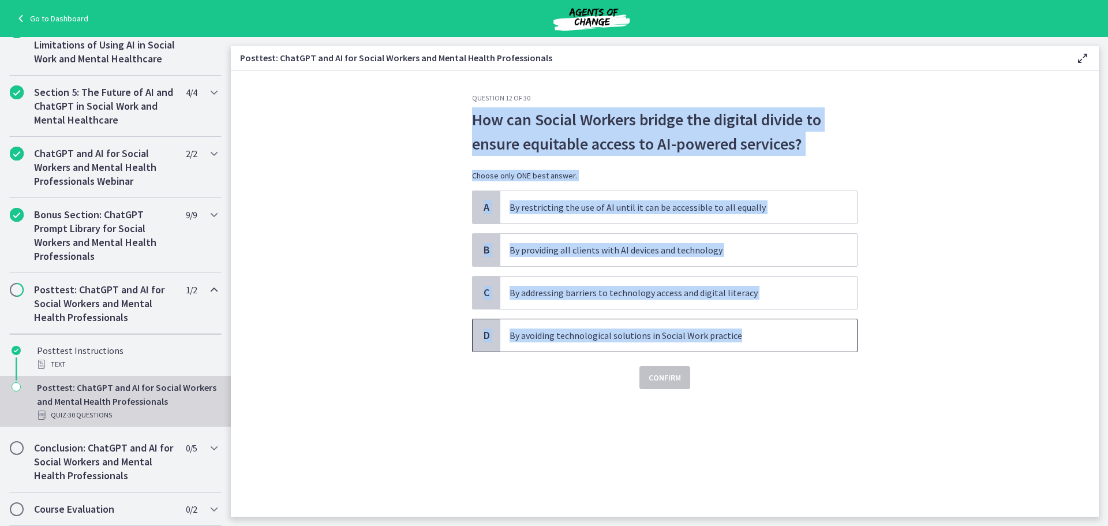
drag, startPoint x: 451, startPoint y: 121, endPoint x: 856, endPoint y: 340, distance: 460.4
click at [856, 340] on section "Question 12 of 30 How can Social Workers bridge the digital divide to ensure eq…" at bounding box center [665, 293] width 868 height 446
click at [534, 292] on p "By addressing barriers to technology access and digital literacy" at bounding box center [667, 293] width 315 height 14
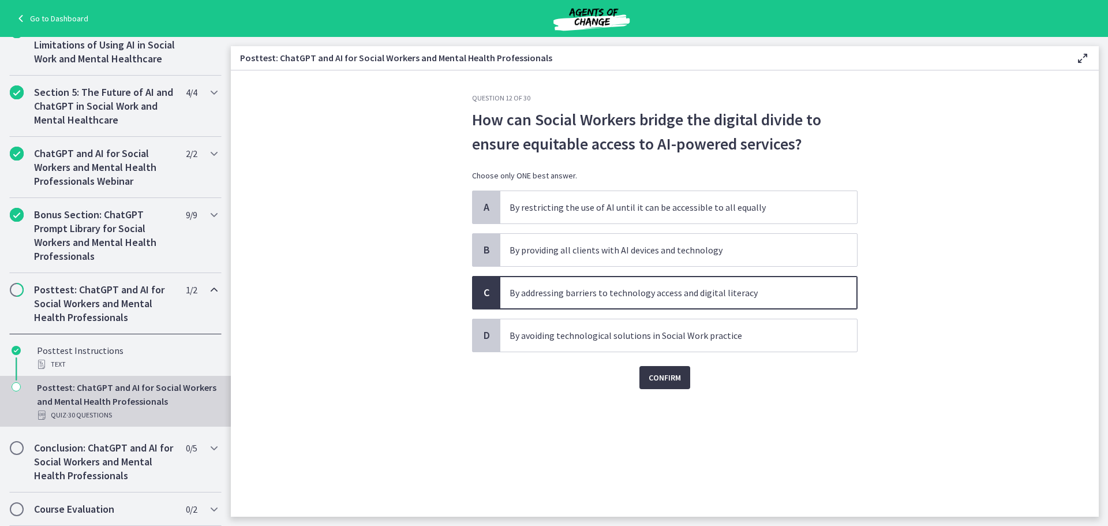
click at [668, 380] on span "Confirm" at bounding box center [665, 377] width 32 height 14
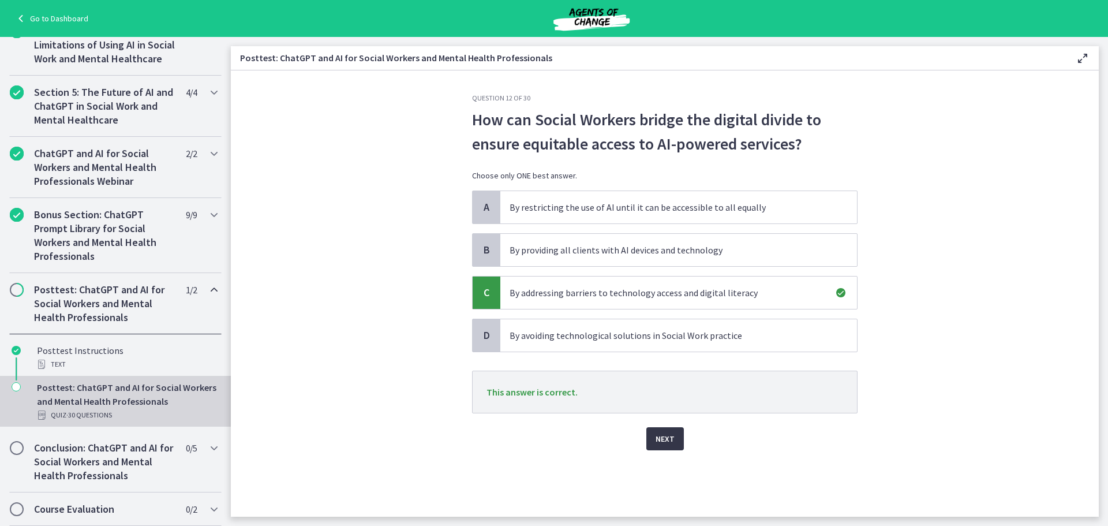
click at [658, 434] on span "Next" at bounding box center [664, 439] width 19 height 14
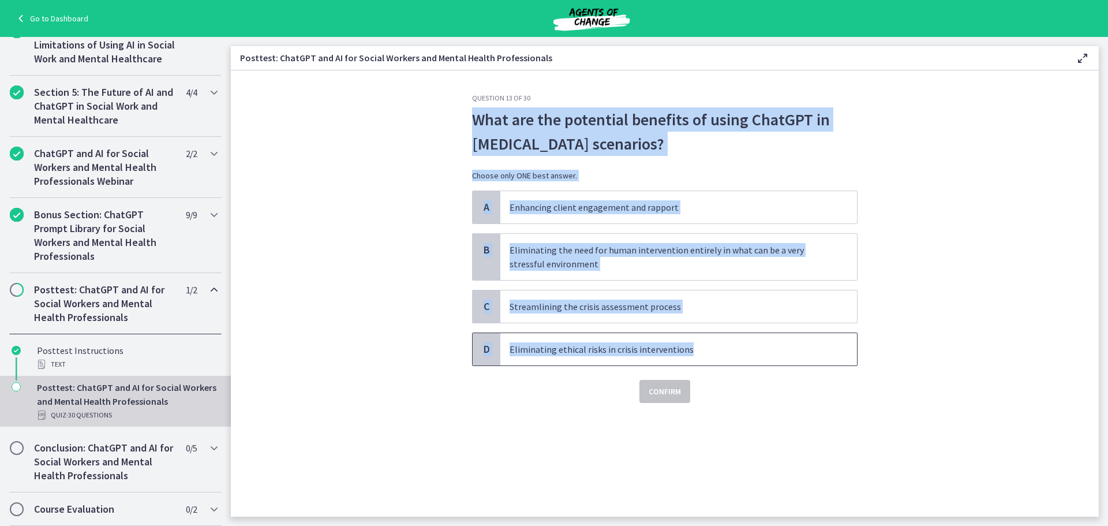
drag, startPoint x: 527, startPoint y: 138, endPoint x: 824, endPoint y: 342, distance: 359.8
click at [824, 342] on section "Question 13 of 30 What are the potential benefits of using ChatGPT in crisis in…" at bounding box center [665, 293] width 868 height 446
click at [567, 305] on p "Streamlining the crisis assessment process" at bounding box center [667, 306] width 315 height 14
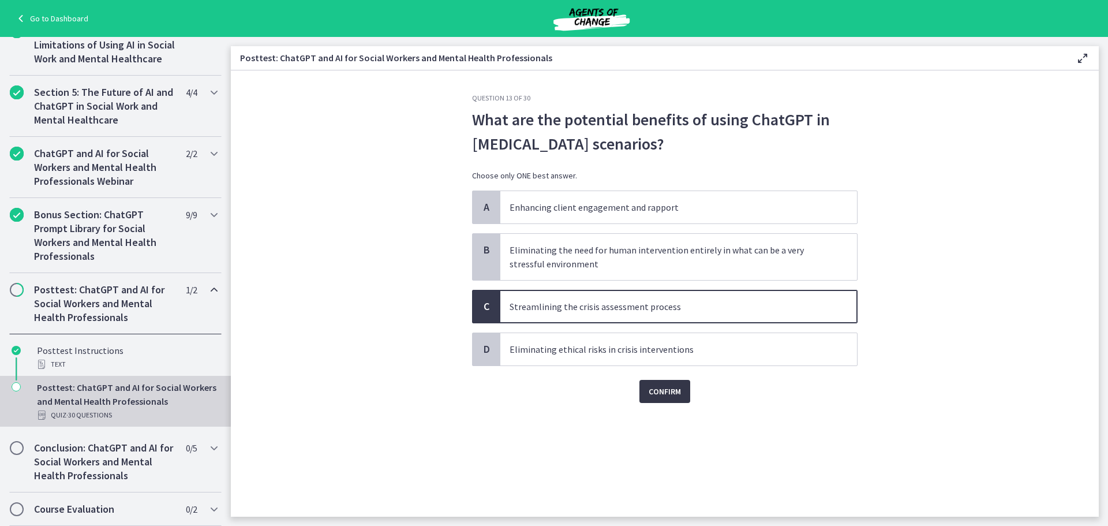
click at [676, 395] on span "Confirm" at bounding box center [665, 391] width 32 height 14
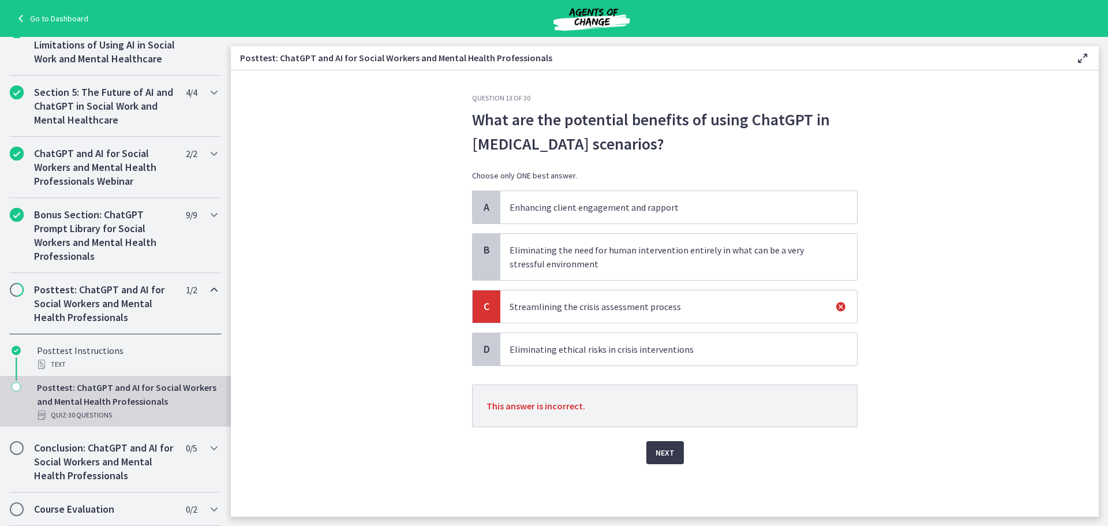
click at [606, 350] on p "Eliminating ethical risks in crisis interventions" at bounding box center [667, 349] width 315 height 14
click at [623, 268] on p "Eliminating the need for human intervention entirely in what can be a very stre…" at bounding box center [667, 257] width 315 height 28
click at [634, 211] on p "Enhancing client engagement and rapport" at bounding box center [667, 207] width 315 height 14
click at [672, 451] on span "Next" at bounding box center [664, 452] width 19 height 14
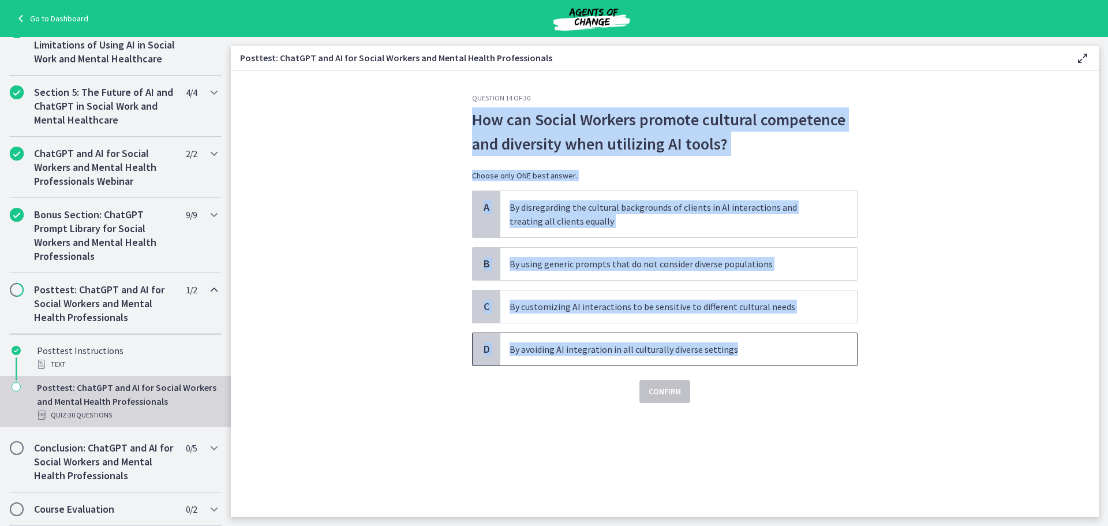
drag, startPoint x: 468, startPoint y: 118, endPoint x: 812, endPoint y: 352, distance: 416.3
click at [812, 352] on div "Question 14 of 30 How can Social Workers promote cultural competence and divers…" at bounding box center [665, 304] width 404 height 423
click at [561, 306] on p "By customizing AI interactions to be sensitive to different cultural needs" at bounding box center [667, 306] width 315 height 14
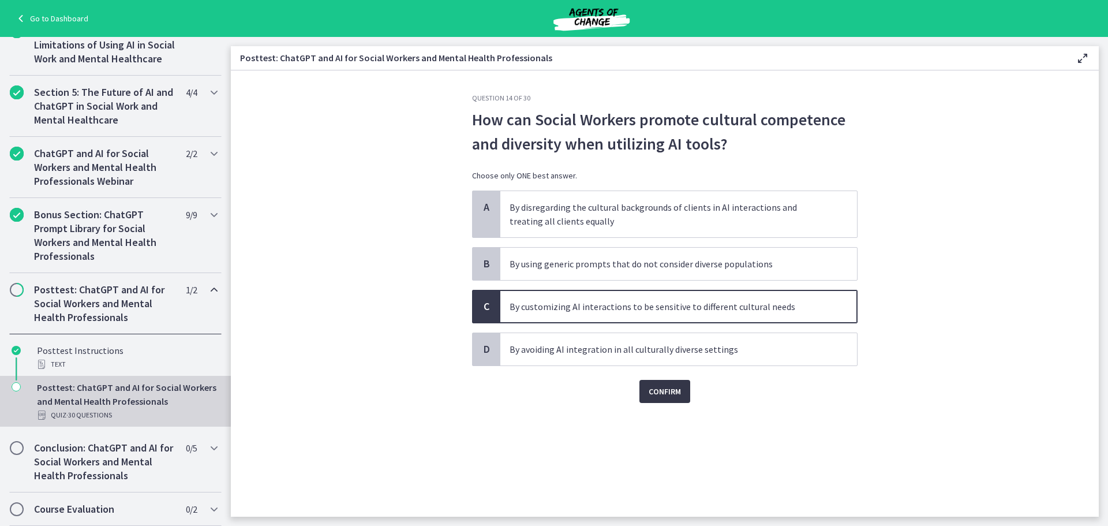
click at [669, 388] on span "Confirm" at bounding box center [665, 391] width 32 height 14
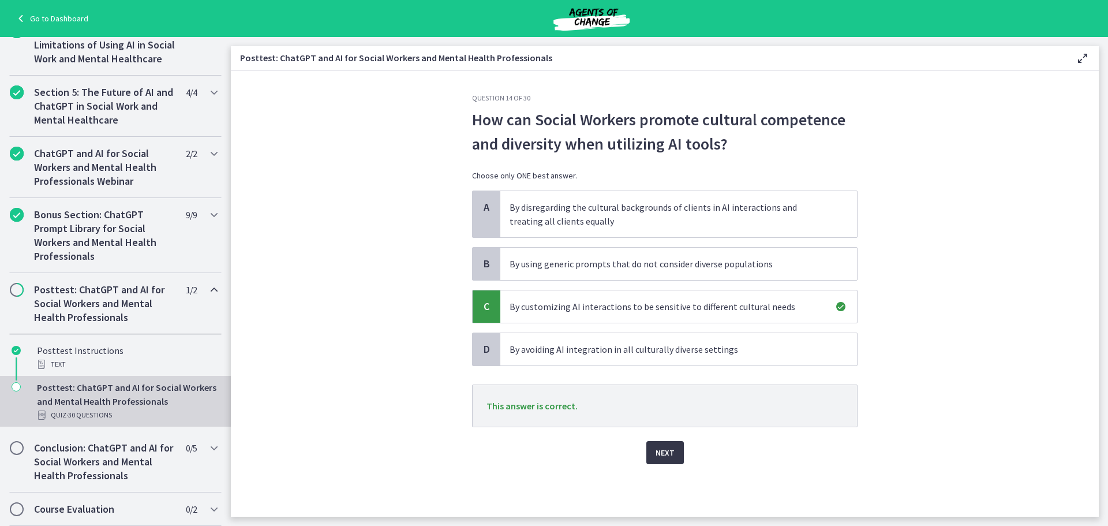
click at [666, 449] on span "Next" at bounding box center [664, 452] width 19 height 14
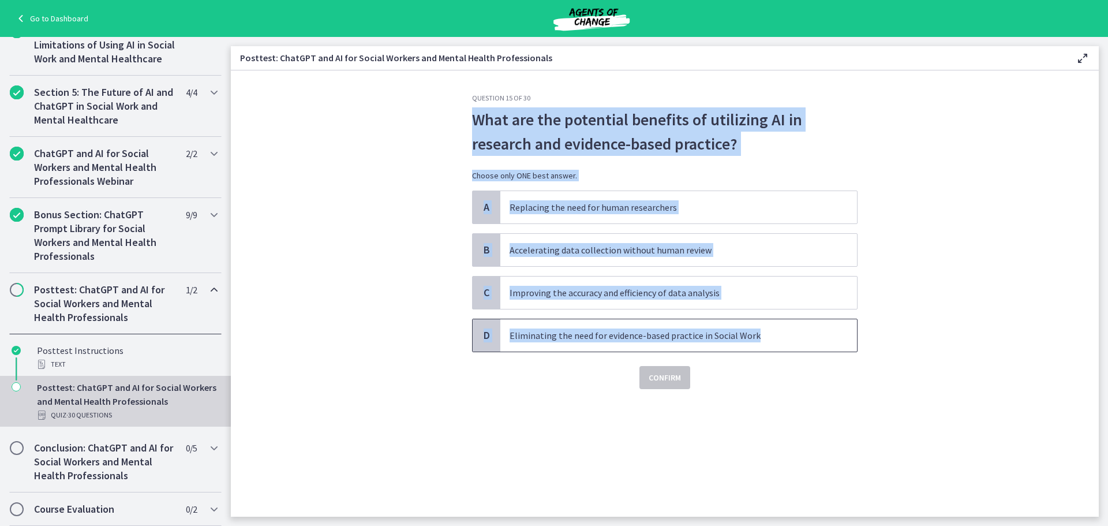
drag, startPoint x: 644, startPoint y: 177, endPoint x: 855, endPoint y: 347, distance: 270.8
click at [853, 346] on section "Question 15 of 30 What are the potential benefits of utilizing AI in research a…" at bounding box center [665, 293] width 868 height 446
click at [639, 291] on p "Improving the accuracy and efficiency of data analysis" at bounding box center [667, 293] width 315 height 14
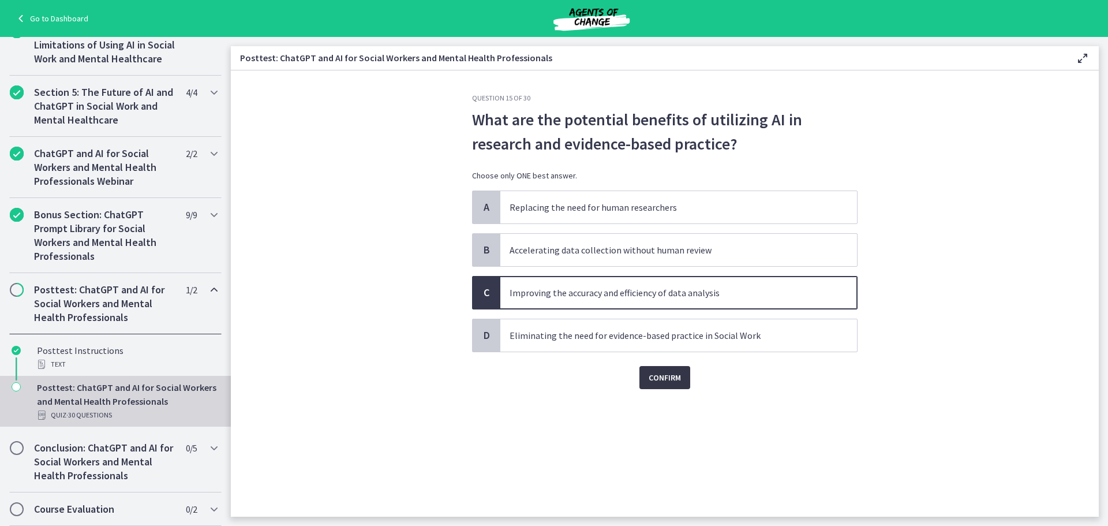
click at [669, 374] on span "Confirm" at bounding box center [665, 377] width 32 height 14
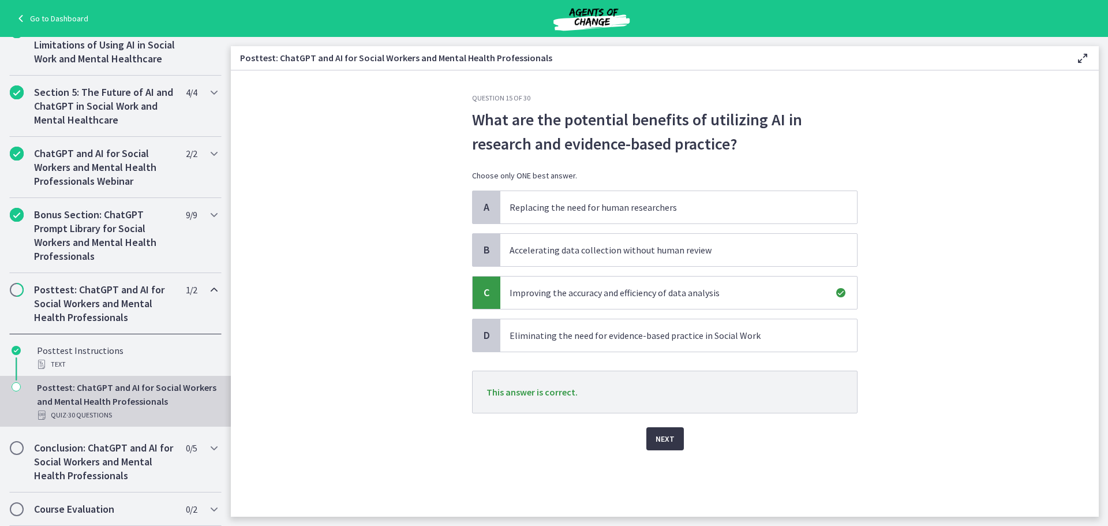
click at [657, 428] on button "Next" at bounding box center [665, 438] width 38 height 23
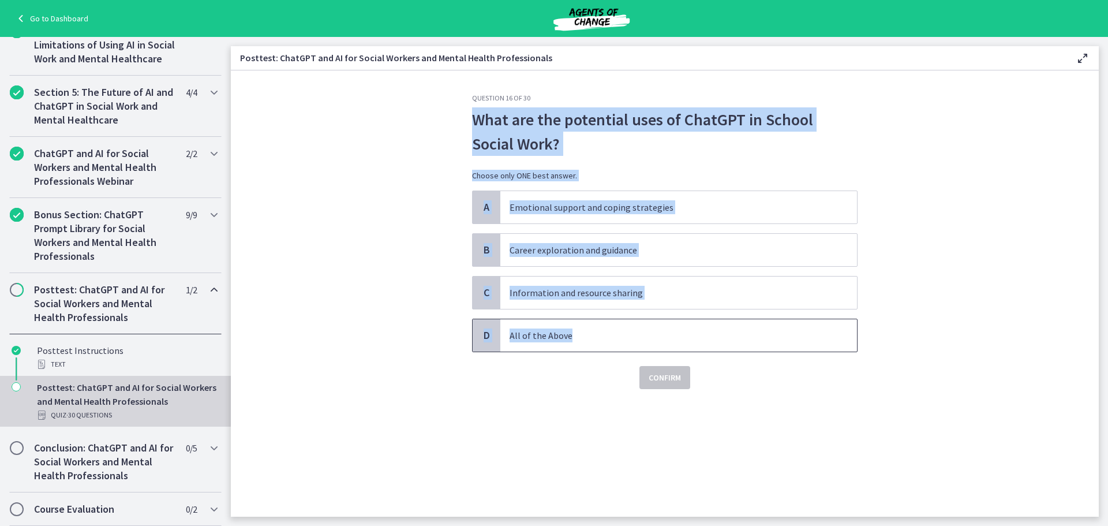
drag, startPoint x: 460, startPoint y: 118, endPoint x: 831, endPoint y: 325, distance: 424.4
click at [831, 325] on section "Question 16 of 30 What are the potential uses of ChatGPT in School Social Work?…" at bounding box center [665, 293] width 868 height 446
click at [759, 329] on p "All of the Above" at bounding box center [667, 335] width 315 height 14
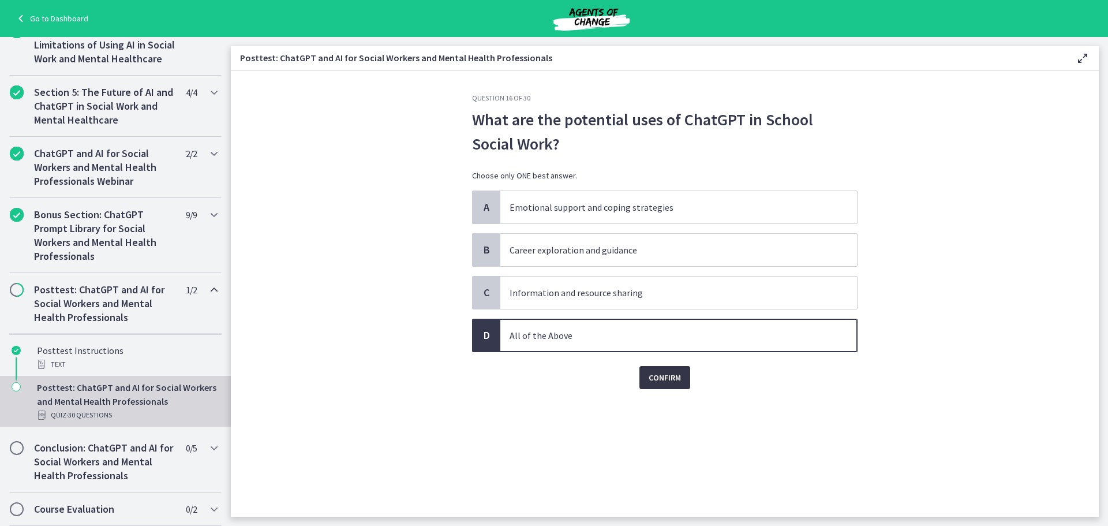
click at [672, 374] on span "Confirm" at bounding box center [665, 377] width 32 height 14
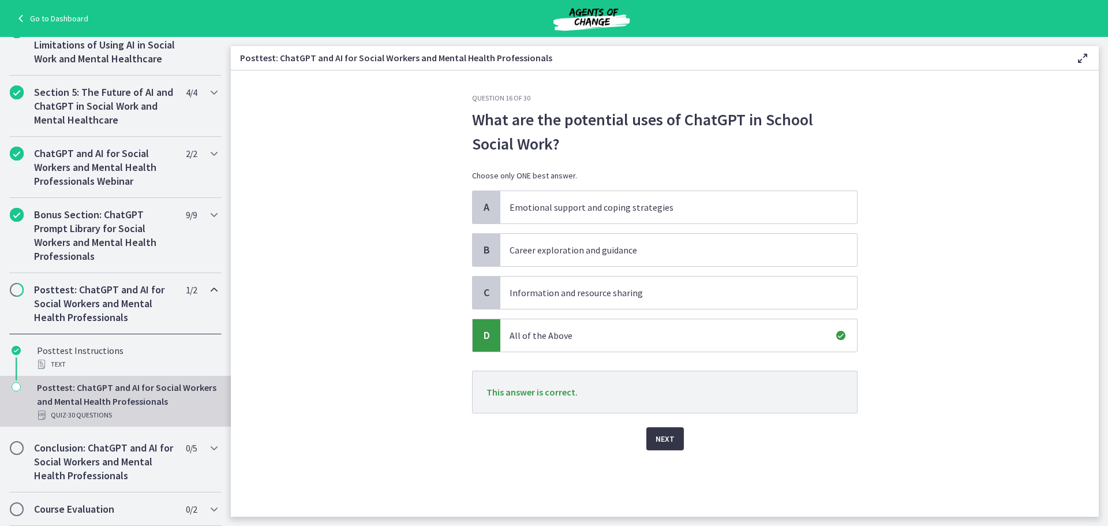
click at [675, 436] on button "Next" at bounding box center [665, 438] width 38 height 23
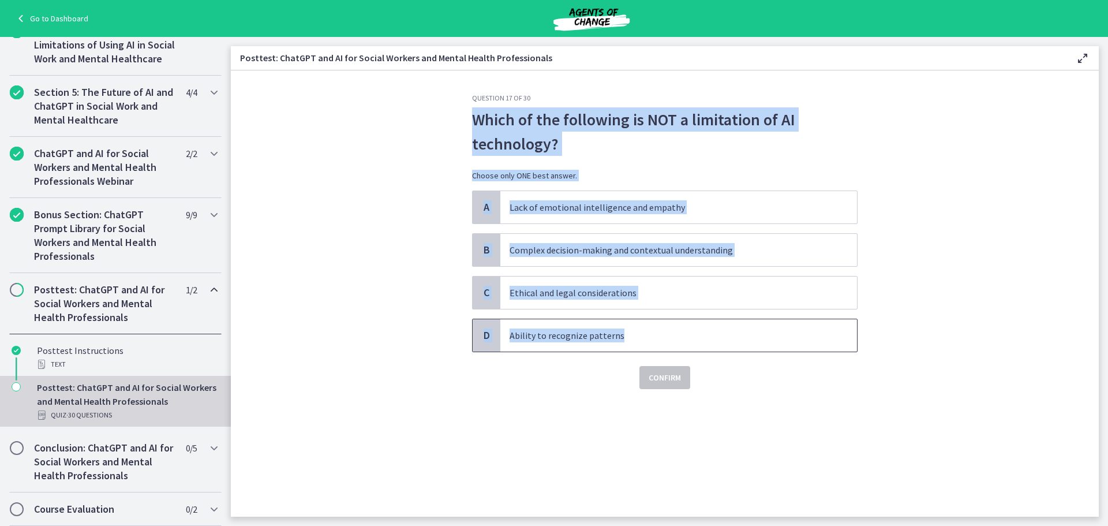
drag, startPoint x: 466, startPoint y: 109, endPoint x: 792, endPoint y: 336, distance: 397.5
click at [792, 336] on div "Question 17 of 30 Which of the following is NOT a limitation of AI technology? …" at bounding box center [665, 304] width 404 height 423
click at [631, 334] on p "Ability to recognize patterns" at bounding box center [667, 335] width 315 height 14
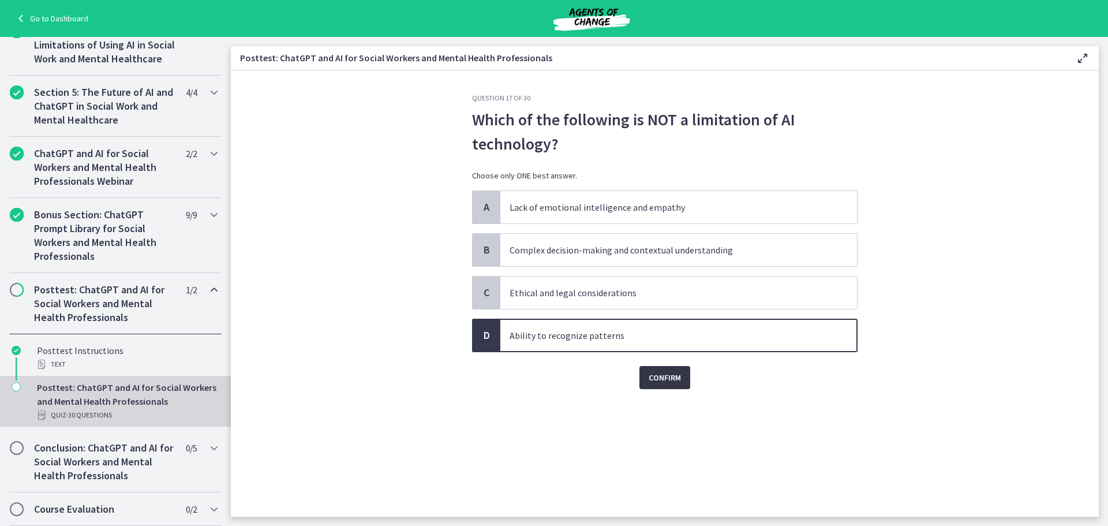
click at [665, 384] on span "Confirm" at bounding box center [665, 377] width 32 height 14
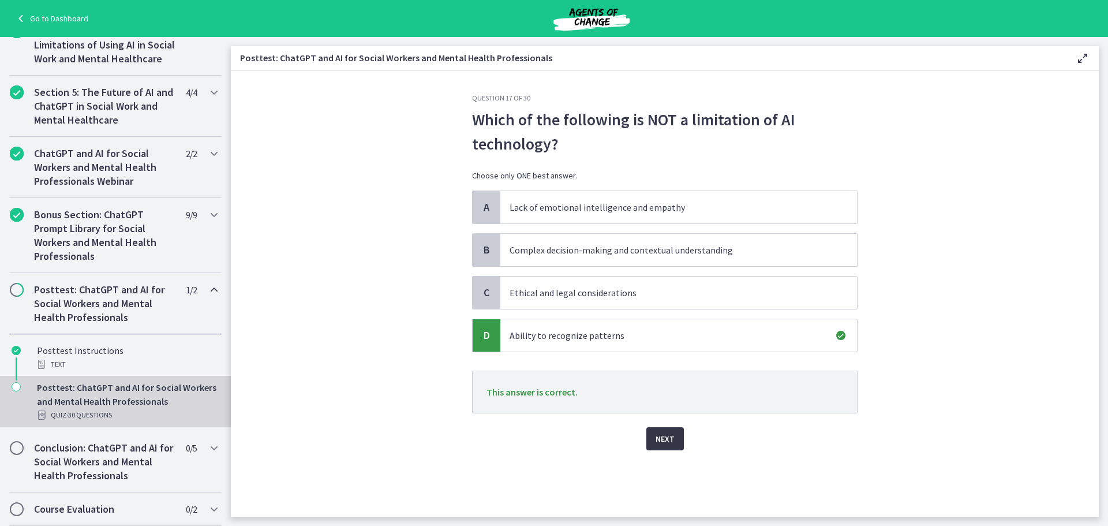
click at [670, 428] on button "Next" at bounding box center [665, 438] width 38 height 23
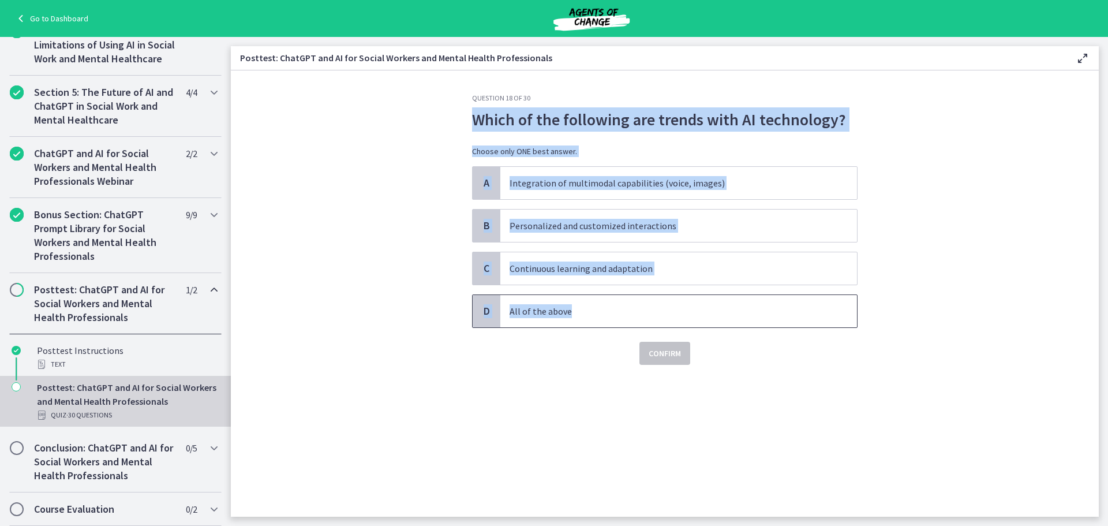
drag, startPoint x: 528, startPoint y: 131, endPoint x: 696, endPoint y: 308, distance: 244.1
click at [696, 308] on section "Question 18 of 30 Which of the following are trends with AI technology? Choose …" at bounding box center [665, 293] width 868 height 446
click at [624, 316] on p "All of the above" at bounding box center [667, 311] width 315 height 14
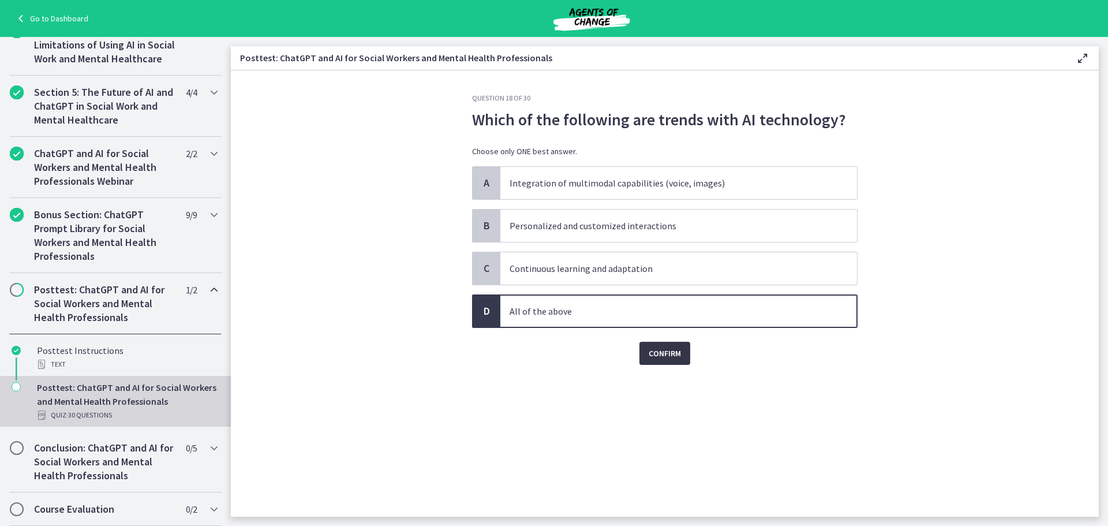
click at [673, 354] on span "Confirm" at bounding box center [665, 353] width 32 height 14
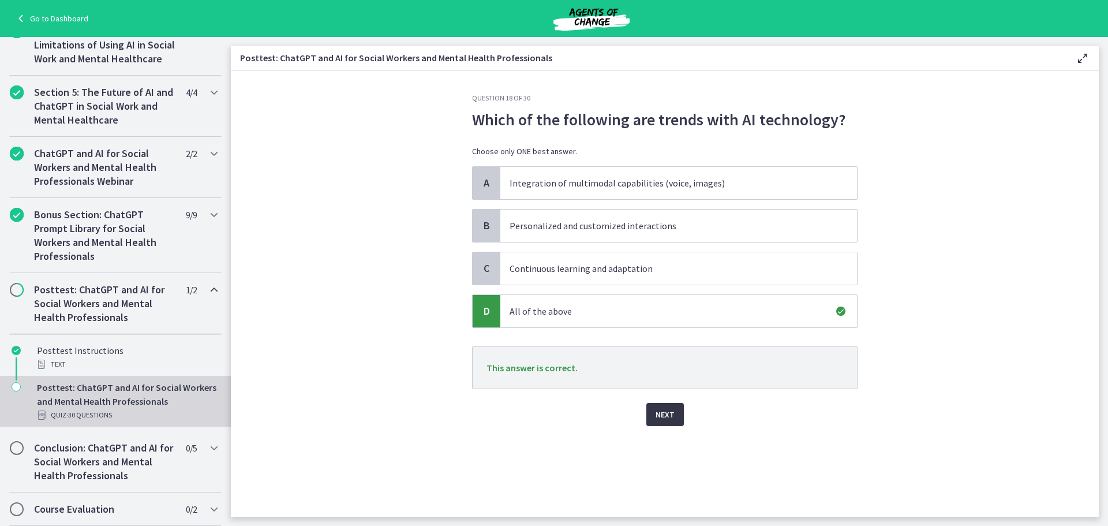
click at [661, 414] on span "Next" at bounding box center [664, 414] width 19 height 14
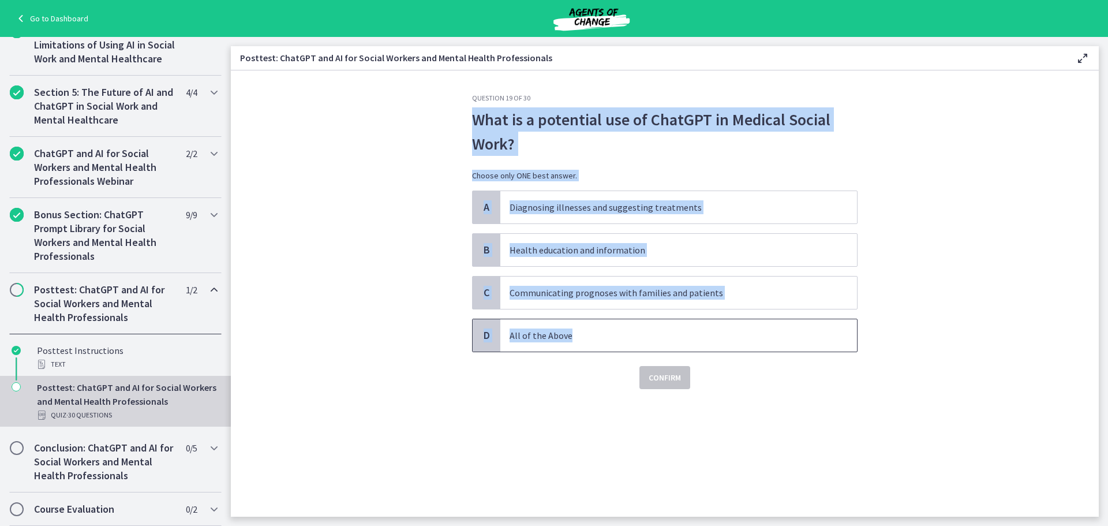
drag, startPoint x: 466, startPoint y: 123, endPoint x: 625, endPoint y: 339, distance: 268.2
click at [625, 339] on section "Question 19 of 30 What is a potential use of ChatGPT in Medical Social Work? Ch…" at bounding box center [665, 293] width 868 height 446
drag, startPoint x: 580, startPoint y: 247, endPoint x: 601, endPoint y: 265, distance: 27.9
click at [580, 247] on p "Health education and information" at bounding box center [667, 250] width 315 height 14
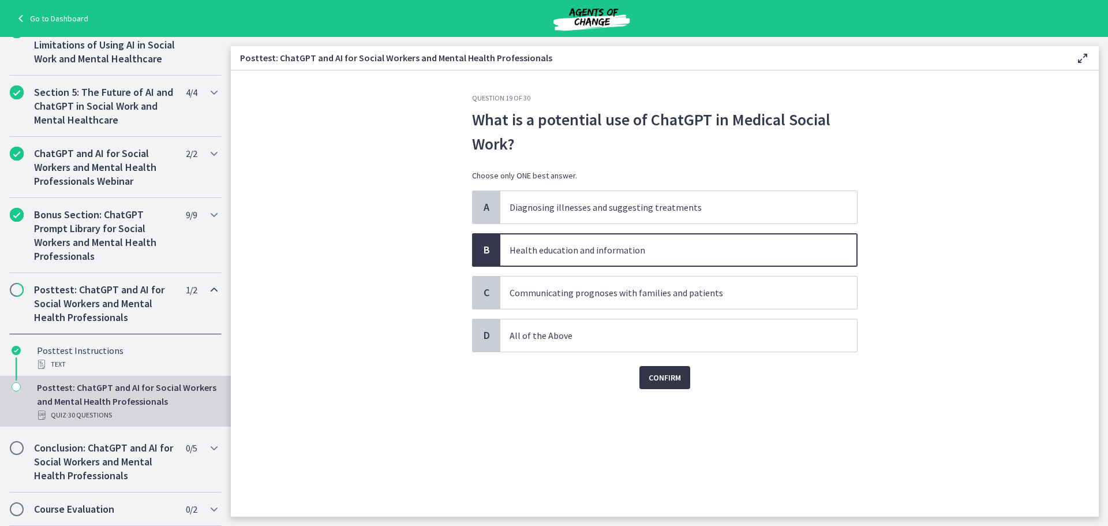
click at [657, 379] on span "Confirm" at bounding box center [665, 377] width 32 height 14
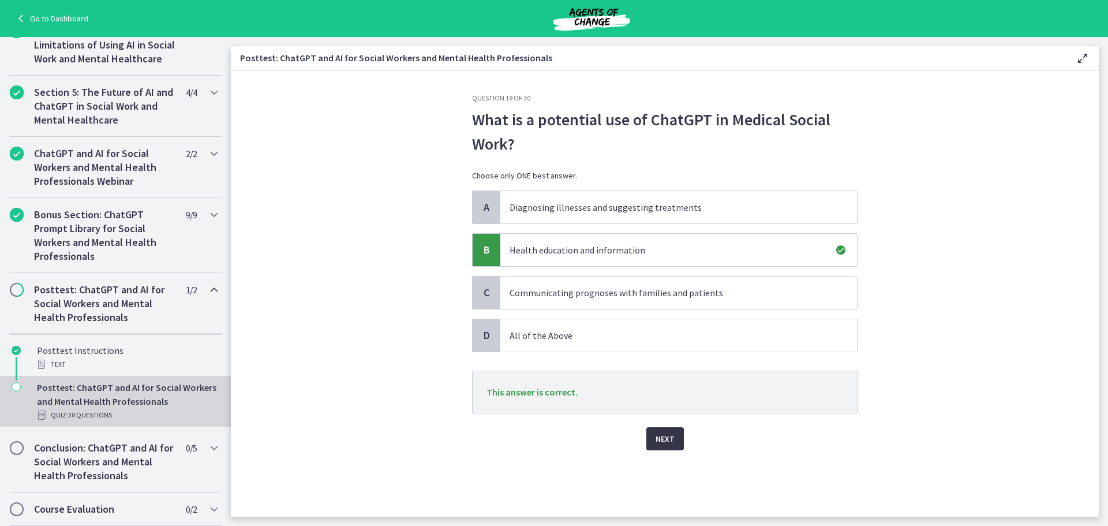
click at [661, 433] on span "Next" at bounding box center [664, 439] width 19 height 14
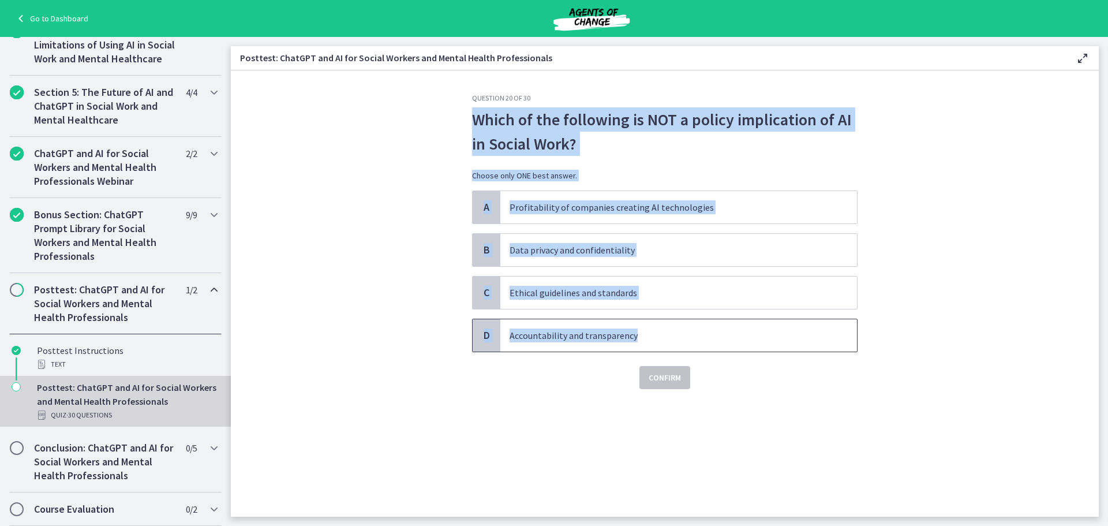
drag, startPoint x: 474, startPoint y: 123, endPoint x: 767, endPoint y: 340, distance: 364.6
click at [767, 340] on div "Question 20 of 30 Which of the following is NOT a policy implication of AI in S…" at bounding box center [664, 240] width 385 height 295
click at [541, 208] on p "Profitability of companies creating AI technologies" at bounding box center [667, 207] width 315 height 14
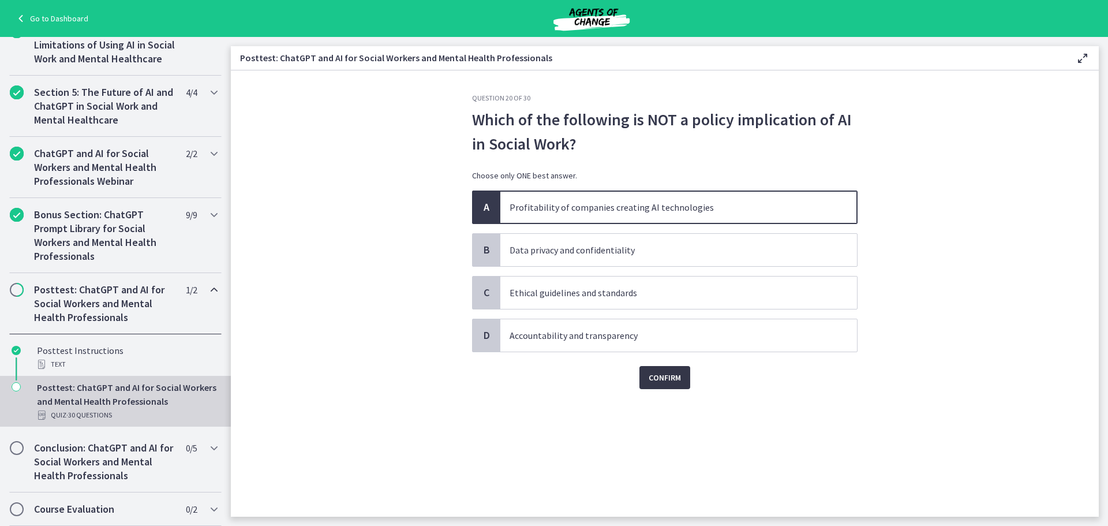
click at [657, 375] on span "Confirm" at bounding box center [665, 377] width 32 height 14
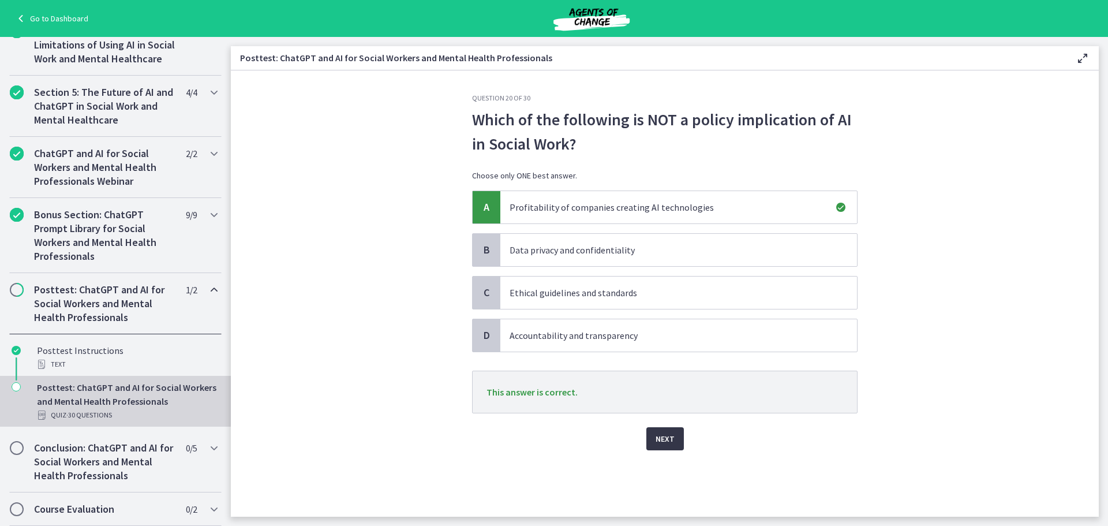
click at [672, 443] on span "Next" at bounding box center [664, 439] width 19 height 14
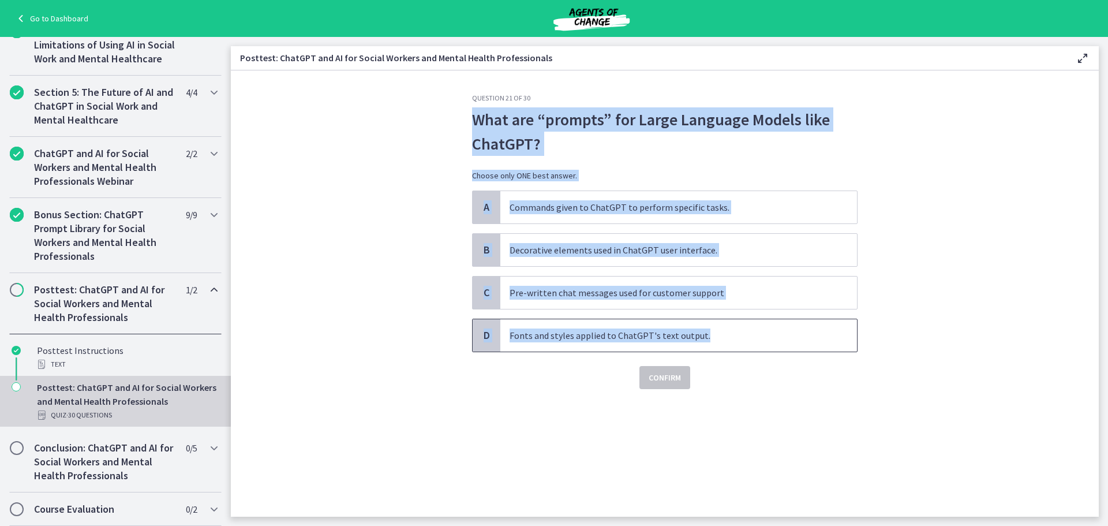
drag, startPoint x: 458, startPoint y: 120, endPoint x: 811, endPoint y: 327, distance: 408.6
click at [811, 326] on section "Question 21 of 30 What are “prompts” for Large Language Models like ChatGPT? Ch…" at bounding box center [665, 293] width 868 height 446
click at [610, 201] on p "Commands given to ChatGPT to perform specific tasks." at bounding box center [667, 207] width 315 height 14
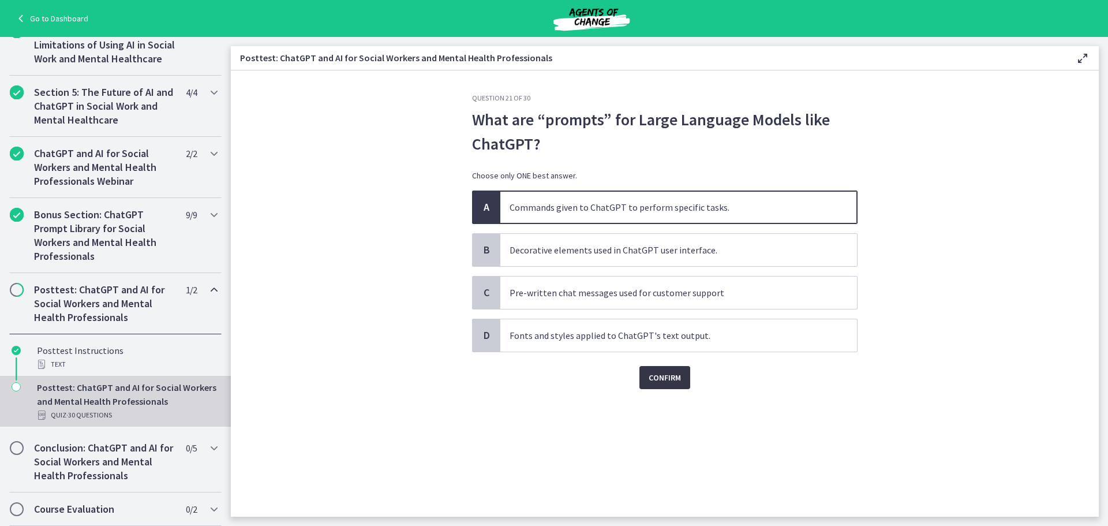
click at [680, 385] on button "Confirm" at bounding box center [664, 377] width 51 height 23
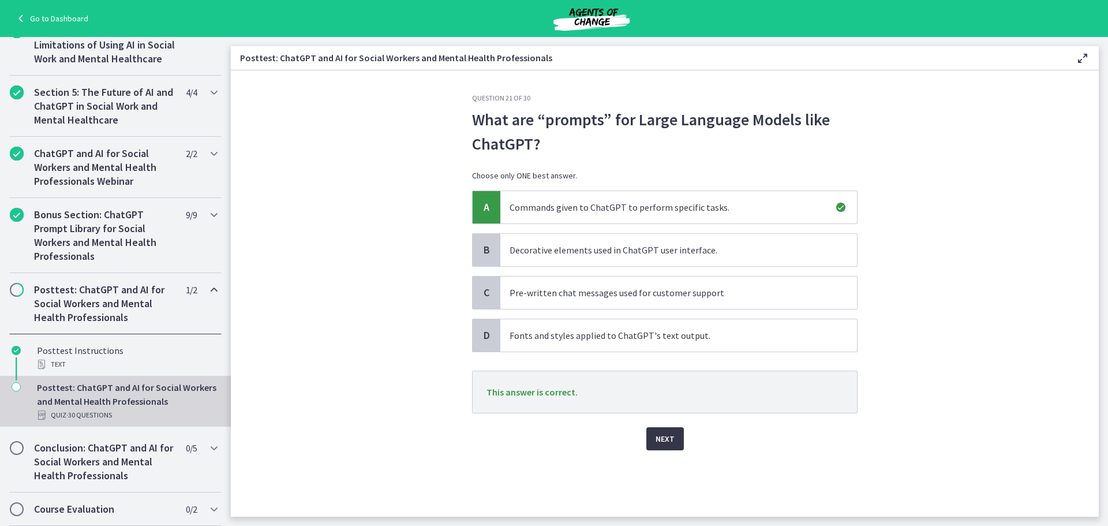
click at [668, 436] on span "Next" at bounding box center [664, 439] width 19 height 14
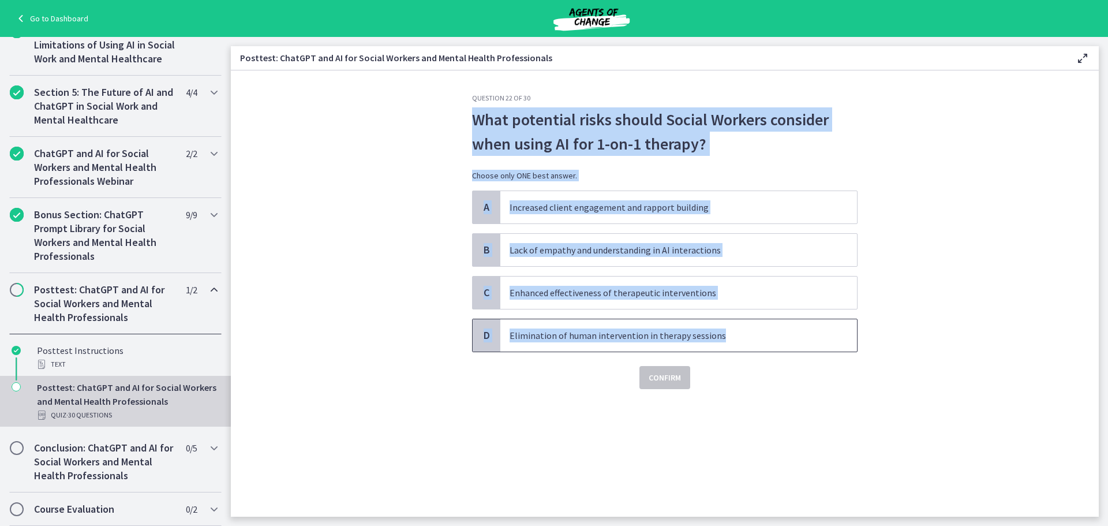
drag, startPoint x: 463, startPoint y: 116, endPoint x: 755, endPoint y: 346, distance: 371.9
click at [755, 346] on div "Question 22 of 30 What potential risks should Social Workers consider when usin…" at bounding box center [665, 304] width 404 height 423
click at [632, 249] on p "Lack of empathy and understanding in AI interactions" at bounding box center [667, 250] width 315 height 14
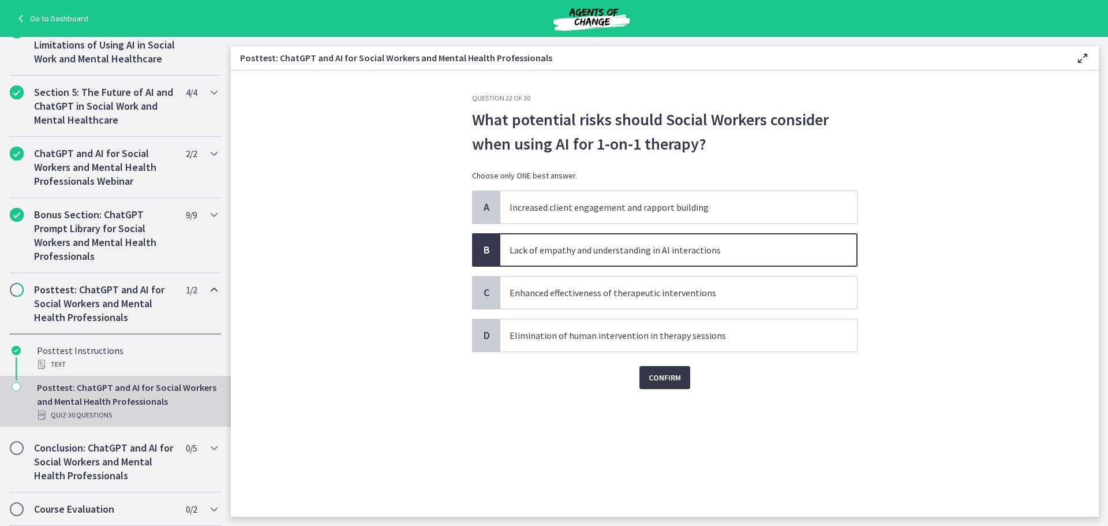
click at [678, 379] on span "Confirm" at bounding box center [665, 377] width 32 height 14
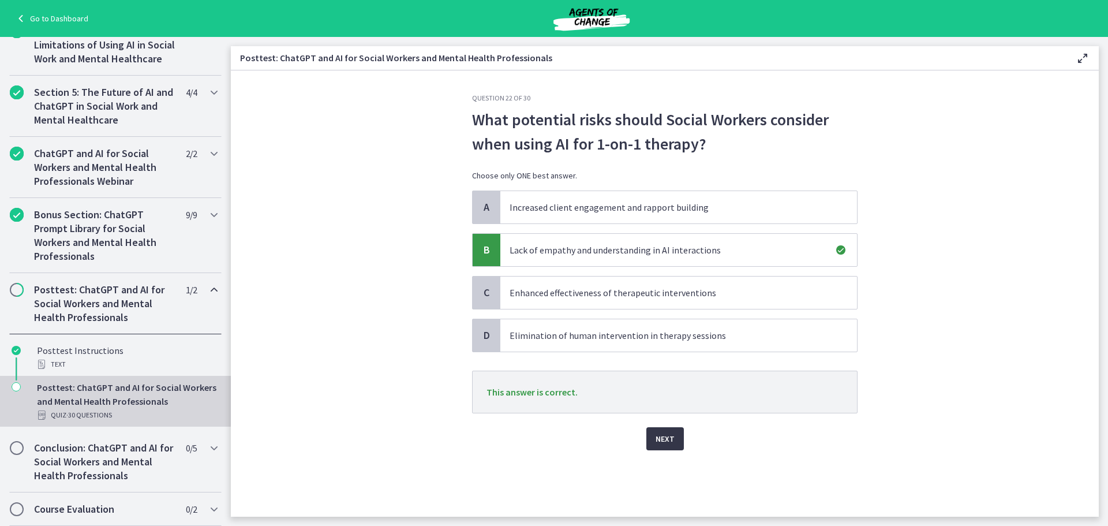
click at [666, 437] on span "Next" at bounding box center [664, 439] width 19 height 14
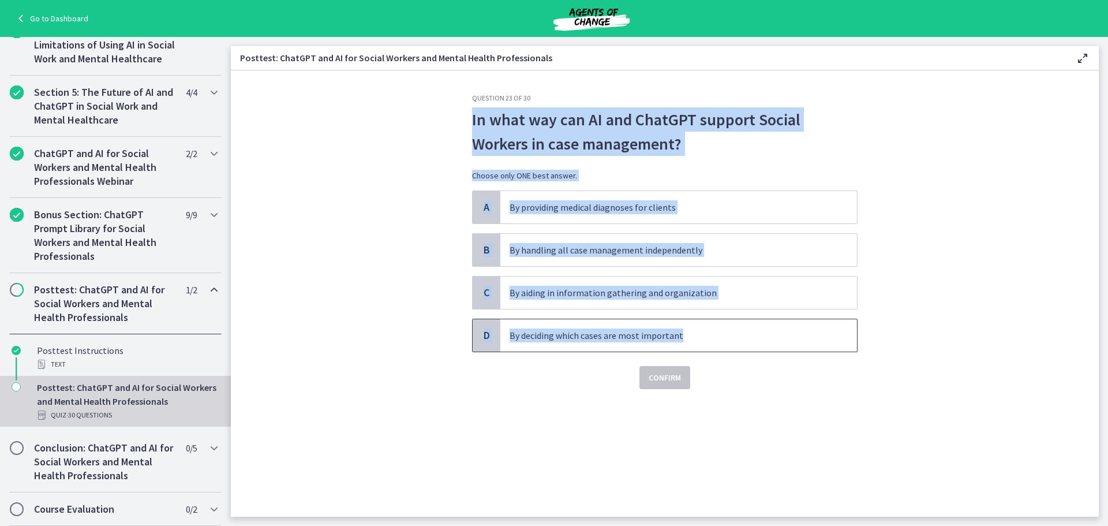
drag, startPoint x: 454, startPoint y: 115, endPoint x: 791, endPoint y: 346, distance: 408.8
click at [791, 346] on section "Question 23 of 30 In what way can AI and ChatGPT support Social Workers in case…" at bounding box center [665, 293] width 868 height 446
click at [612, 288] on p "By aiding in information gathering and organization" at bounding box center [667, 293] width 315 height 14
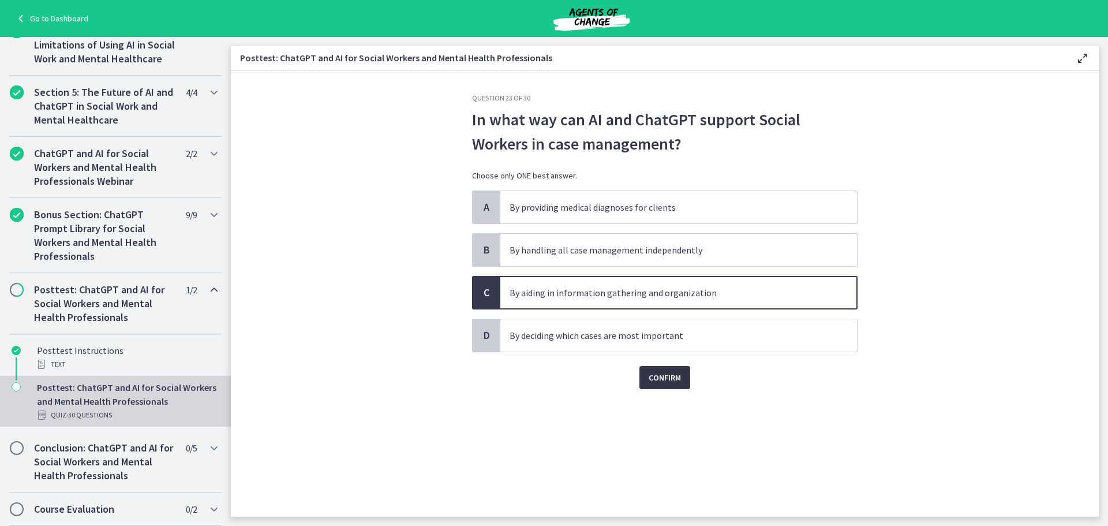
click at [655, 371] on span "Confirm" at bounding box center [665, 377] width 32 height 14
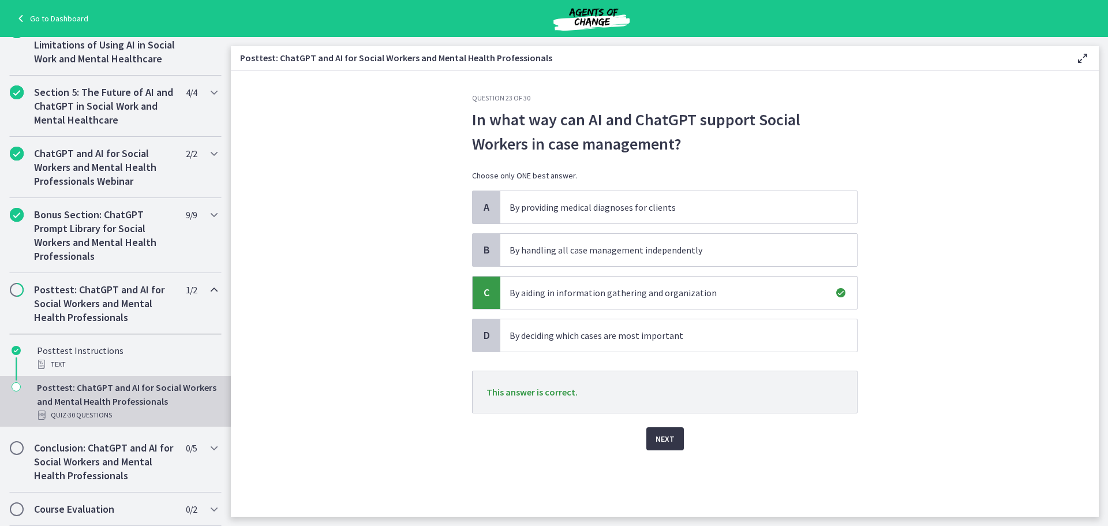
click at [665, 440] on span "Next" at bounding box center [664, 439] width 19 height 14
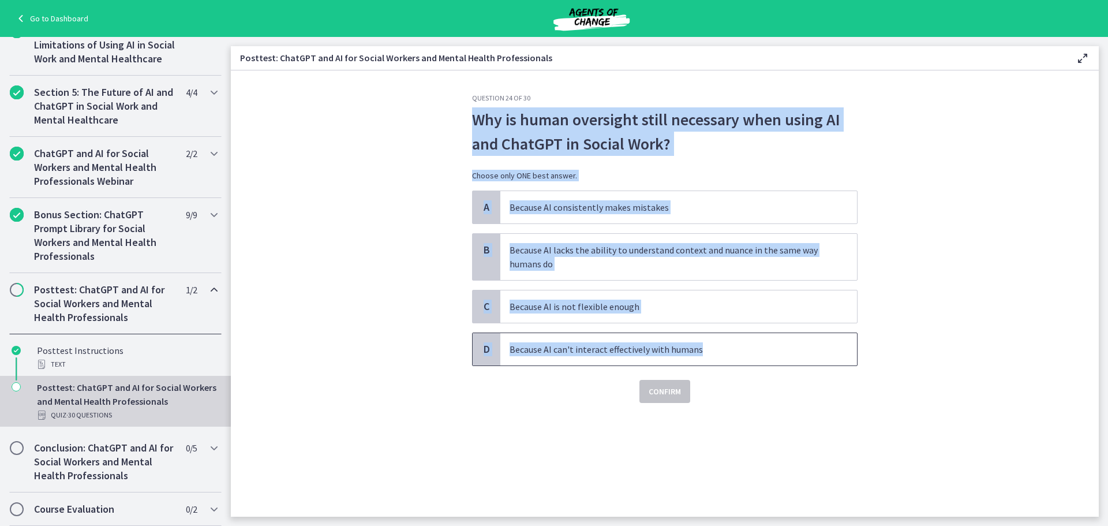
drag, startPoint x: 502, startPoint y: 137, endPoint x: 758, endPoint y: 353, distance: 335.0
click at [758, 353] on section "Question 24 of 30 Why is human oversight still necessary when using AI and Chat…" at bounding box center [665, 293] width 868 height 446
click at [872, 306] on section "Question 24 of 30 Why is human oversight still necessary when using AI and Chat…" at bounding box center [665, 293] width 868 height 446
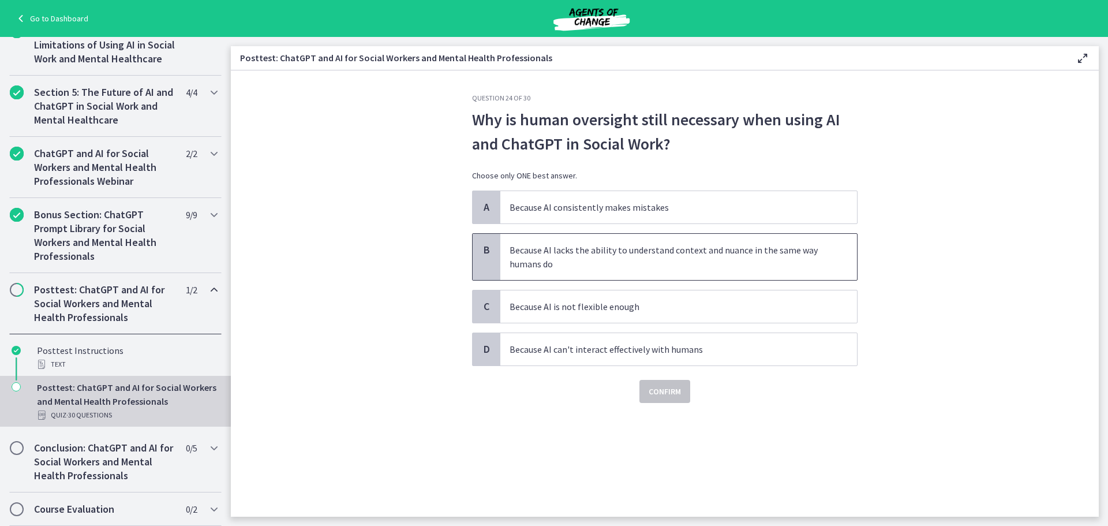
drag, startPoint x: 534, startPoint y: 244, endPoint x: 576, endPoint y: 285, distance: 59.2
click at [534, 244] on p "Because AI lacks the ability to understand context and nuance in the same way h…" at bounding box center [667, 257] width 315 height 28
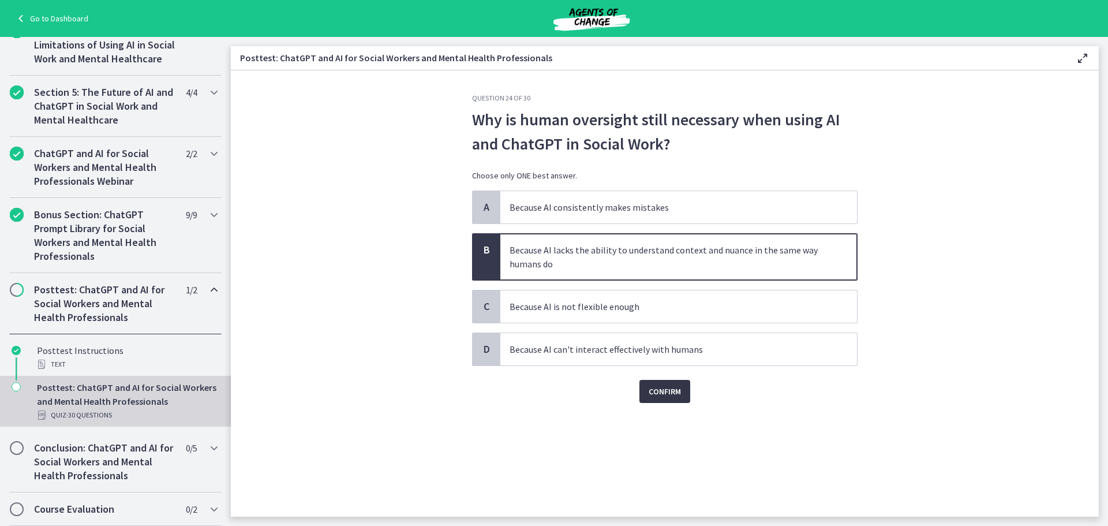
click at [665, 387] on span "Confirm" at bounding box center [665, 391] width 32 height 14
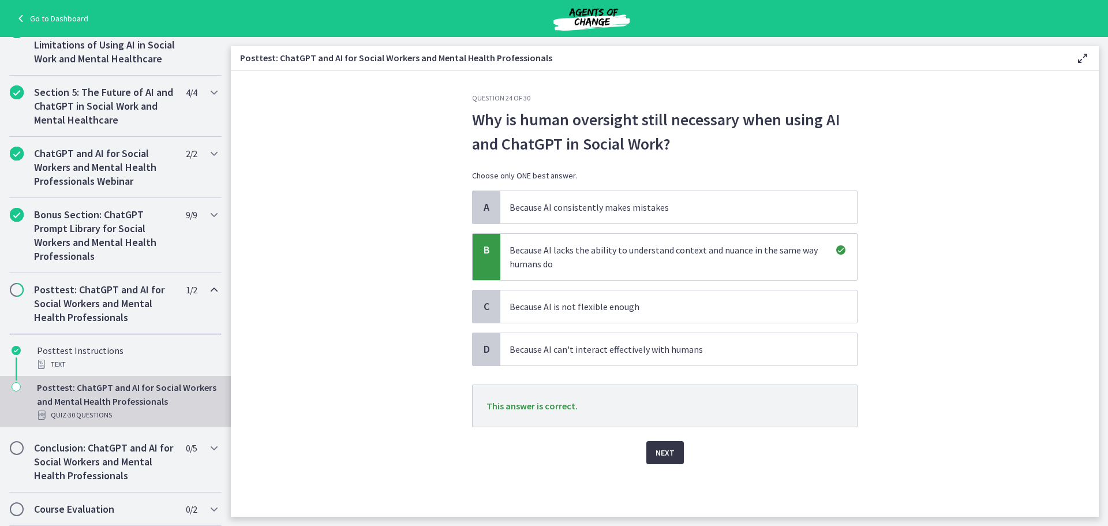
click at [676, 455] on button "Next" at bounding box center [665, 452] width 38 height 23
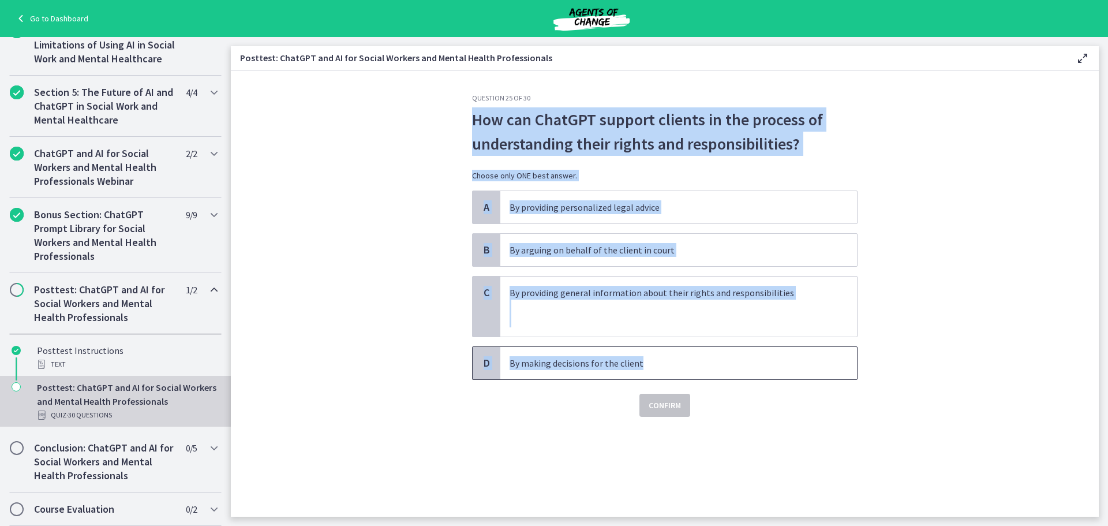
drag, startPoint x: 486, startPoint y: 127, endPoint x: 730, endPoint y: 350, distance: 330.0
click at [760, 362] on div "Question 25 of 30 How can ChatGPT support clients in the process of understandi…" at bounding box center [664, 254] width 385 height 323
click at [529, 301] on p at bounding box center [667, 306] width 315 height 14
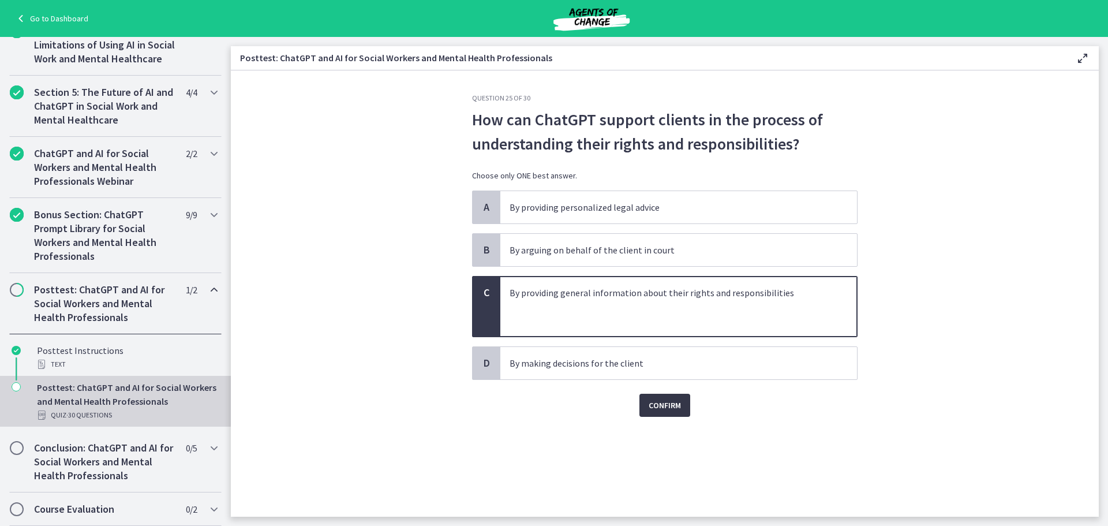
click at [658, 404] on span "Confirm" at bounding box center [665, 405] width 32 height 14
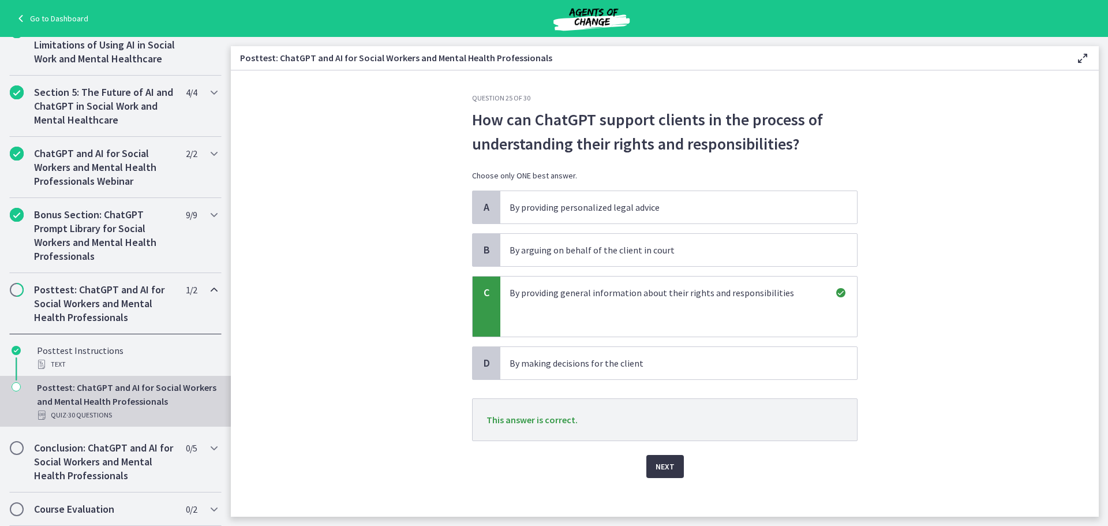
click at [669, 456] on span "Next" at bounding box center [664, 466] width 19 height 14
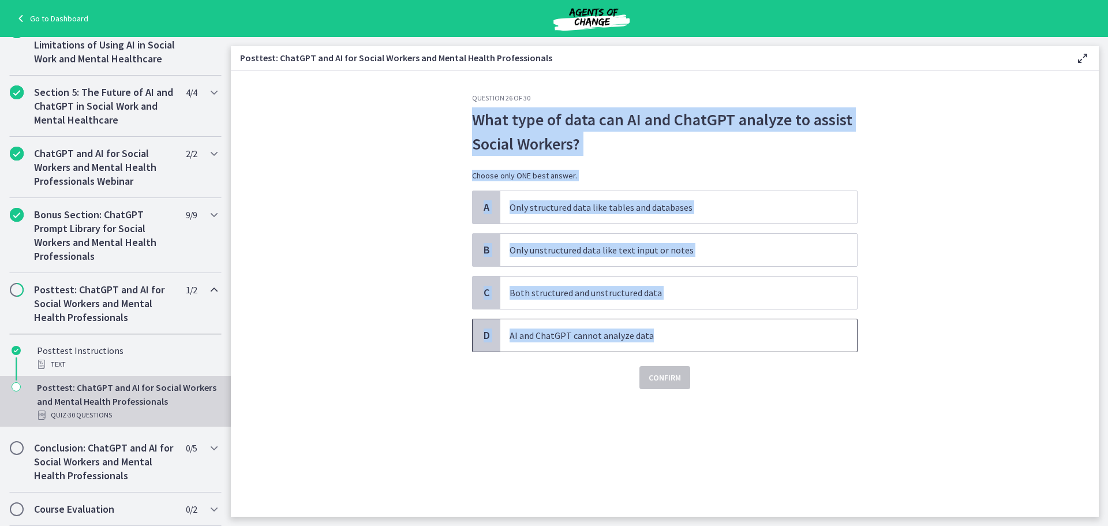
drag, startPoint x: 466, startPoint y: 122, endPoint x: 720, endPoint y: 341, distance: 335.5
click at [720, 341] on div "Question 26 of 30 What type of data can AI and ChatGPT analyze to assist Social…" at bounding box center [665, 304] width 404 height 423
click at [534, 291] on p "Both structured and unstructured data" at bounding box center [667, 293] width 315 height 14
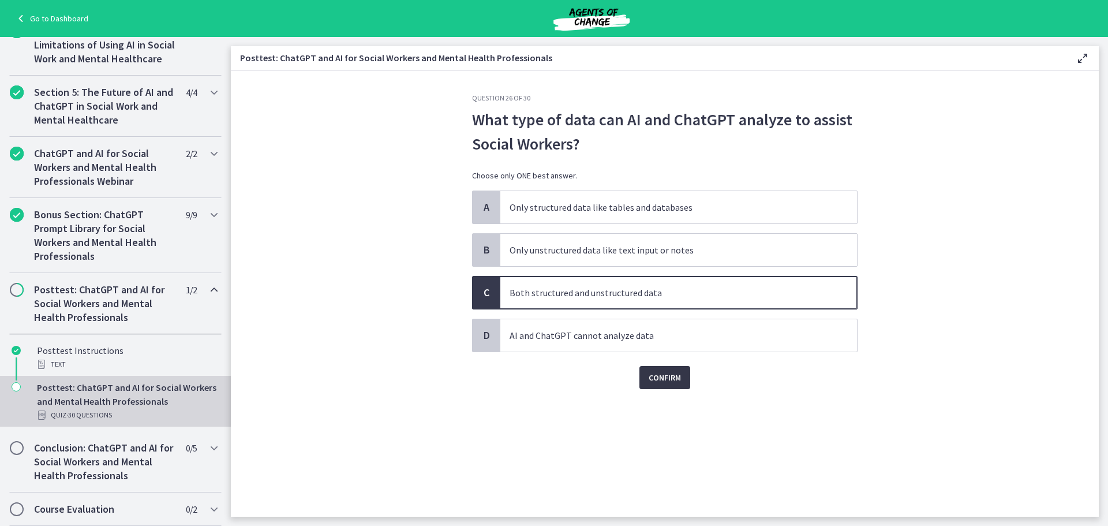
click at [655, 372] on span "Confirm" at bounding box center [665, 377] width 32 height 14
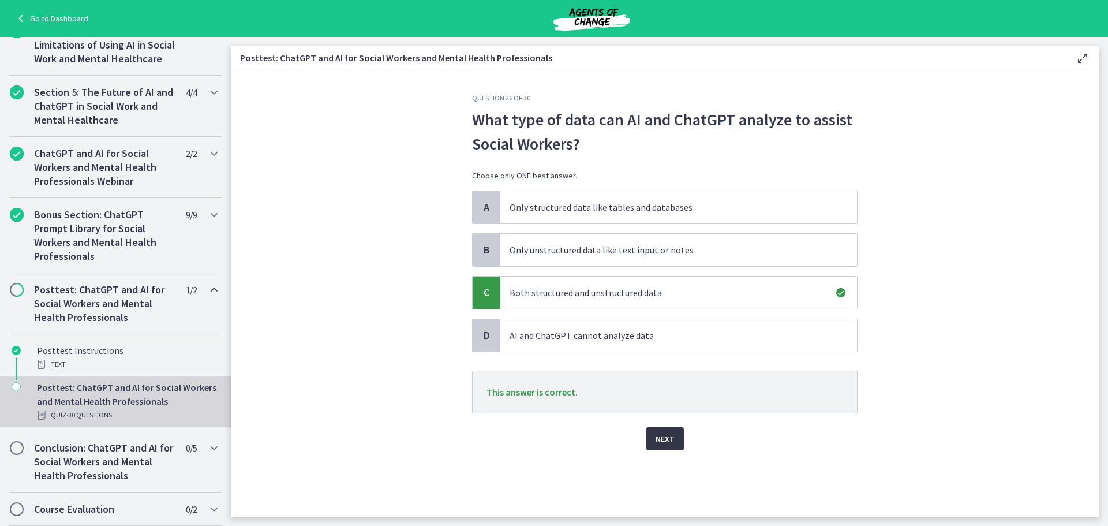
click at [677, 434] on button "Next" at bounding box center [665, 438] width 38 height 23
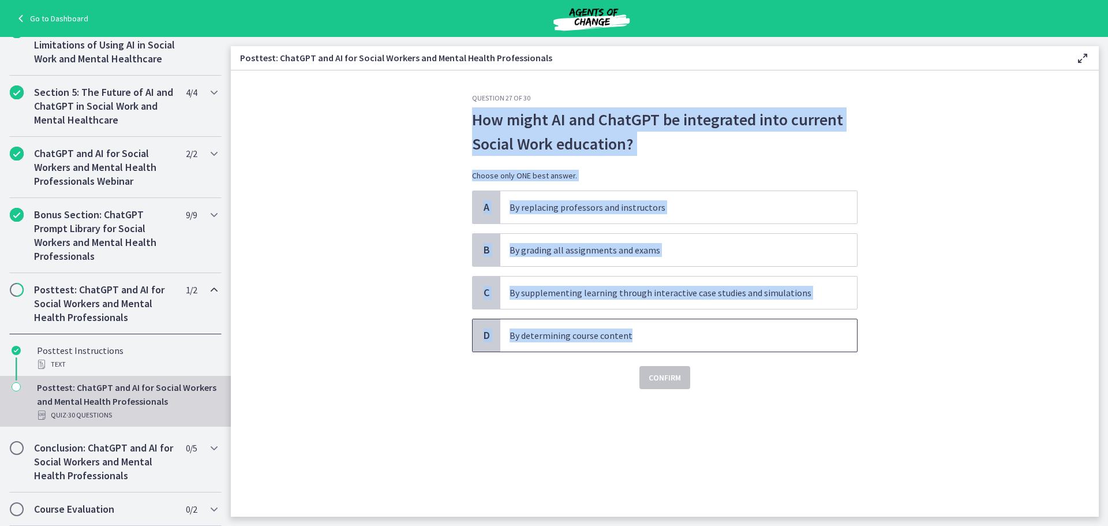
drag, startPoint x: 463, startPoint y: 121, endPoint x: 798, endPoint y: 326, distance: 392.7
click at [798, 326] on div "Question 27 of 30 How might AI and ChatGPT be integrated into current Social Wo…" at bounding box center [665, 304] width 404 height 423
click at [659, 288] on p "By supplementing learning through interactive case studies and simulations" at bounding box center [667, 293] width 315 height 14
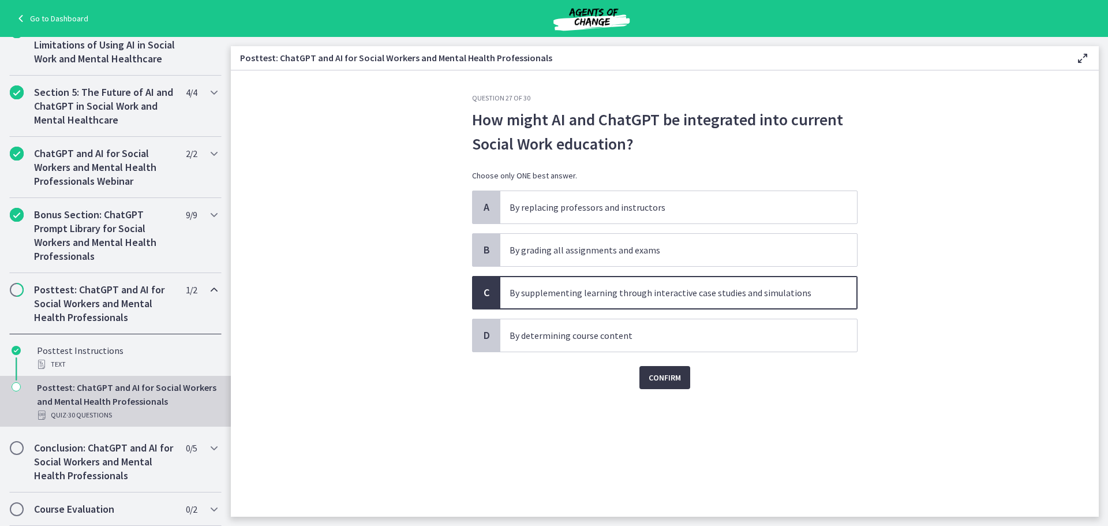
click at [670, 376] on span "Confirm" at bounding box center [665, 377] width 32 height 14
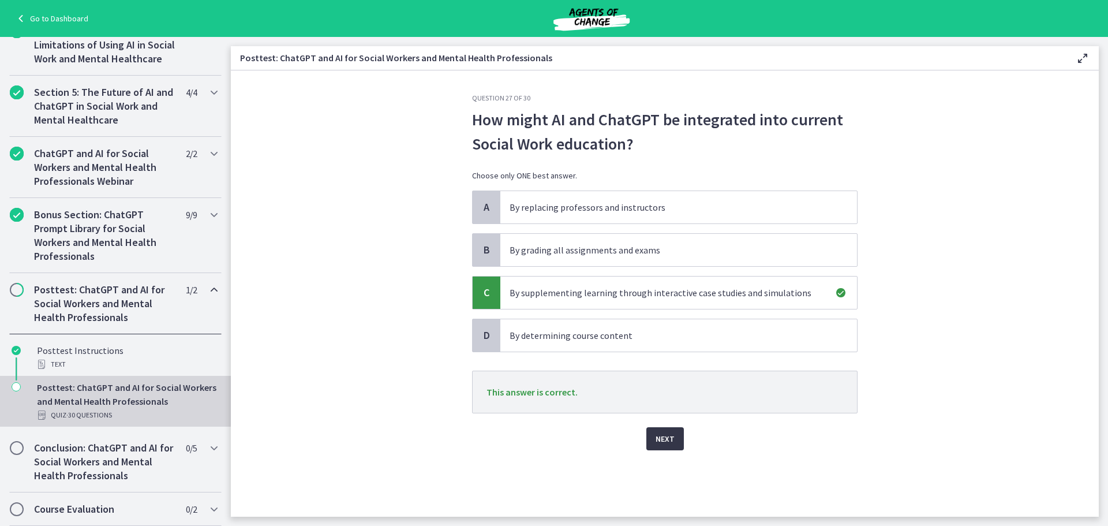
click at [677, 445] on button "Next" at bounding box center [665, 438] width 38 height 23
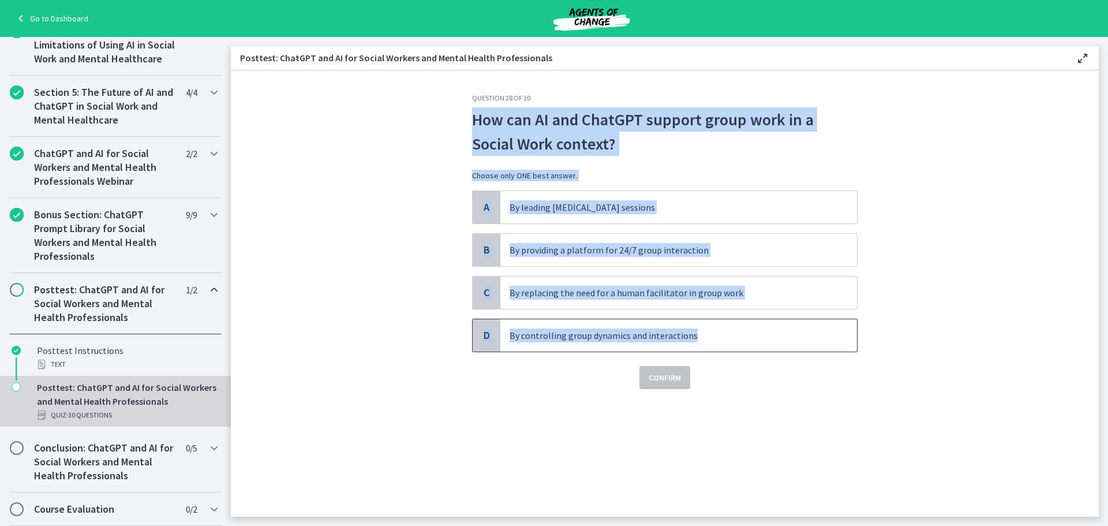
drag, startPoint x: 516, startPoint y: 129, endPoint x: 803, endPoint y: 350, distance: 362.4
click at [803, 350] on section "Question 28 of 30 How can AI and ChatGPT support group work in a Social Work co…" at bounding box center [665, 293] width 868 height 446
drag, startPoint x: 606, startPoint y: 249, endPoint x: 610, endPoint y: 260, distance: 11.5
click at [606, 249] on p "By providing a platform for 24/7 group interaction" at bounding box center [667, 250] width 315 height 14
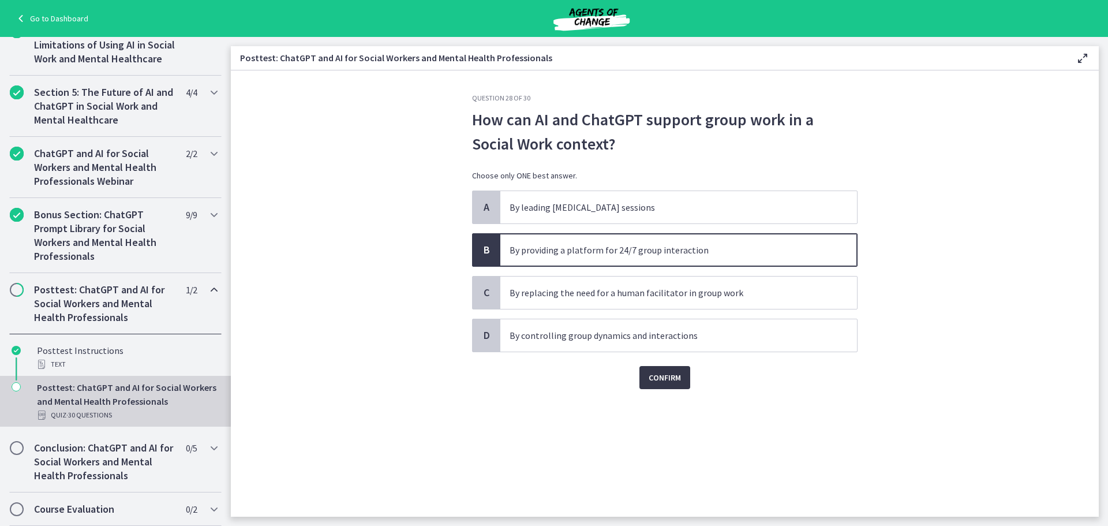
click at [658, 374] on span "Confirm" at bounding box center [665, 377] width 32 height 14
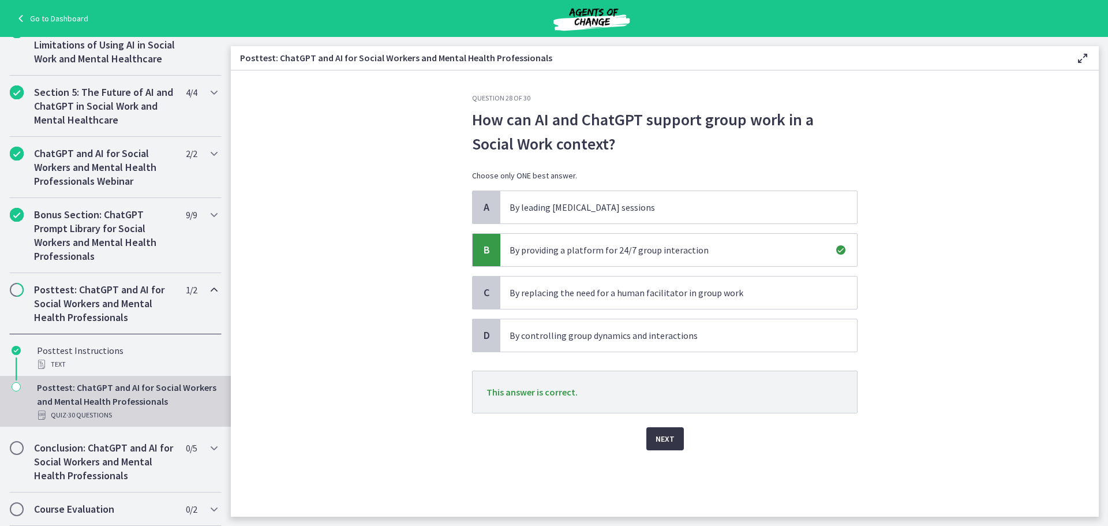
click at [670, 438] on span "Next" at bounding box center [664, 439] width 19 height 14
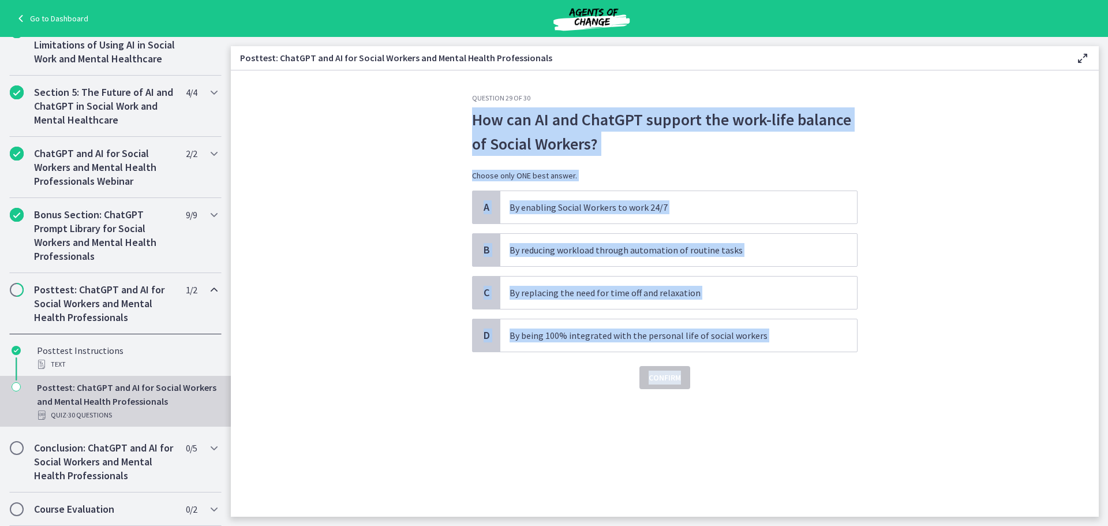
drag, startPoint x: 466, startPoint y: 122, endPoint x: 792, endPoint y: 355, distance: 400.8
click at [788, 356] on div "Question 29 of 30 How can AI and ChatGPT support the work-life balance of Socia…" at bounding box center [665, 304] width 404 height 423
click at [615, 242] on span "By reducing workload through automation of routine tasks" at bounding box center [678, 250] width 357 height 32
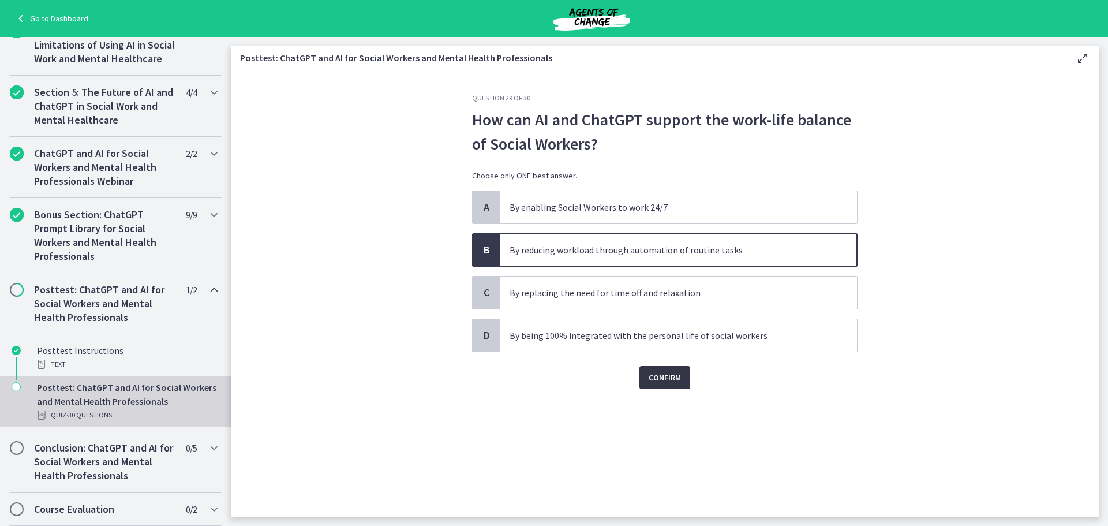
click at [673, 375] on span "Confirm" at bounding box center [665, 377] width 32 height 14
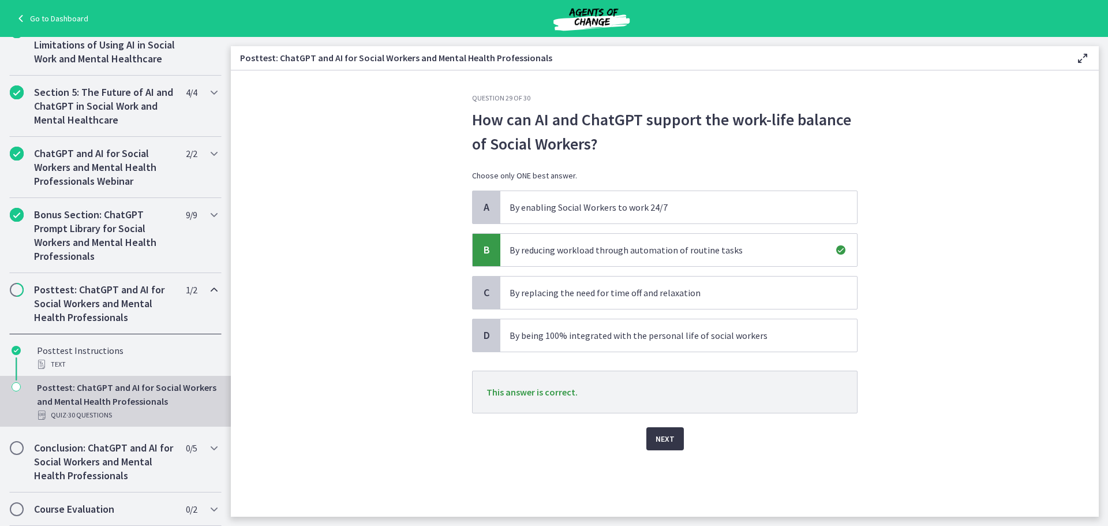
click at [660, 433] on span "Next" at bounding box center [664, 439] width 19 height 14
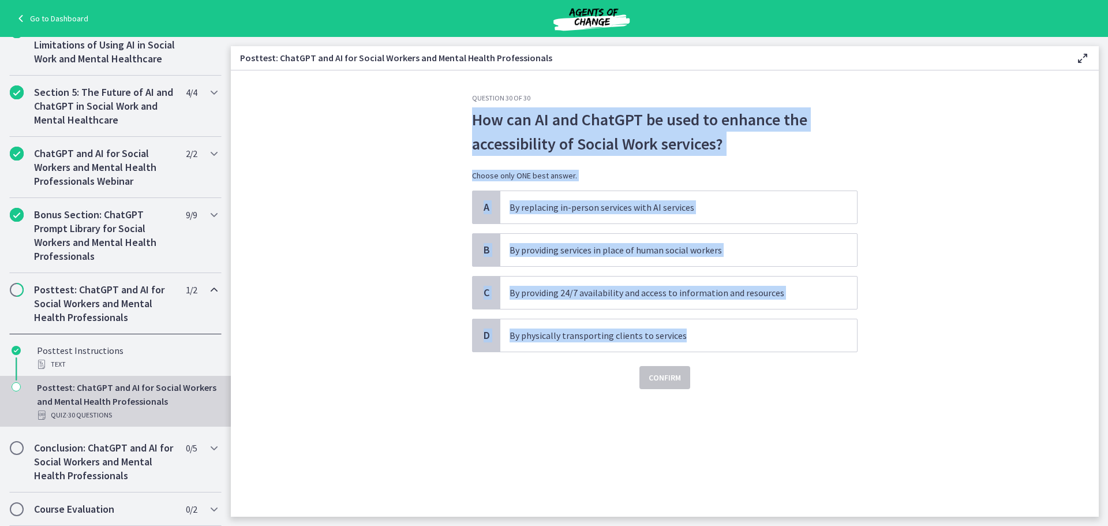
drag, startPoint x: 467, startPoint y: 115, endPoint x: 897, endPoint y: 325, distance: 477.9
click at [886, 325] on section "Question 30 of 30 How can AI and ChatGPT be used to enhance the accessibility o…" at bounding box center [665, 293] width 868 height 446
click at [601, 298] on p "By providing 24/7 availability and access to information and resources" at bounding box center [667, 293] width 315 height 14
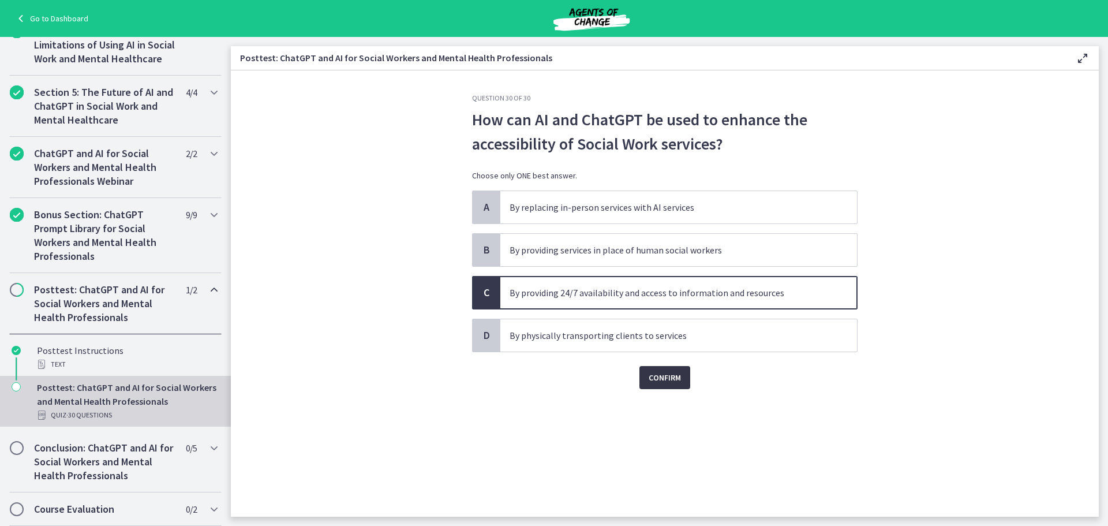
click at [683, 380] on button "Confirm" at bounding box center [664, 377] width 51 height 23
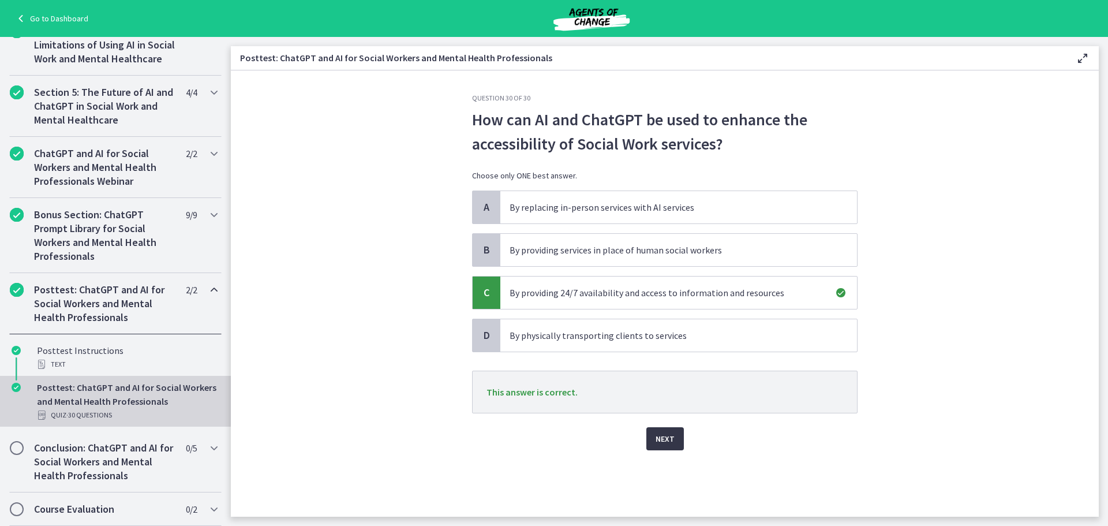
click at [662, 444] on span "Next" at bounding box center [664, 439] width 19 height 14
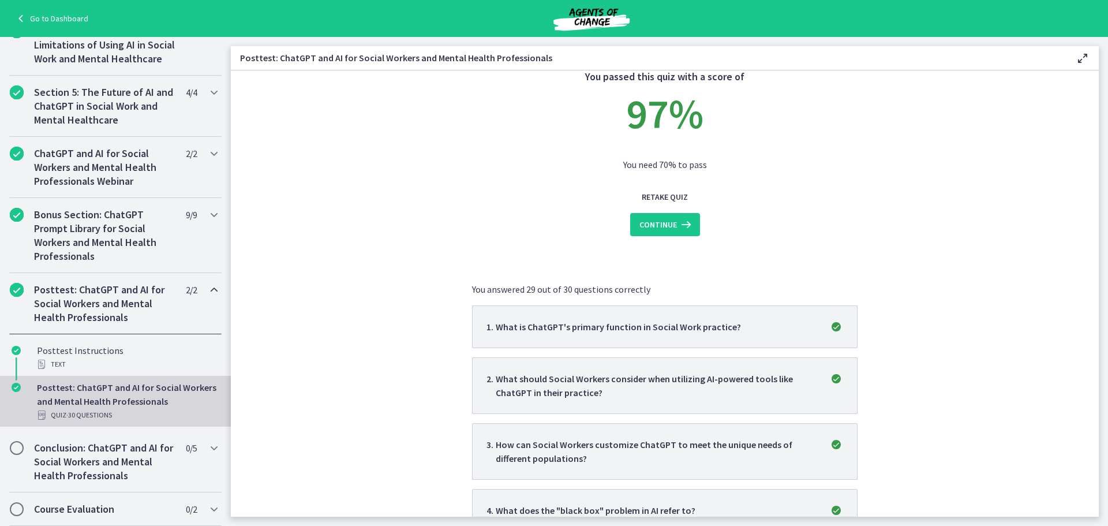
scroll to position [58, 0]
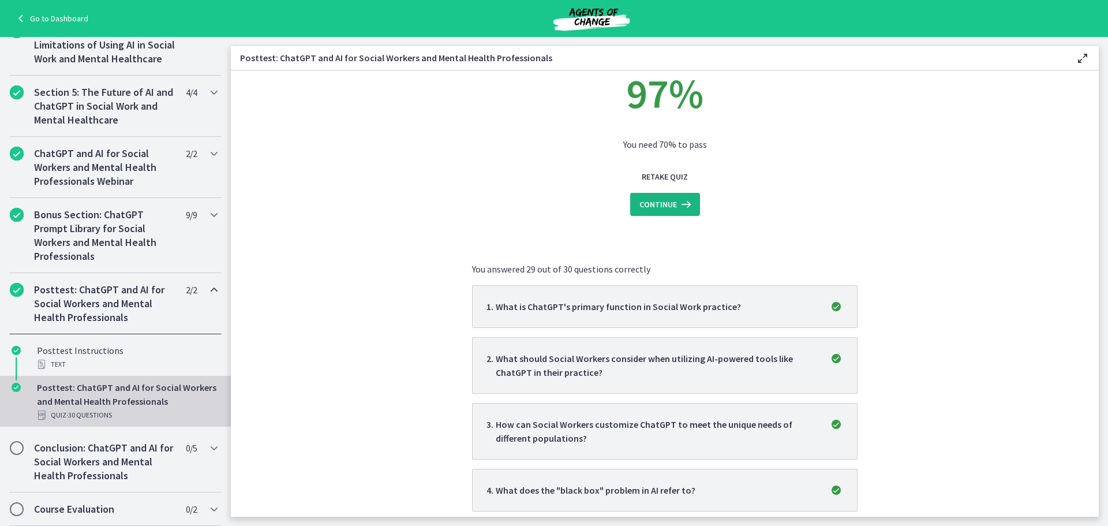
click at [678, 205] on icon at bounding box center [685, 204] width 16 height 14
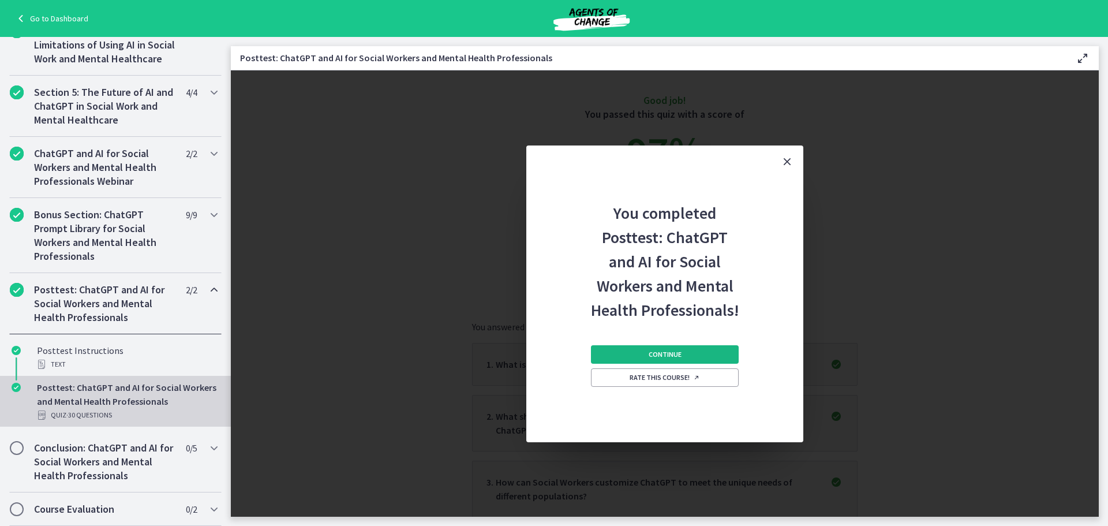
click at [708, 359] on button "Continue" at bounding box center [665, 354] width 148 height 18
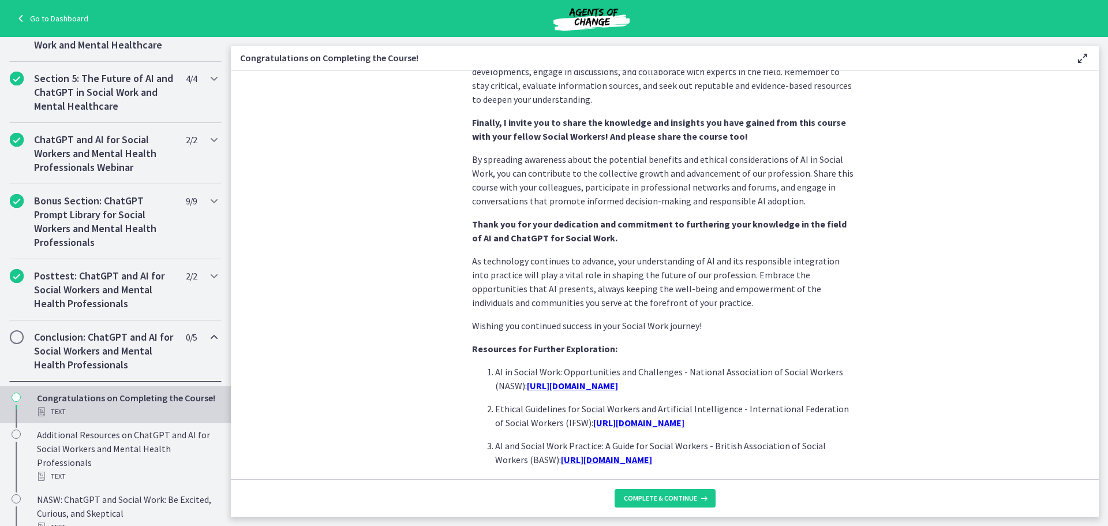
scroll to position [937, 0]
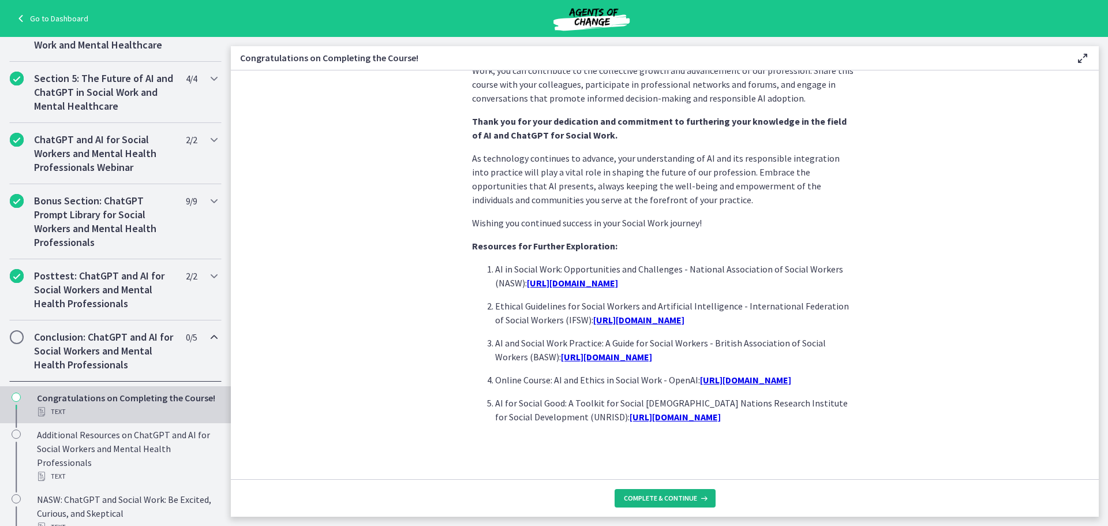
click at [662, 456] on span "Complete & continue" at bounding box center [660, 497] width 73 height 9
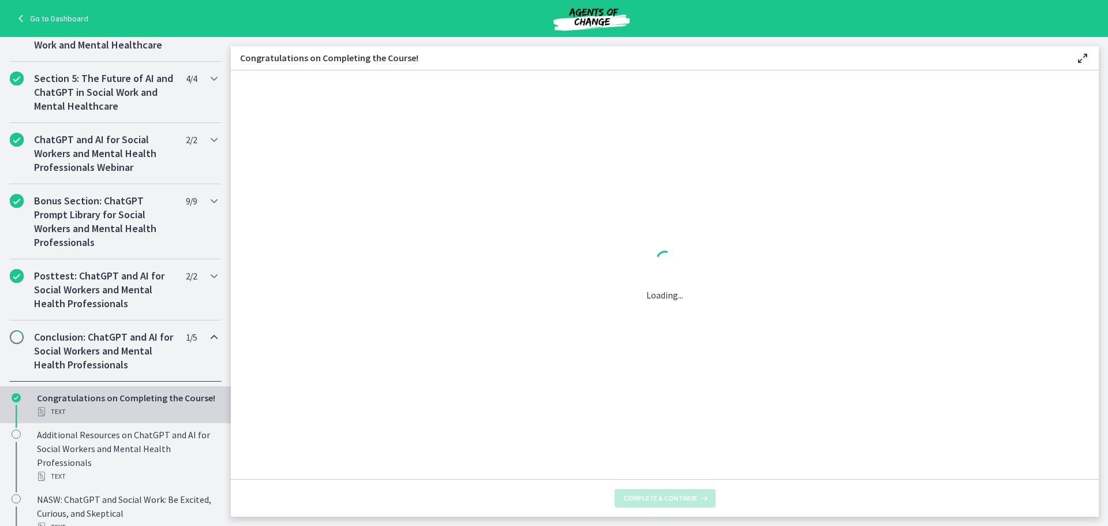
scroll to position [0, 0]
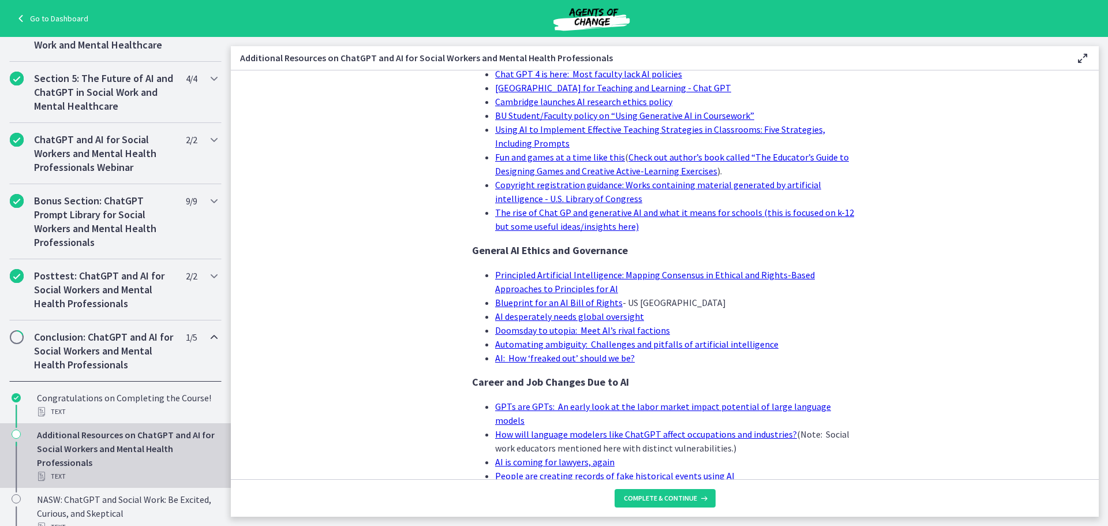
scroll to position [1066, 0]
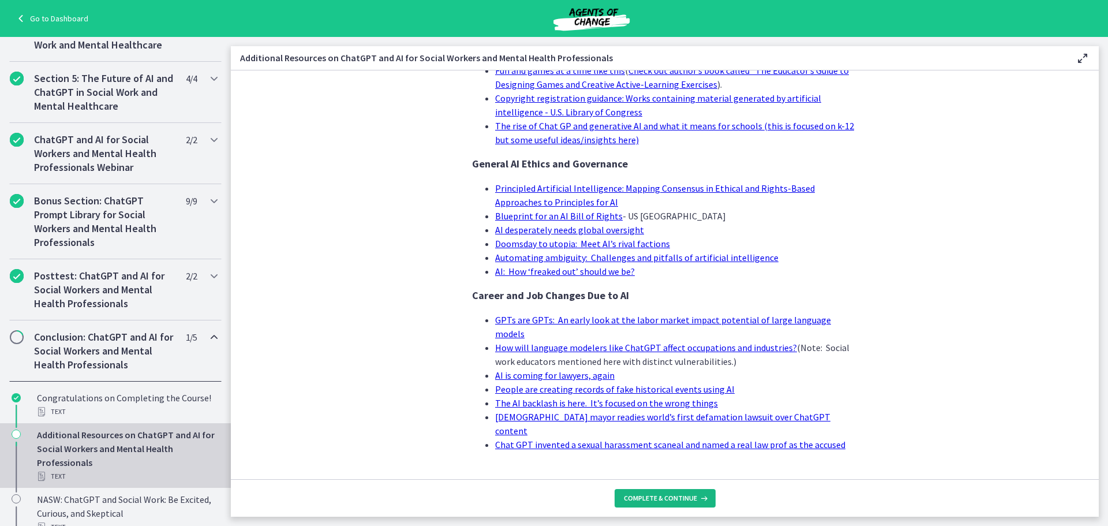
click at [656, 456] on span "Complete & continue" at bounding box center [660, 497] width 73 height 9
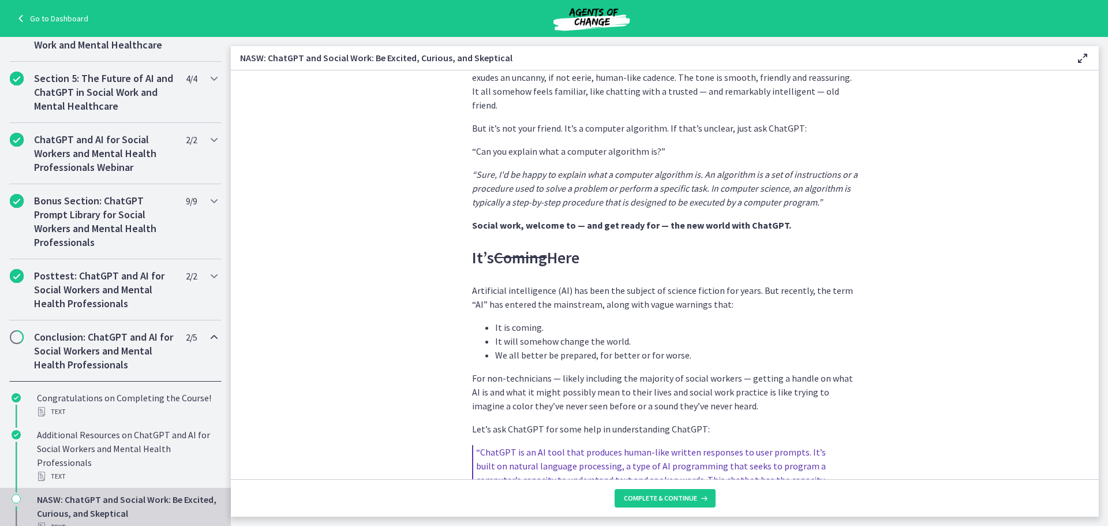
scroll to position [808, 0]
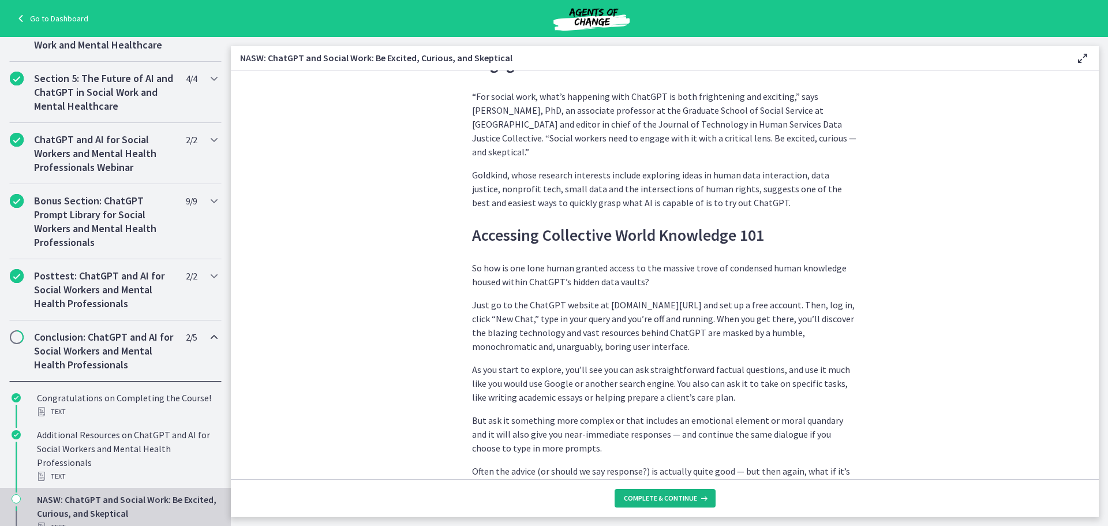
click at [676, 456] on button "Complete & continue" at bounding box center [665, 498] width 101 height 18
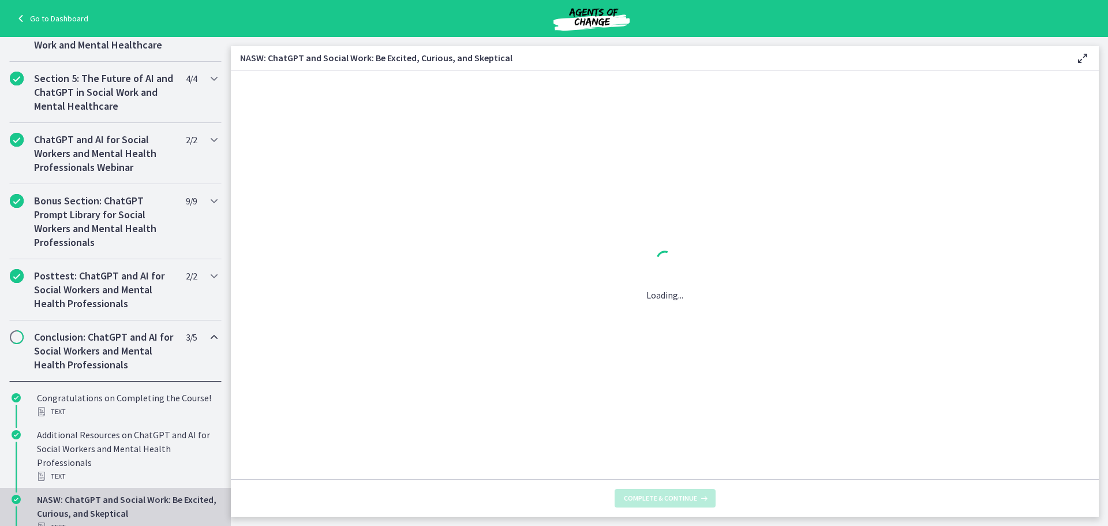
scroll to position [0, 0]
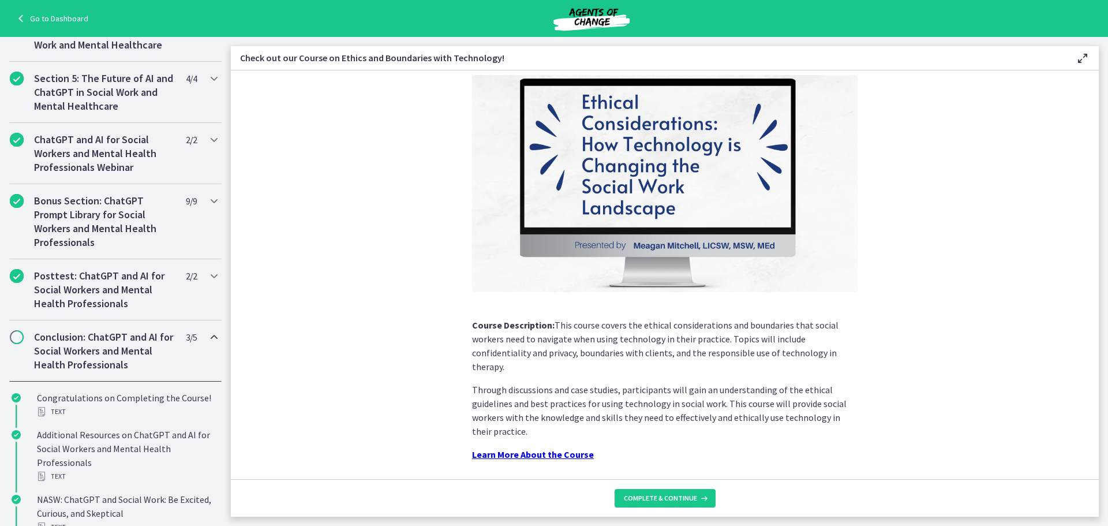
scroll to position [88, 0]
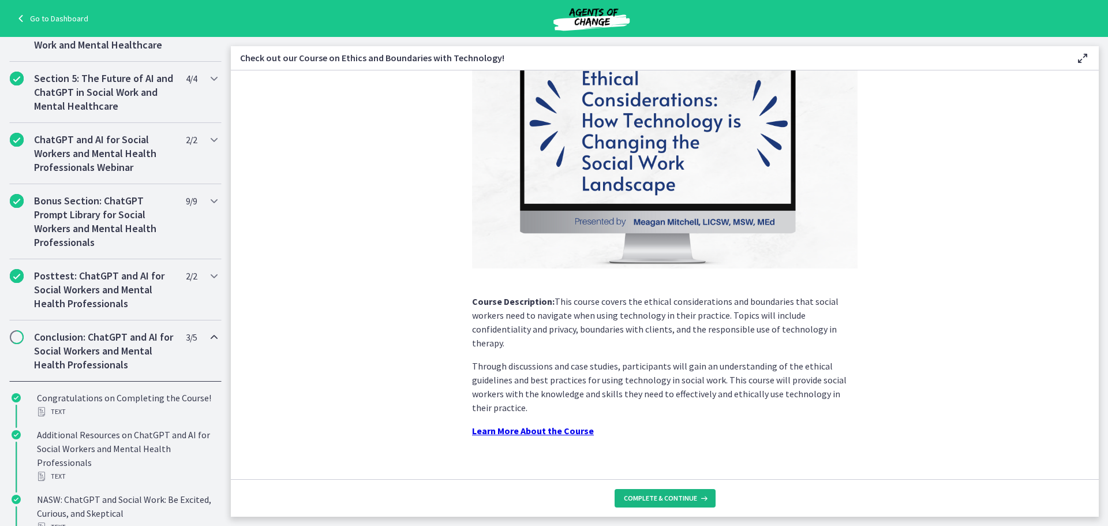
click at [675, 456] on span "Complete & continue" at bounding box center [660, 497] width 73 height 9
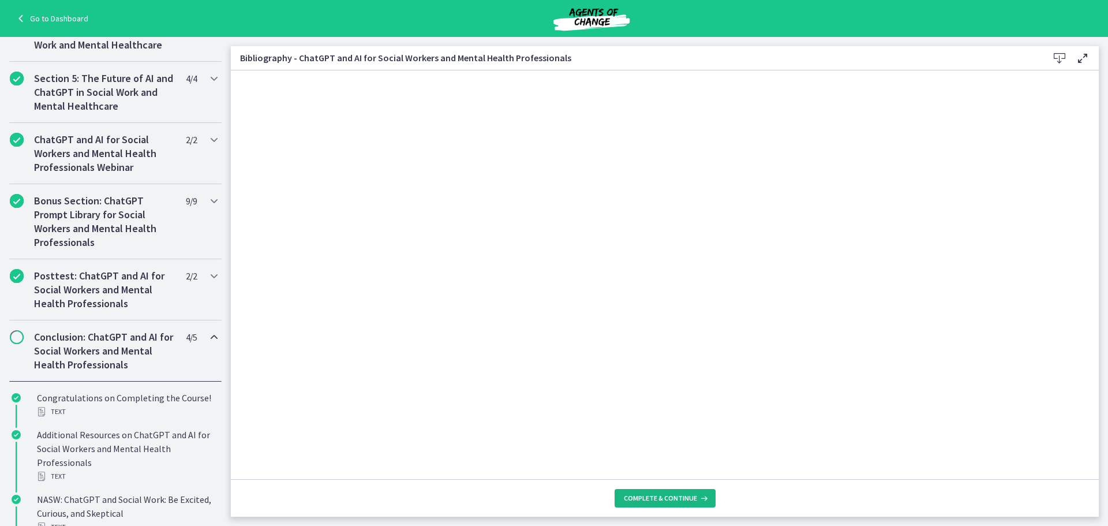
click at [680, 456] on span "Complete & continue" at bounding box center [660, 497] width 73 height 9
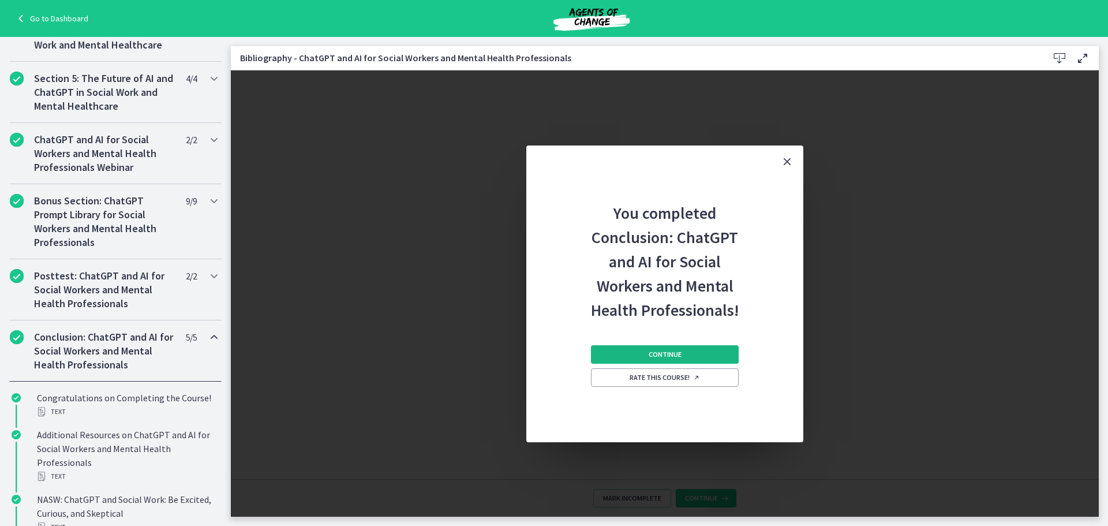
click at [706, 350] on button "Continue" at bounding box center [665, 354] width 148 height 18
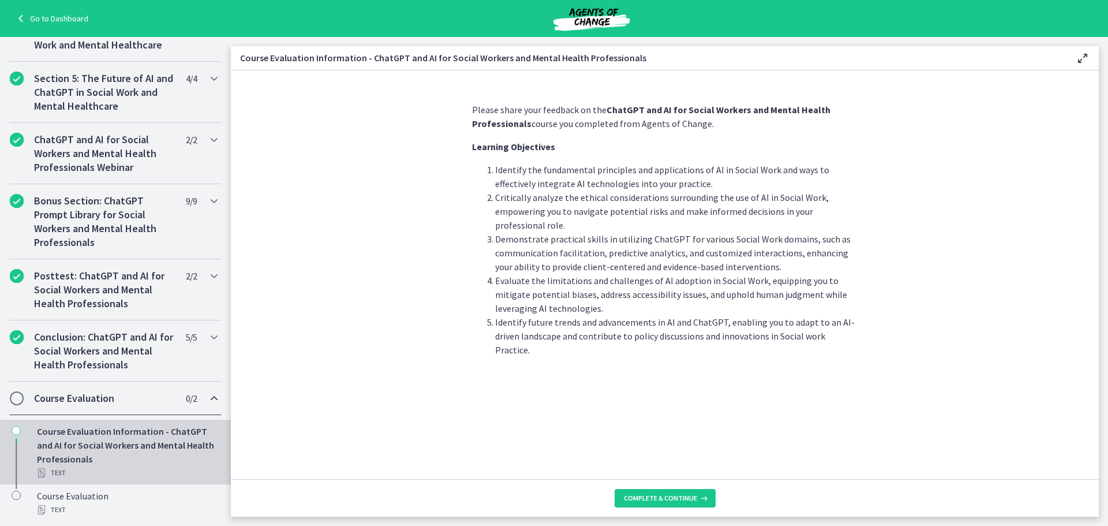
scroll to position [458, 0]
click at [664, 456] on span "Complete & continue" at bounding box center [660, 497] width 73 height 9
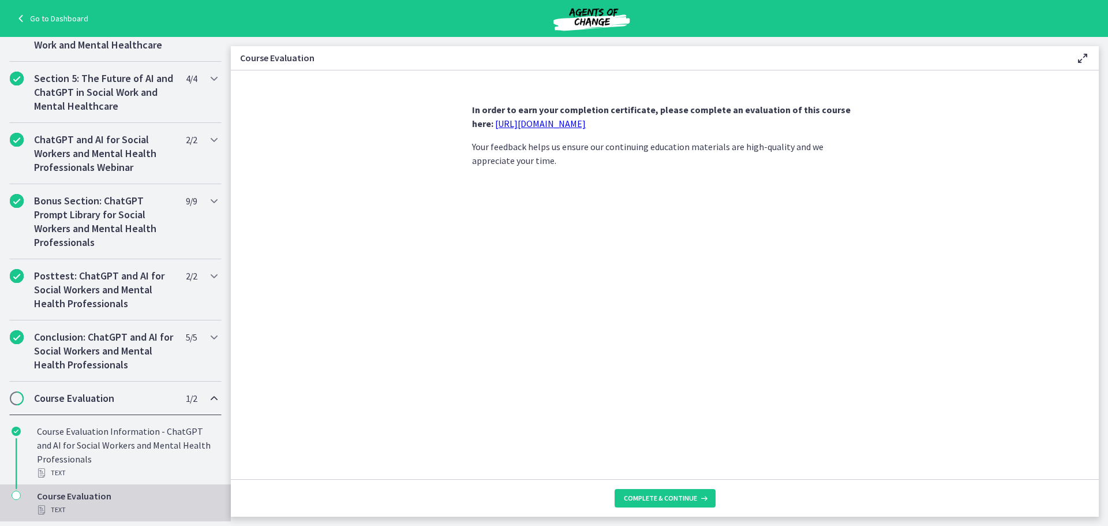
click at [567, 123] on link "https://forms.gle/jm1zbfhChZ2exBv78" at bounding box center [540, 124] width 91 height 12
click at [666, 500] on span "Complete & continue" at bounding box center [660, 497] width 73 height 9
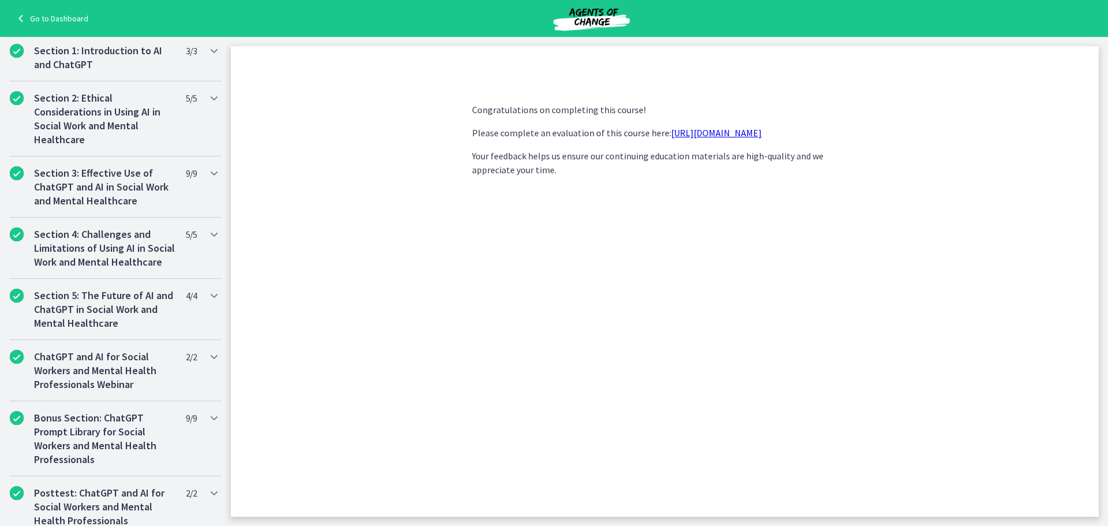
scroll to position [519, 0]
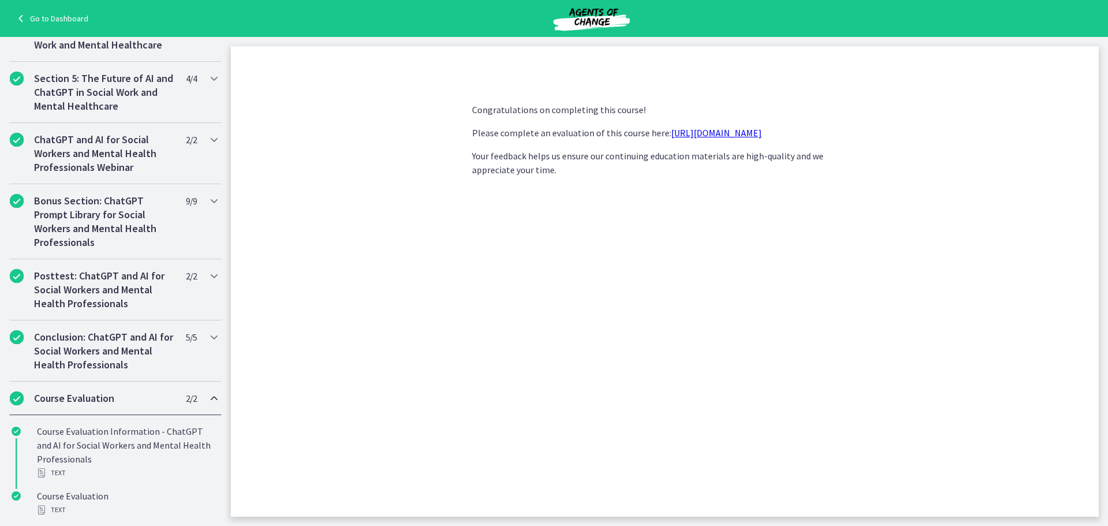
click at [692, 475] on div "Congratulations on completing this course! Please complete an evaluation of thi…" at bounding box center [665, 304] width 404 height 423
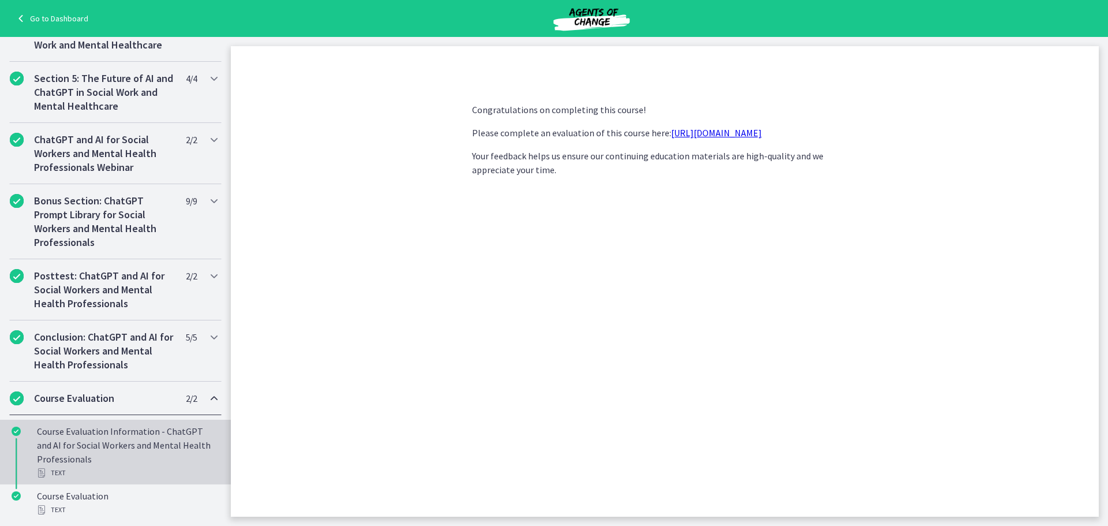
click at [152, 463] on div "Course Evaluation Information - ChatGPT and AI for Social Workers and Mental He…" at bounding box center [127, 451] width 180 height 55
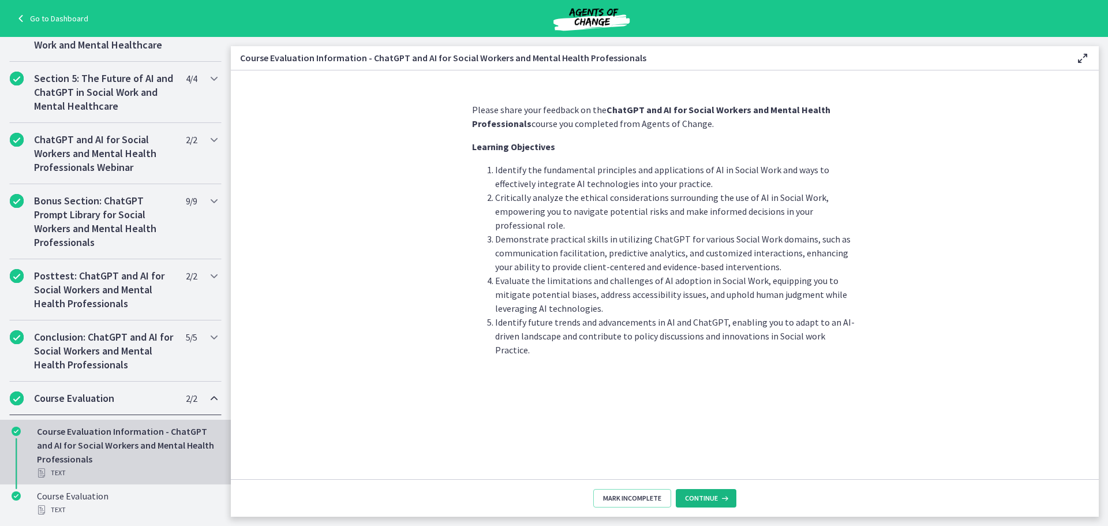
click at [721, 497] on icon at bounding box center [724, 497] width 12 height 9
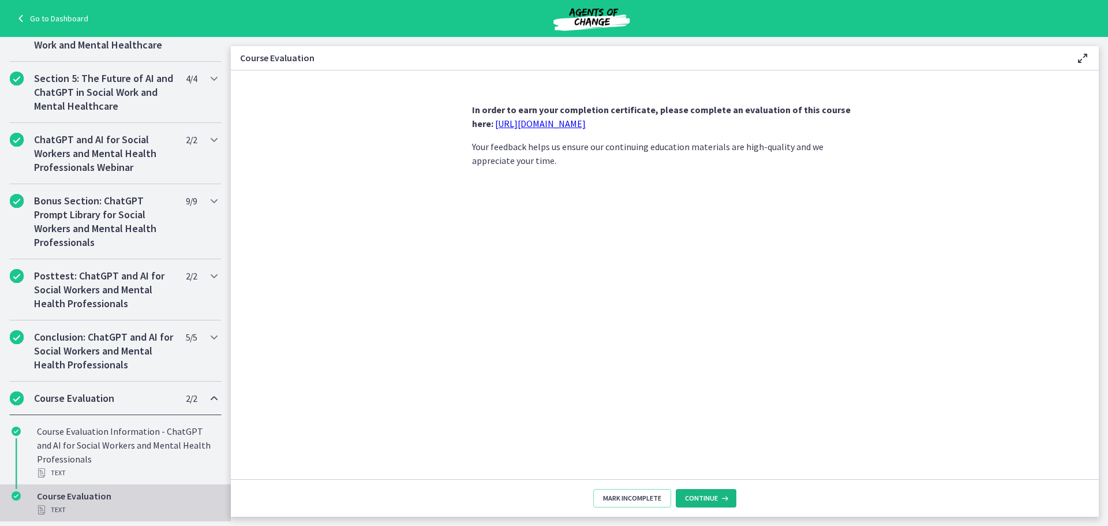
click at [691, 498] on span "Continue" at bounding box center [701, 497] width 33 height 9
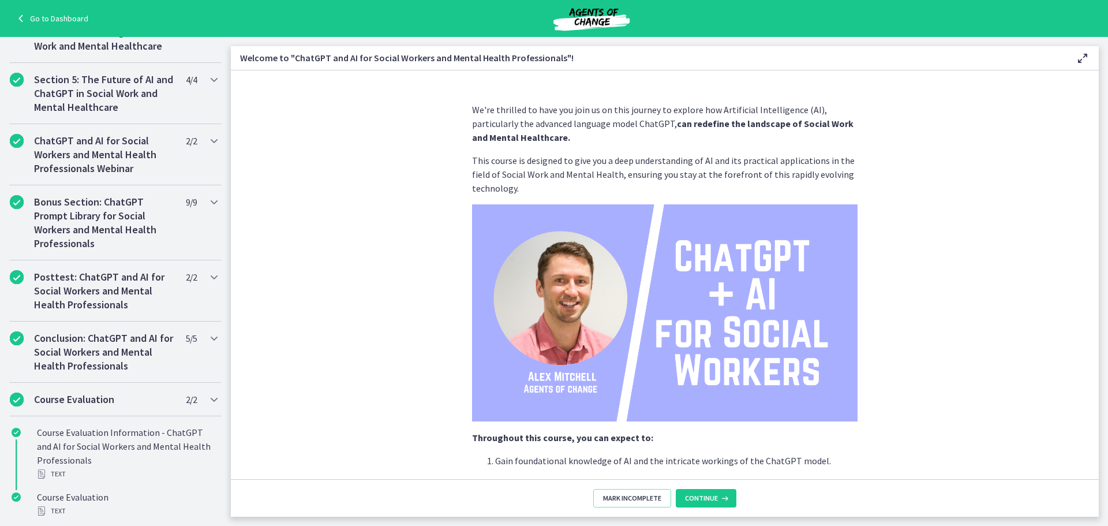
scroll to position [519, 0]
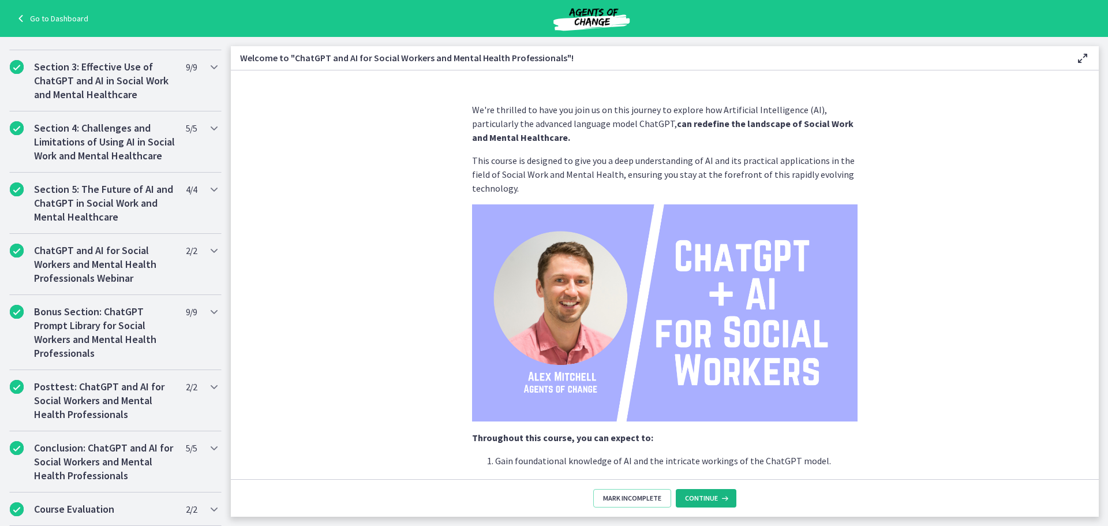
click at [707, 493] on button "Continue" at bounding box center [706, 498] width 61 height 18
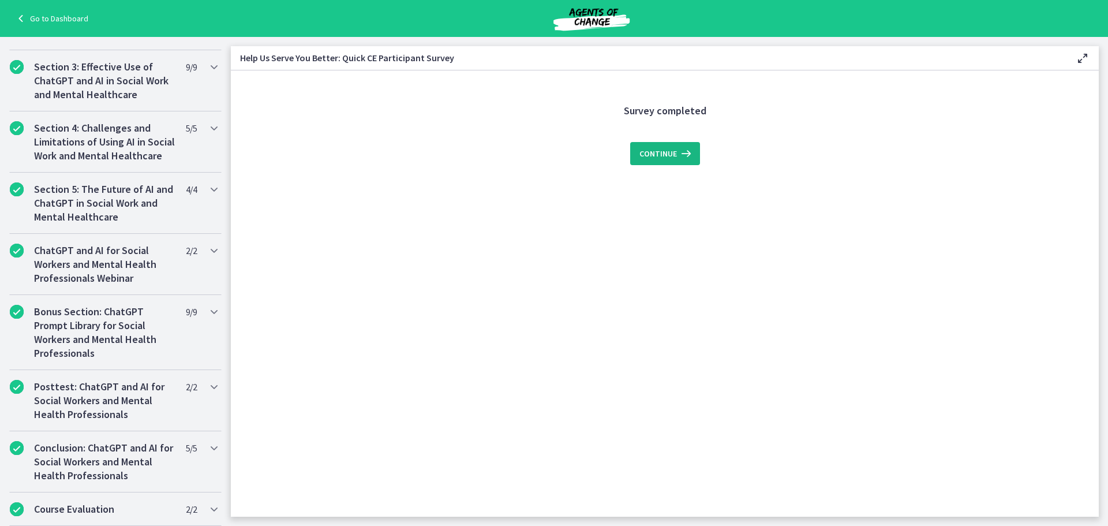
click at [666, 153] on span "Continue" at bounding box center [658, 154] width 38 height 14
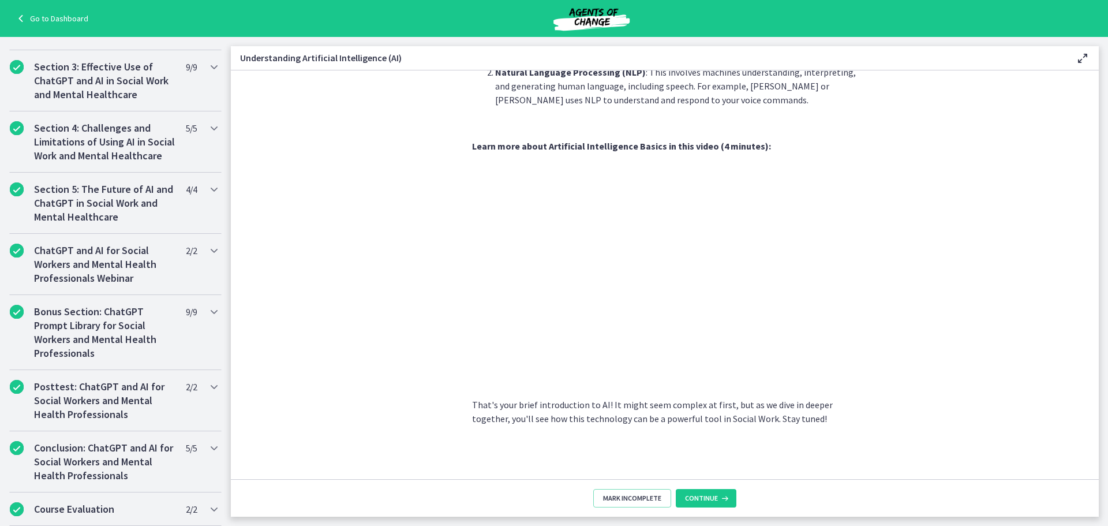
scroll to position [440, 0]
click at [714, 495] on span "Continue" at bounding box center [701, 497] width 33 height 9
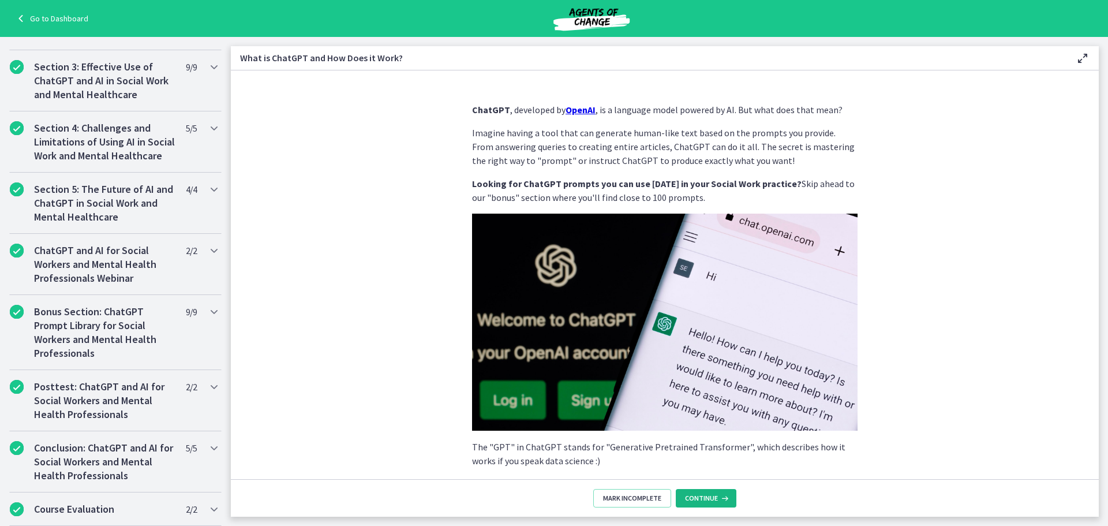
click at [714, 495] on span "Continue" at bounding box center [701, 497] width 33 height 9
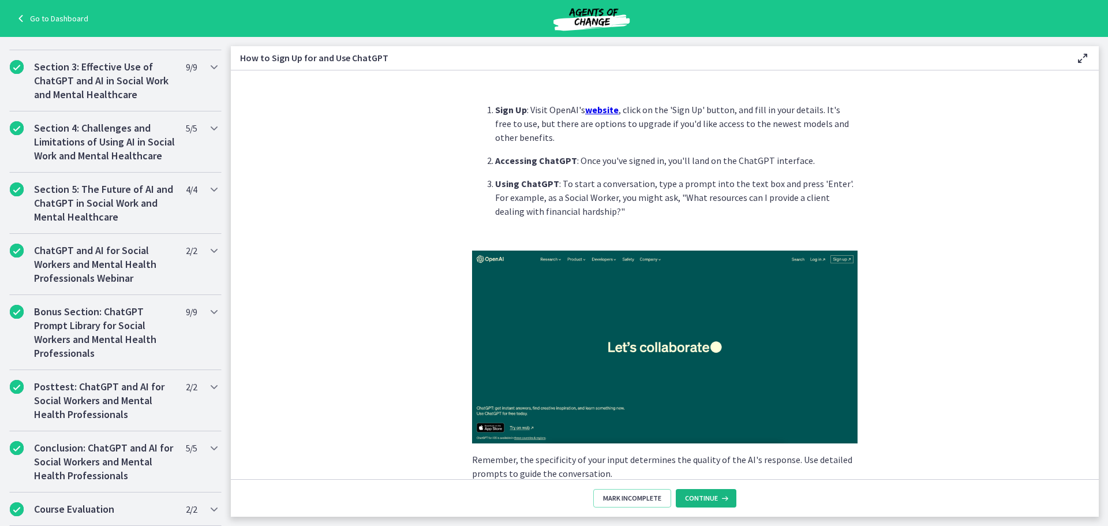
click at [714, 495] on span "Continue" at bounding box center [701, 497] width 33 height 9
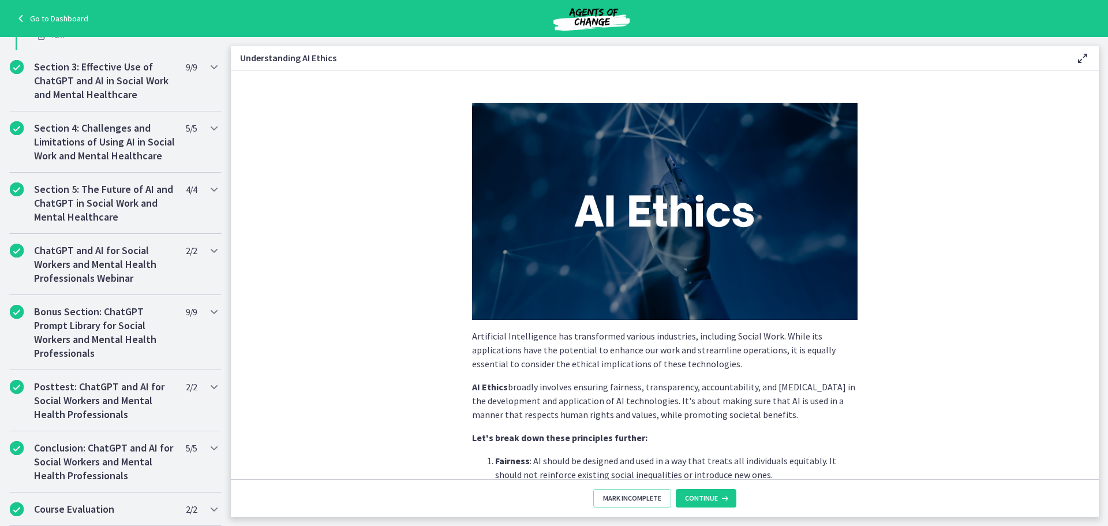
scroll to position [644, 0]
click at [714, 495] on span "Continue" at bounding box center [701, 497] width 33 height 9
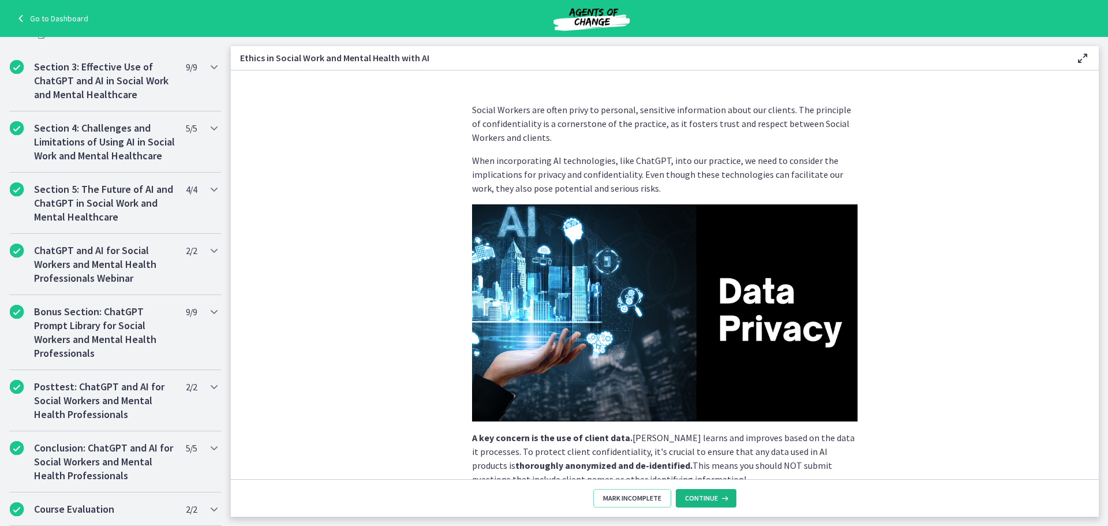
click at [714, 495] on span "Continue" at bounding box center [701, 497] width 33 height 9
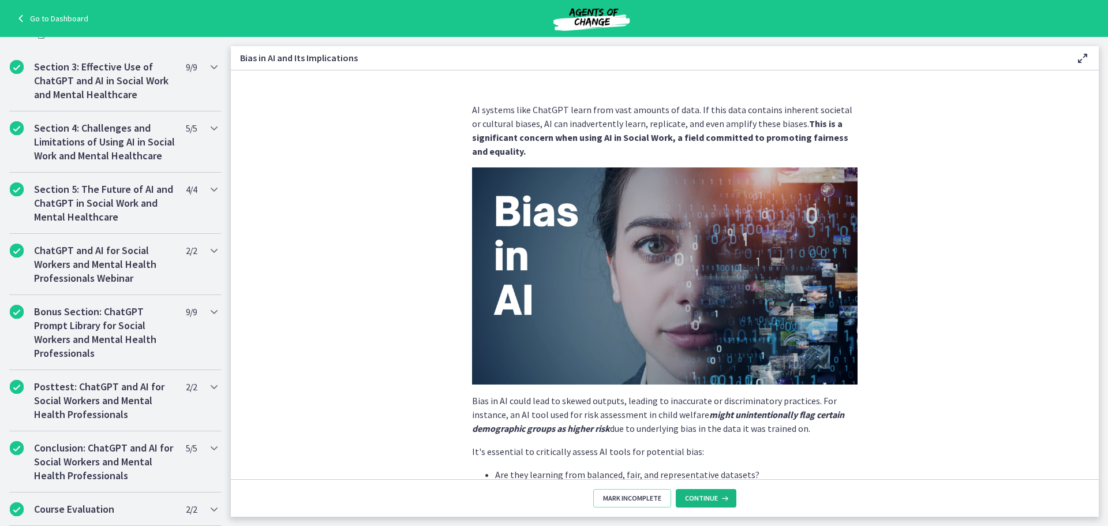
click at [714, 495] on span "Continue" at bounding box center [701, 497] width 33 height 9
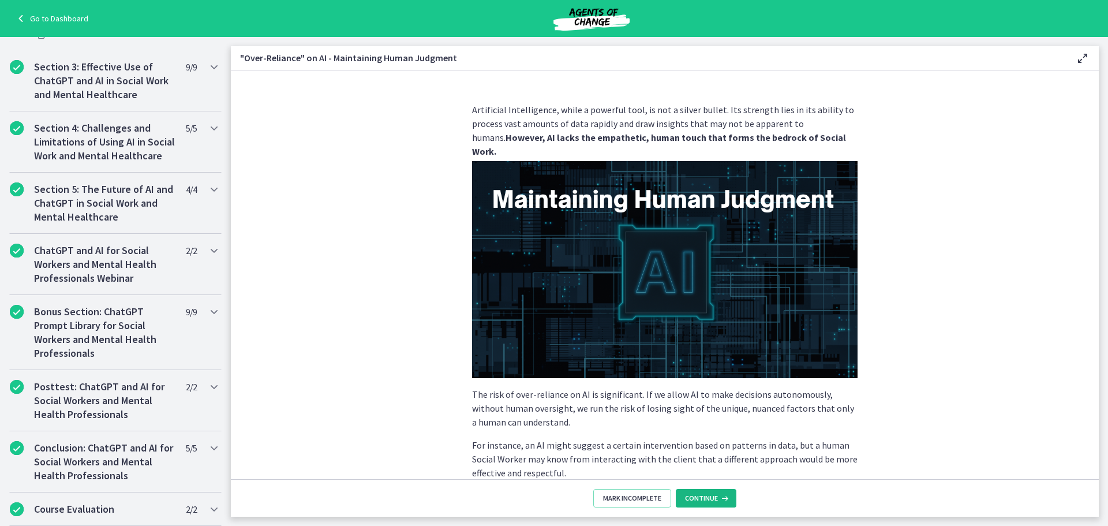
click at [714, 495] on span "Continue" at bounding box center [701, 497] width 33 height 9
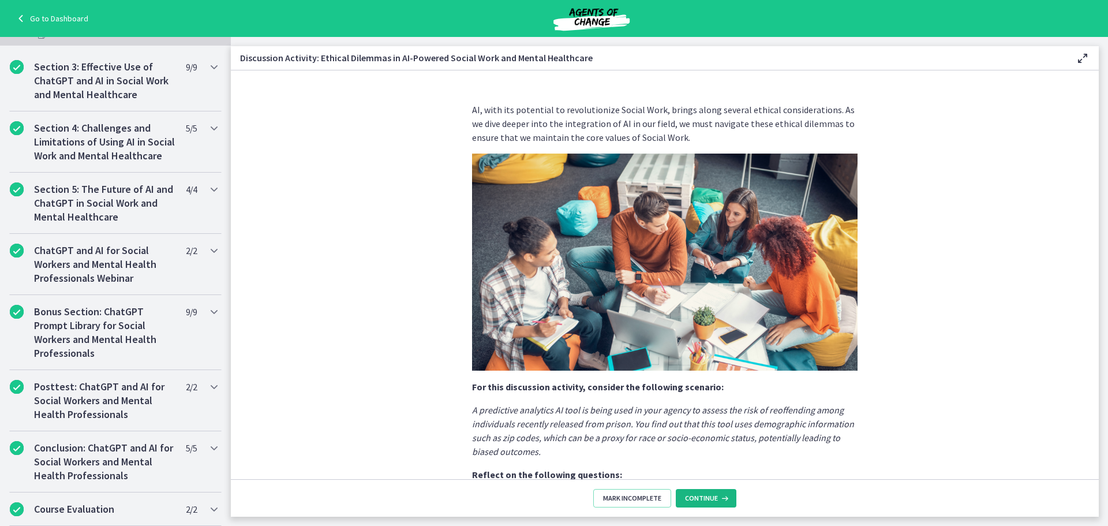
click at [714, 495] on span "Continue" at bounding box center [701, 497] width 33 height 9
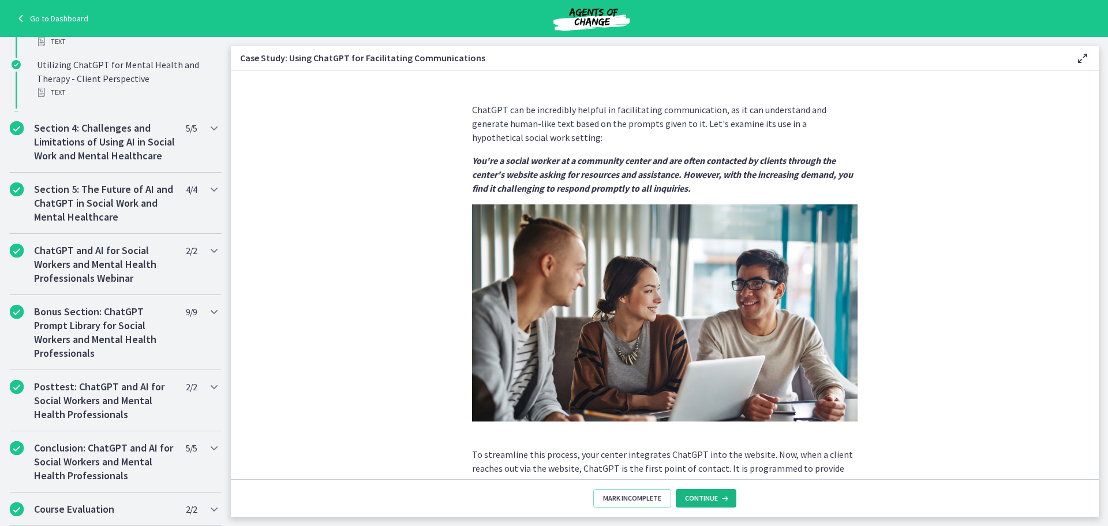
scroll to position [861, 0]
click at [714, 495] on span "Continue" at bounding box center [701, 497] width 33 height 9
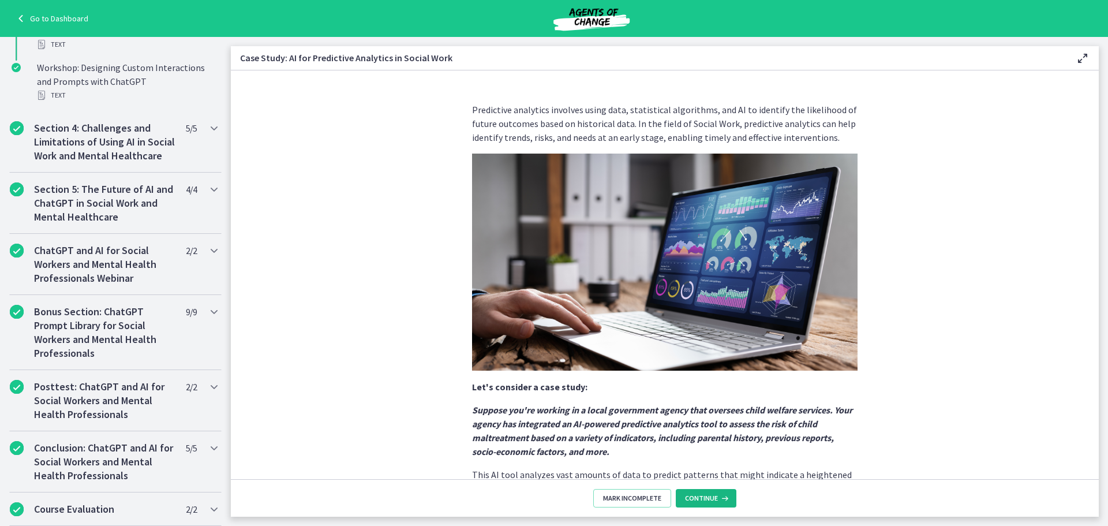
click at [714, 495] on span "Continue" at bounding box center [701, 497] width 33 height 9
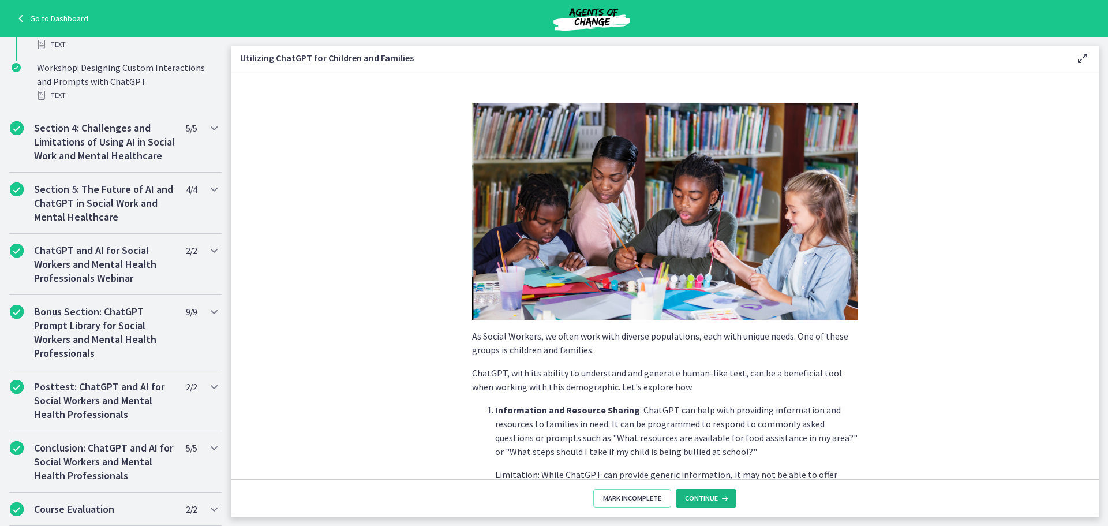
click at [714, 495] on span "Continue" at bounding box center [701, 497] width 33 height 9
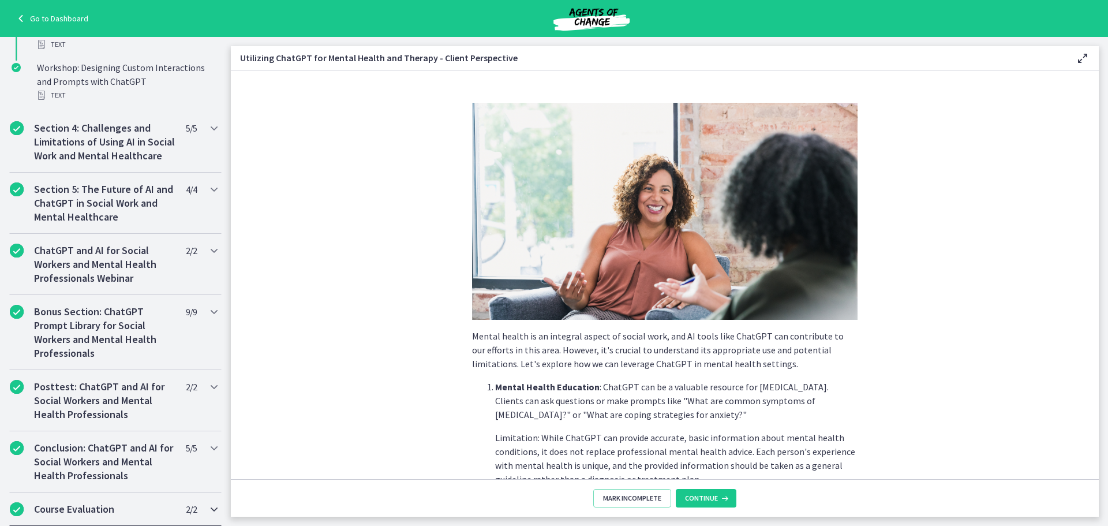
click at [118, 502] on div "Course Evaluation 2 / 2 Completed" at bounding box center [115, 508] width 212 height 33
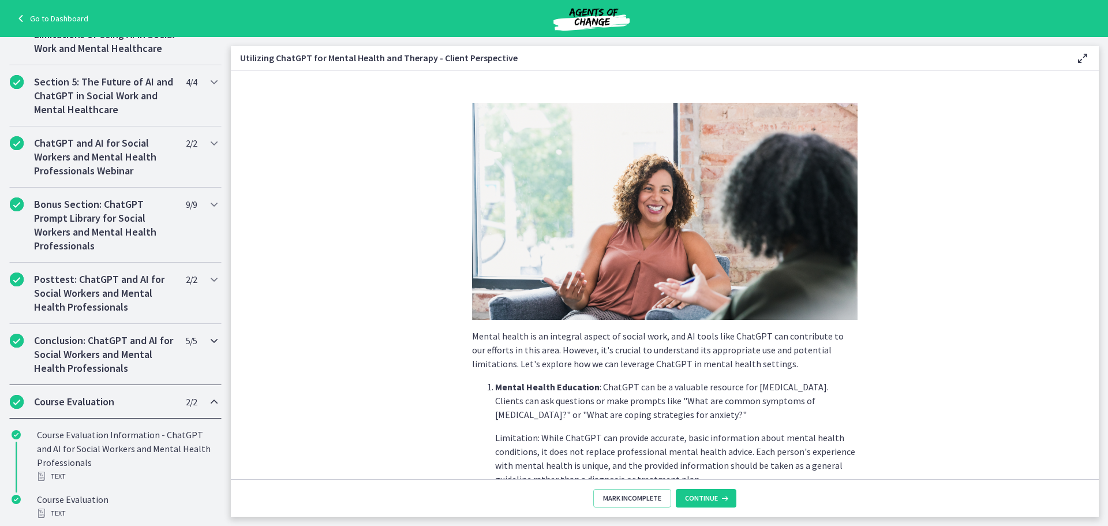
scroll to position [519, 0]
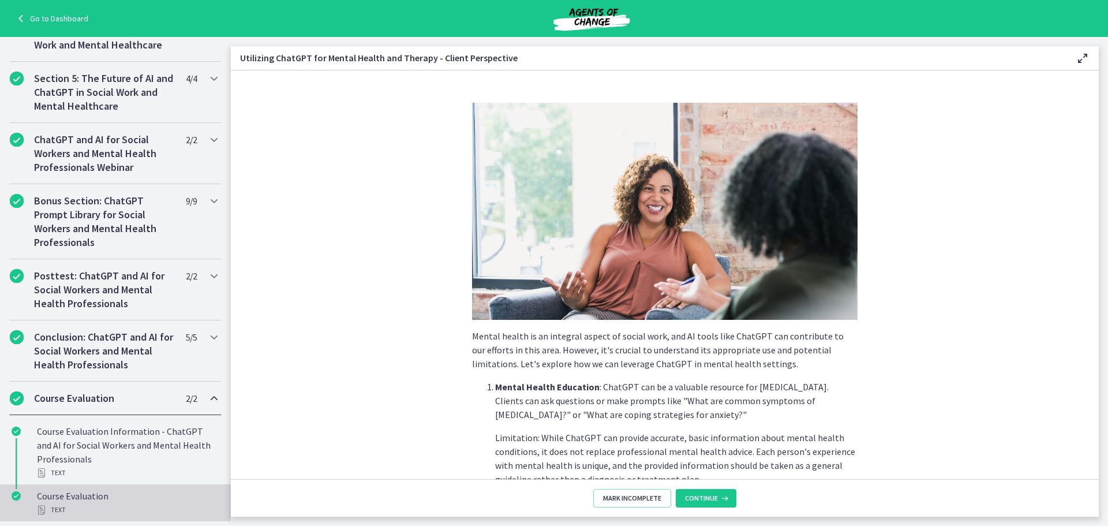
click at [149, 501] on div "Course Evaluation Text" at bounding box center [127, 503] width 180 height 28
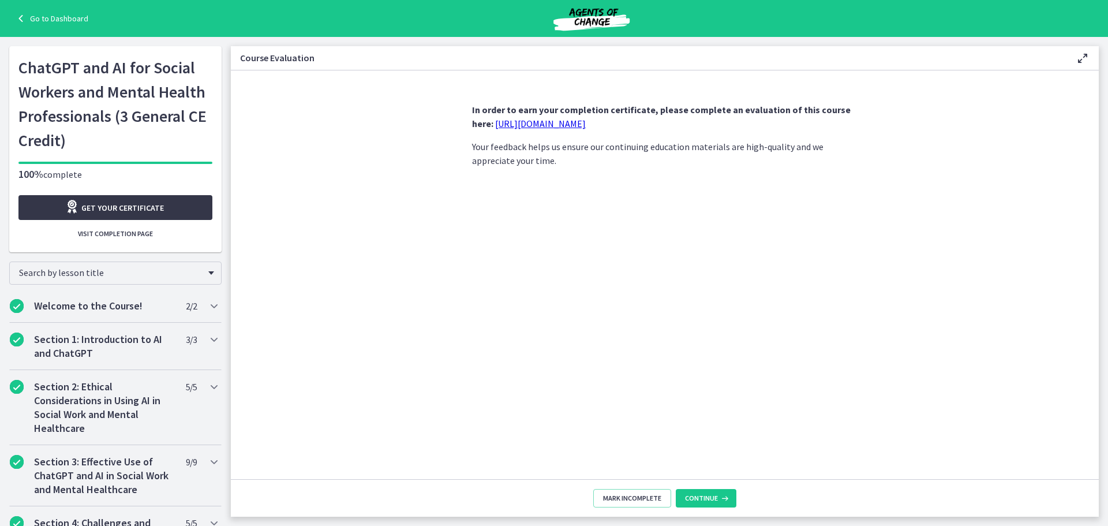
click at [123, 210] on span "Get your certificate" at bounding box center [122, 208] width 83 height 14
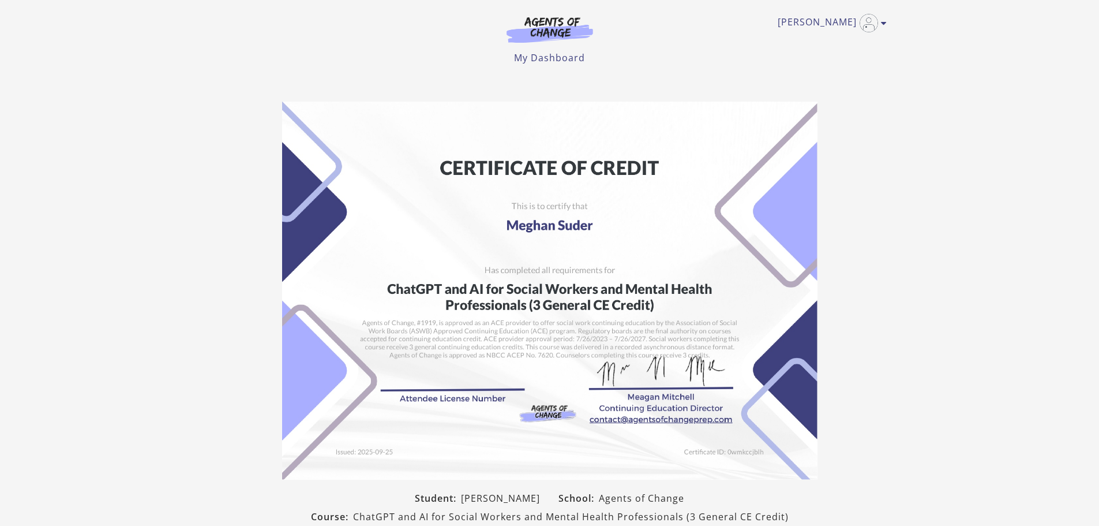
click at [976, 123] on section "Student: [PERSON_NAME] School: Agents of Change Course: ChatGPT and AI for Soci…" at bounding box center [549, 345] width 1099 height 506
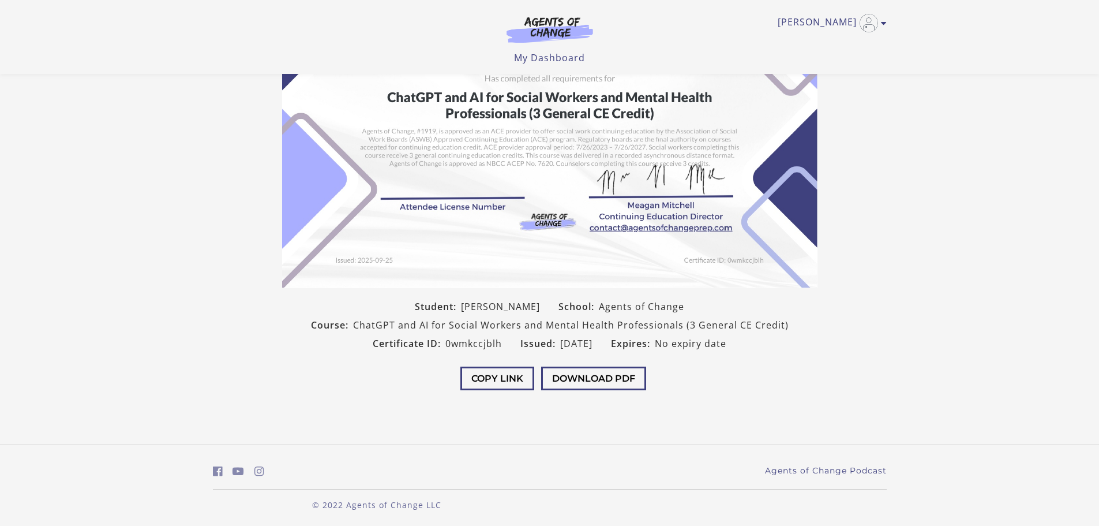
scroll to position [147, 0]
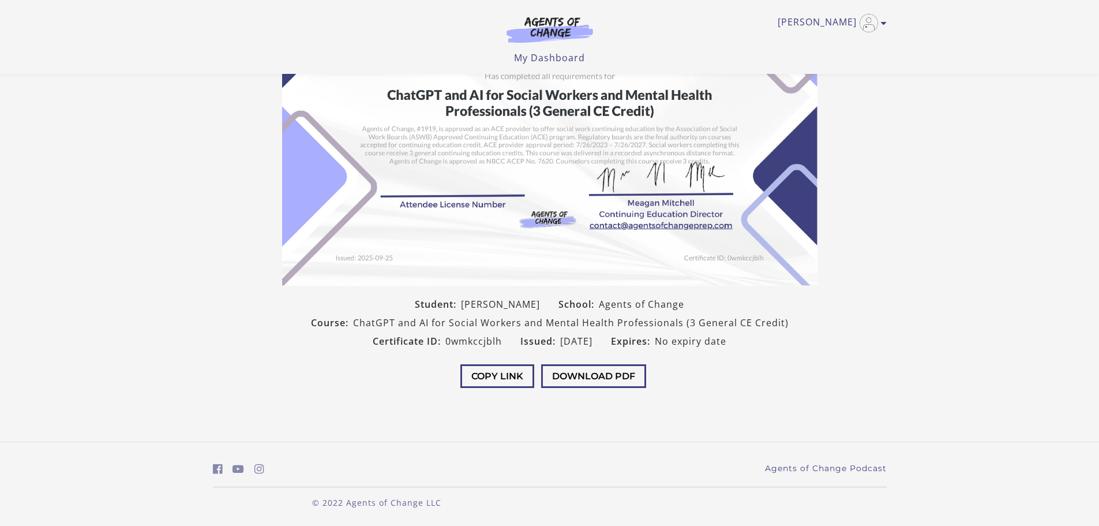
click at [426, 188] on img at bounding box center [549, 97] width 535 height 378
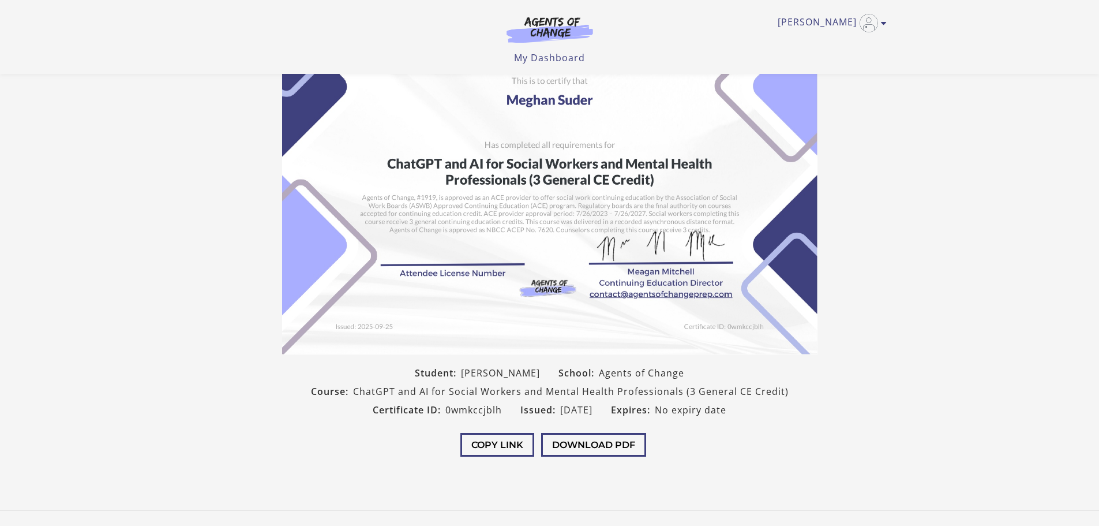
scroll to position [58, 0]
